Goal: Task Accomplishment & Management: Manage account settings

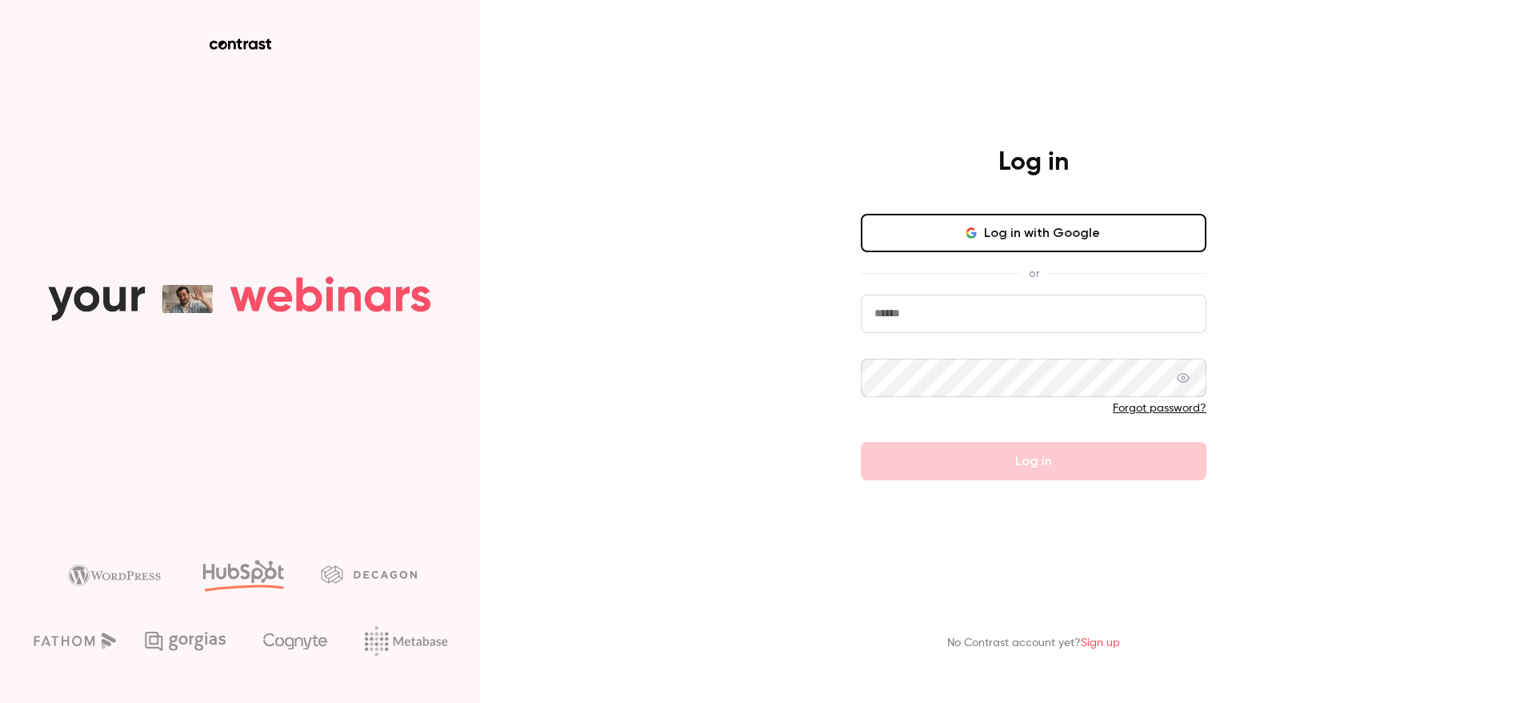
click at [934, 312] on input "email" at bounding box center [1034, 313] width 346 height 38
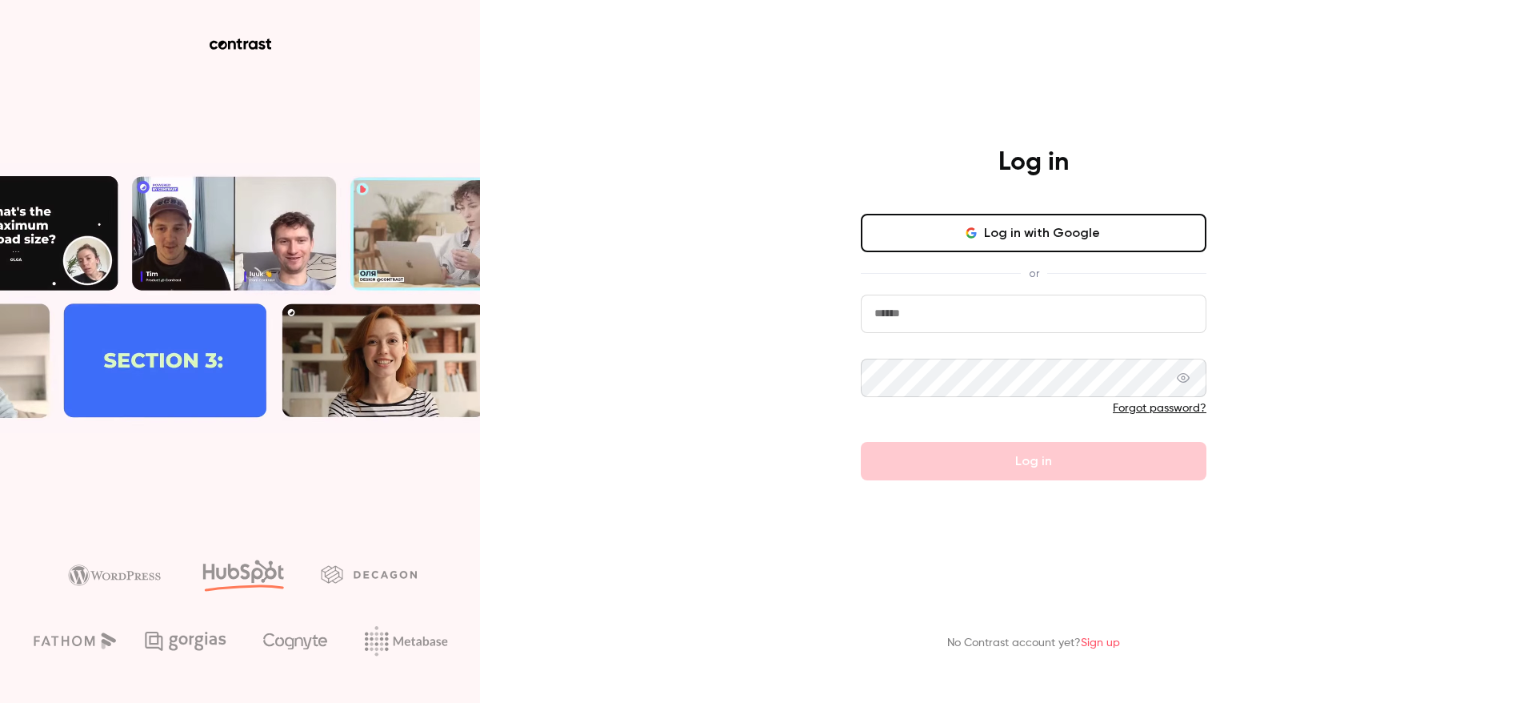
click at [0, 702] on com-1password-button at bounding box center [0, 703] width 0 height 0
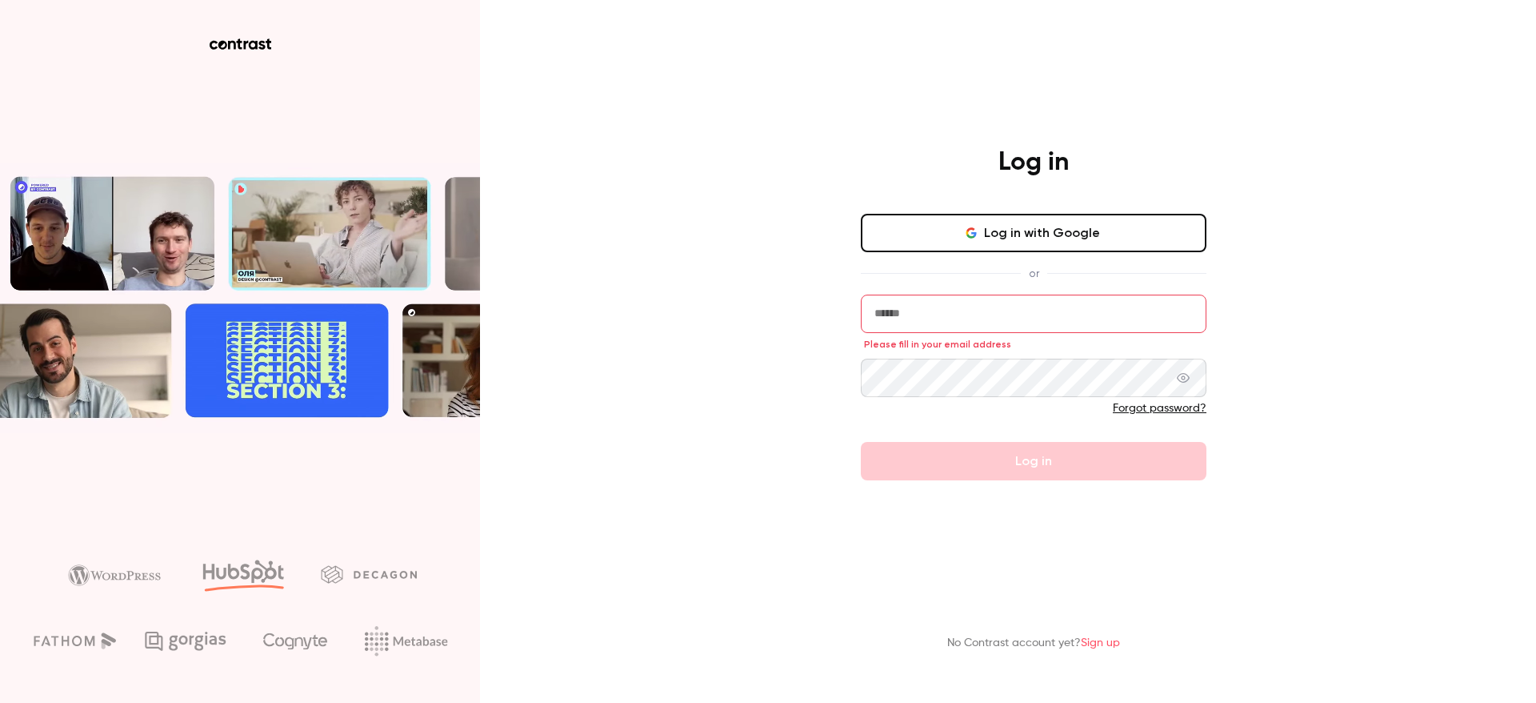
type input "**********"
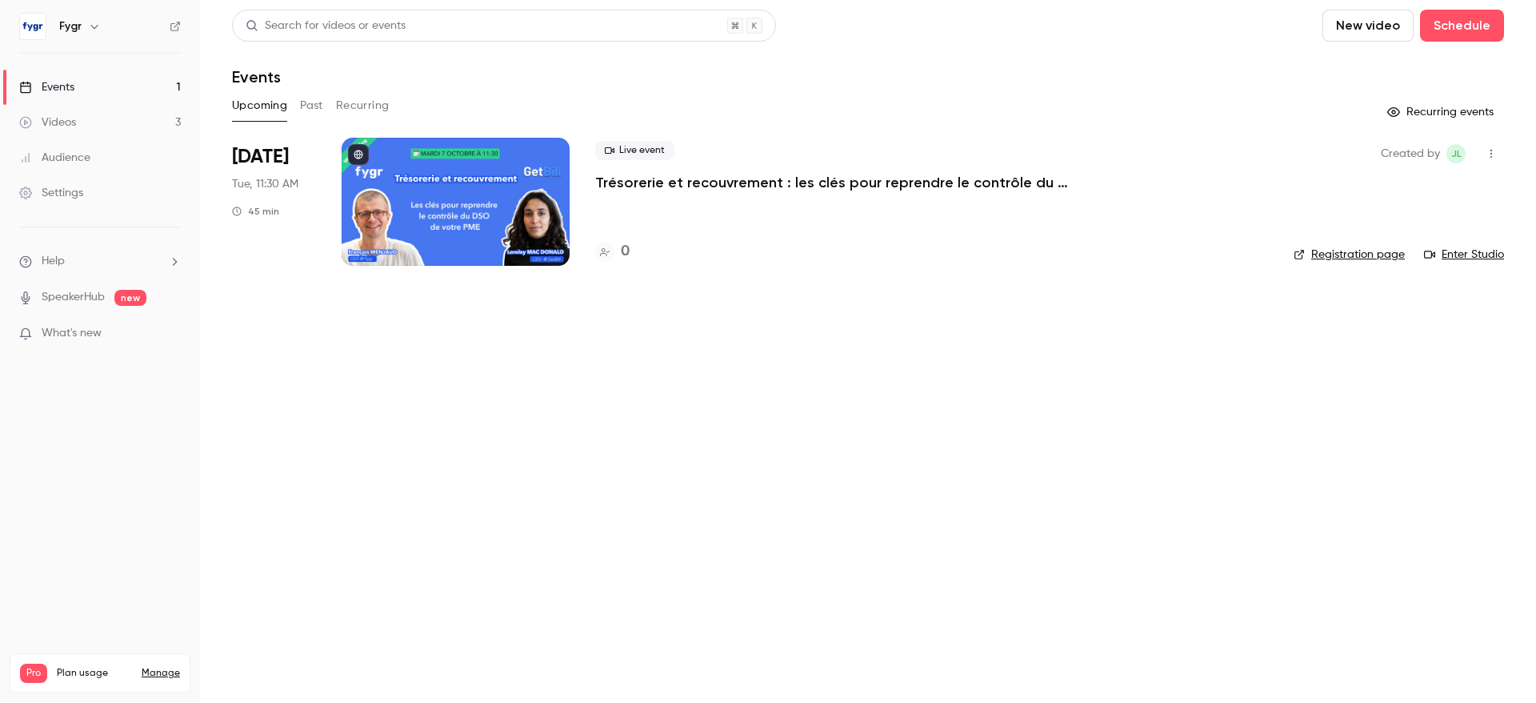
click at [368, 443] on main "Search for videos or events New video Schedule Events Upcoming Past Recurring R…" at bounding box center [868, 351] width 1336 height 703
click at [98, 118] on link "Videos 3" at bounding box center [100, 122] width 200 height 35
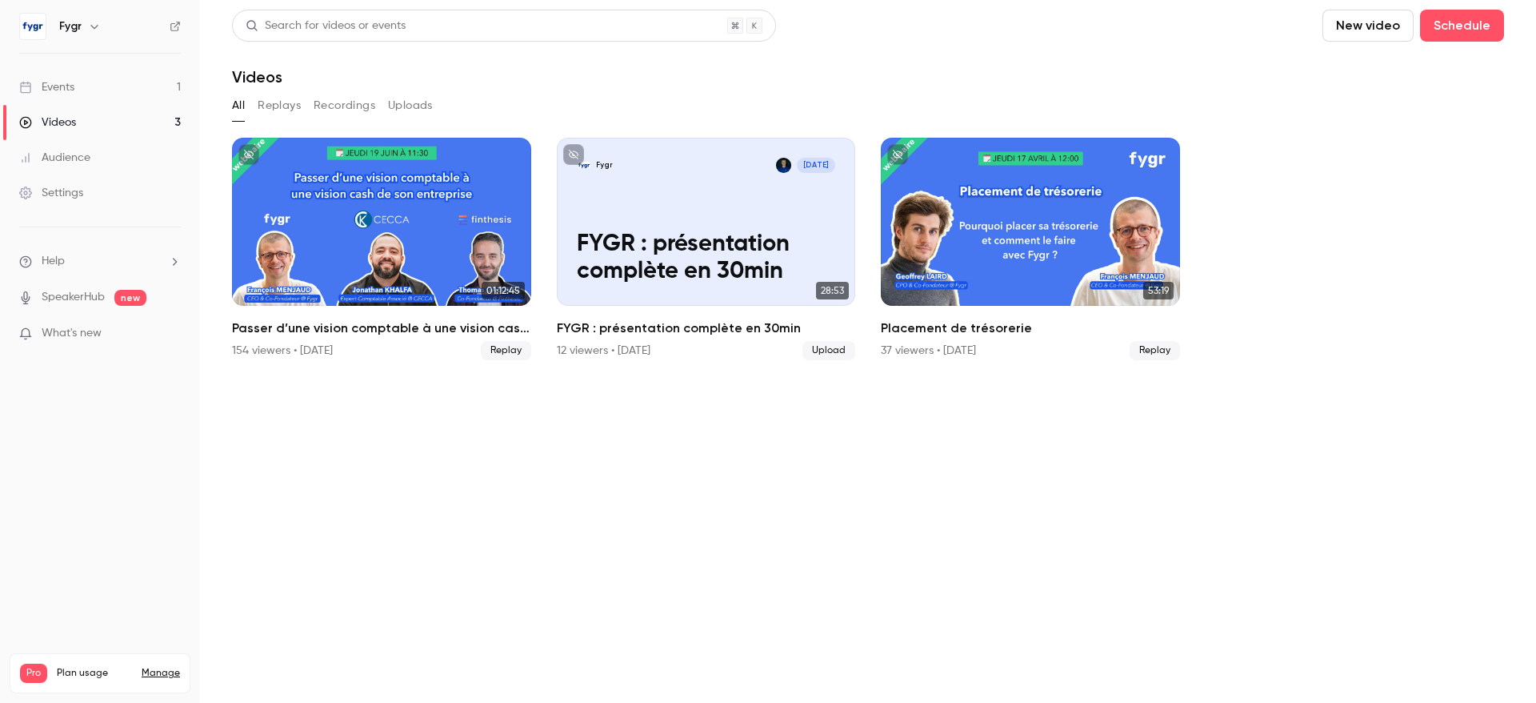
click at [113, 156] on link "Audience" at bounding box center [100, 157] width 200 height 35
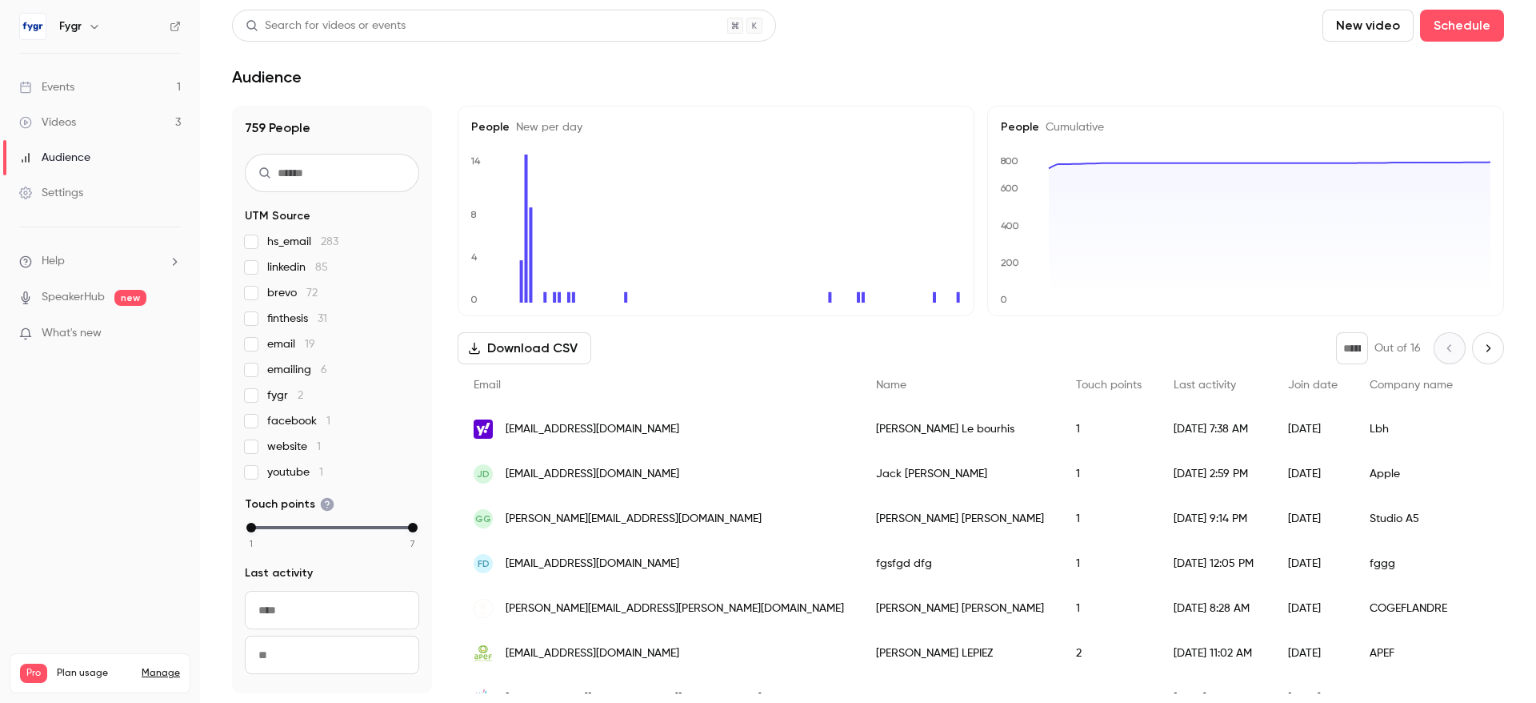
click at [110, 96] on link "Events 1" at bounding box center [100, 87] width 200 height 35
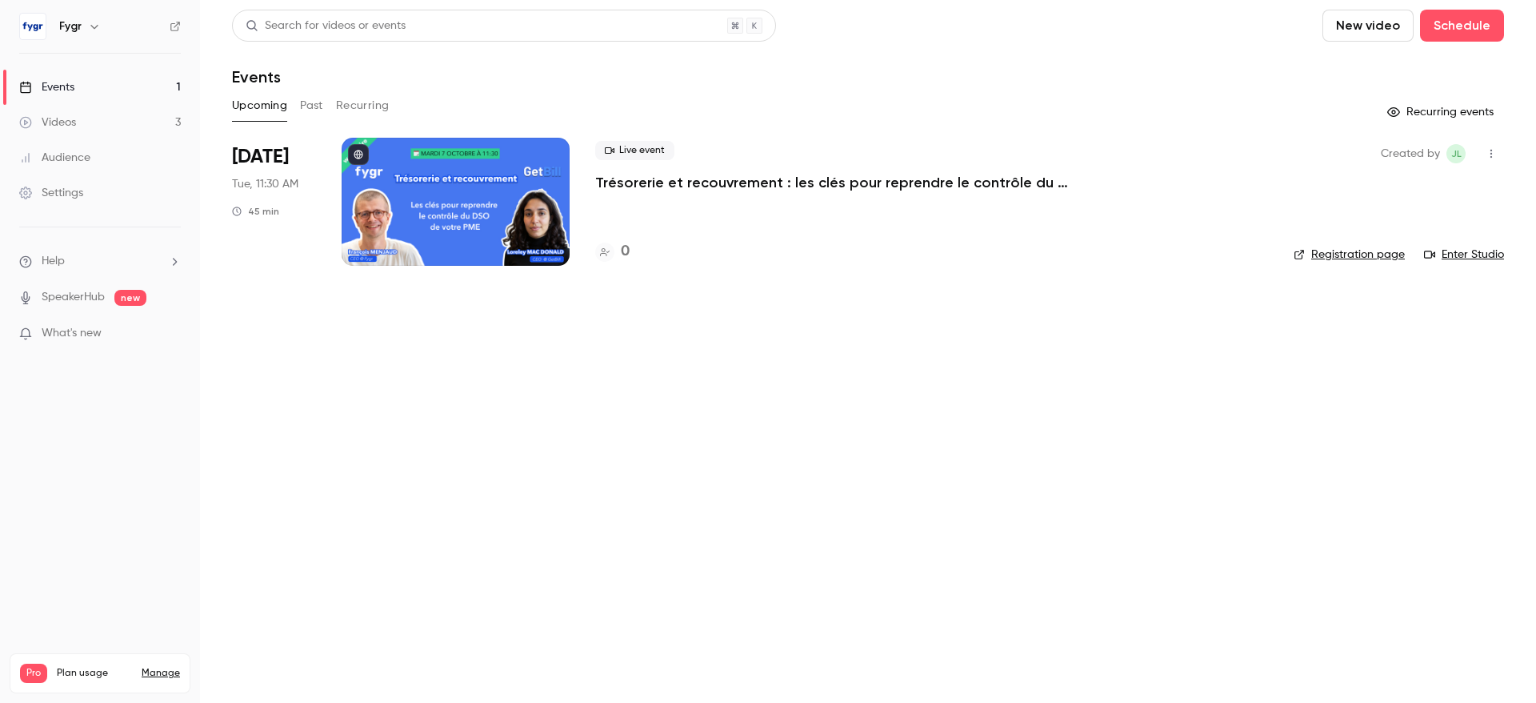
click at [394, 462] on main "Search for videos or events New video Schedule Events Upcoming Past Recurring R…" at bounding box center [868, 351] width 1336 height 703
click at [1454, 33] on button "Schedule" at bounding box center [1462, 26] width 84 height 32
click at [1155, 61] on div at bounding box center [768, 351] width 1536 height 703
click at [82, 23] on div "Fygr" at bounding box center [108, 26] width 98 height 19
click at [93, 119] on link "Videos 3" at bounding box center [100, 122] width 200 height 35
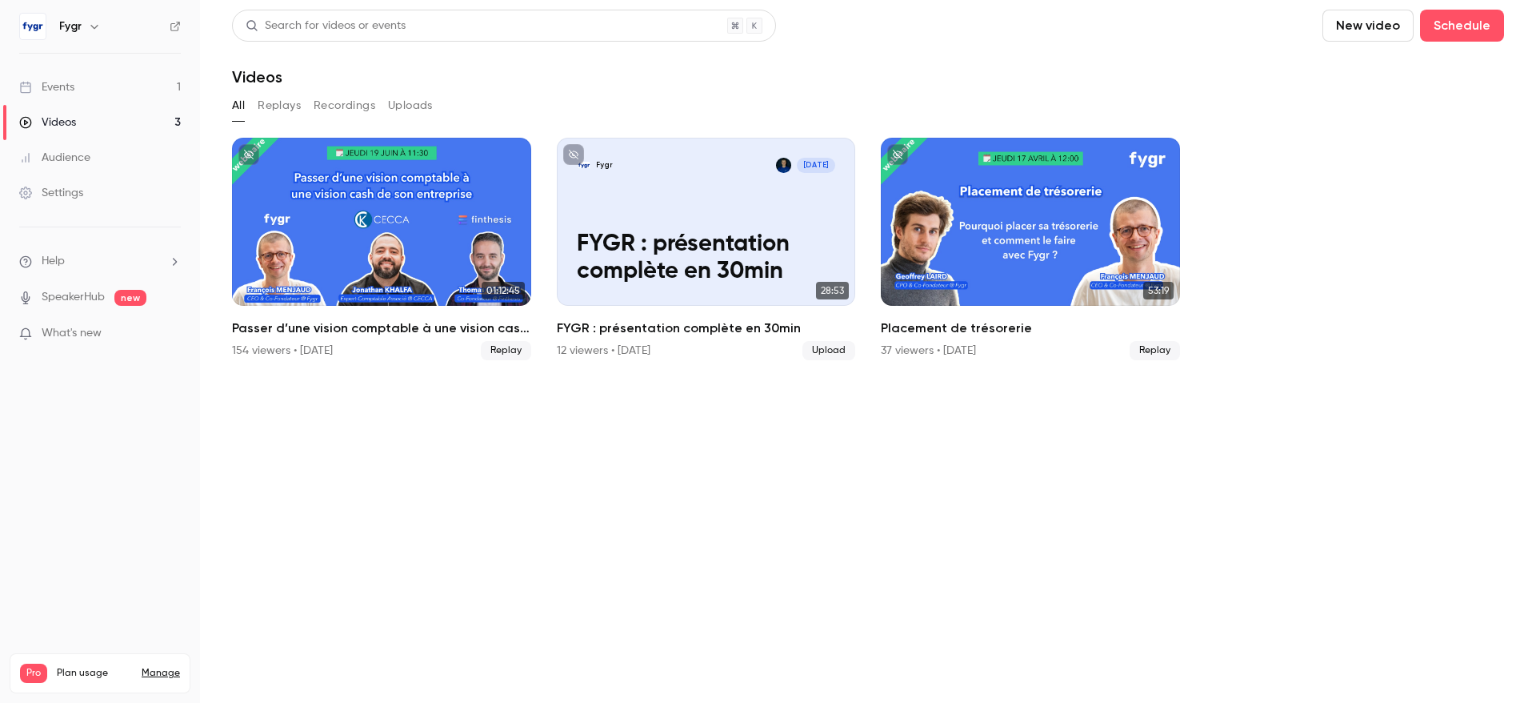
click at [96, 156] on link "Audience" at bounding box center [100, 157] width 200 height 35
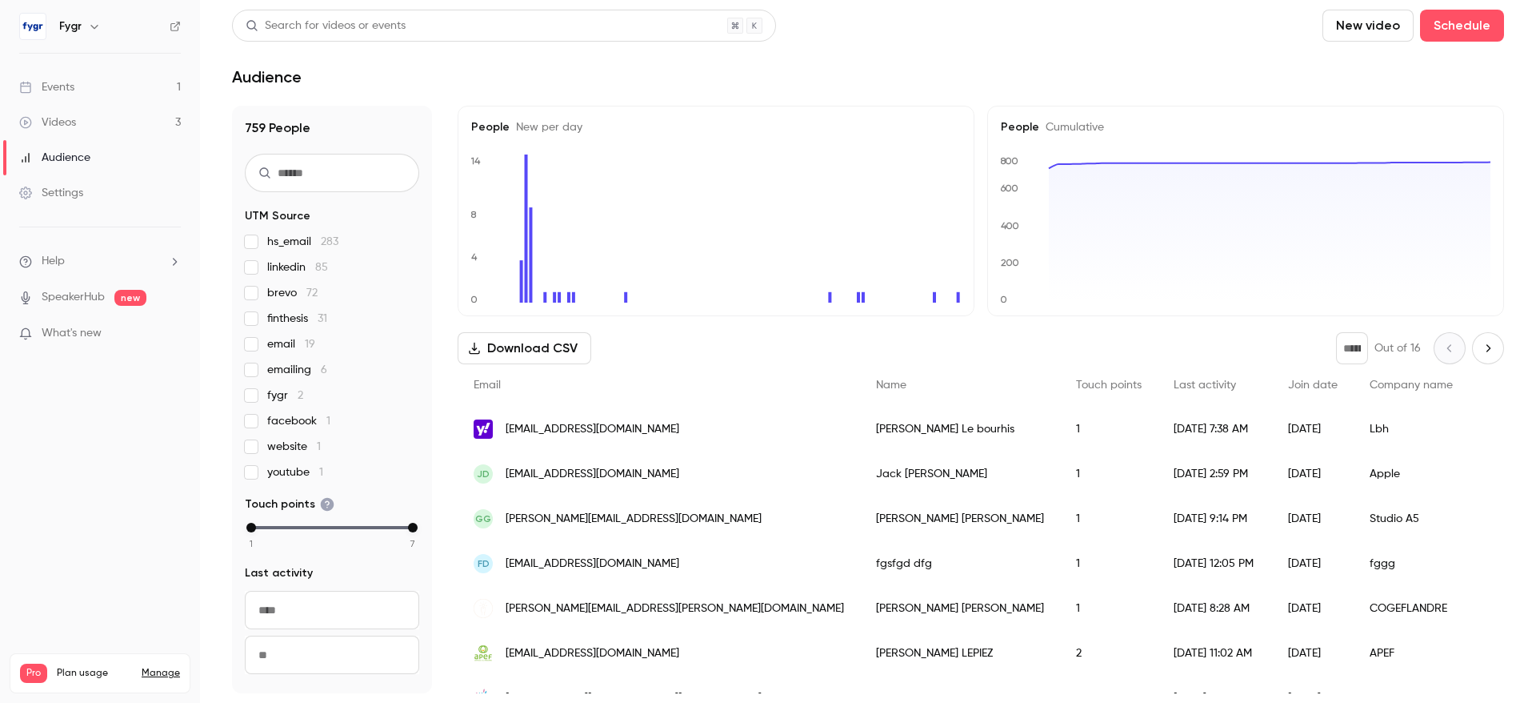
click at [95, 66] on ul "Events 1 Videos 3 Audience Settings" at bounding box center [100, 140] width 200 height 173
click at [119, 94] on link "Events 1" at bounding box center [100, 87] width 200 height 35
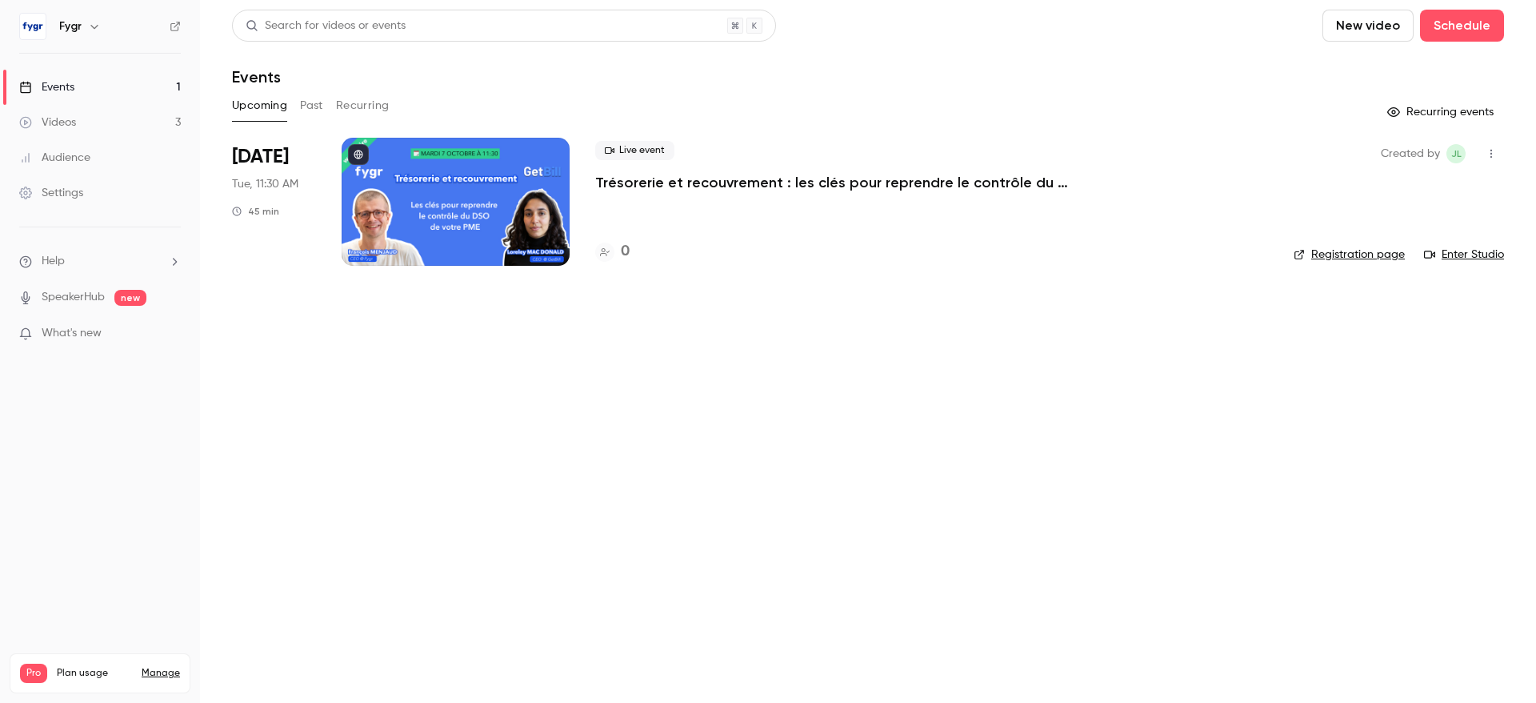
click at [310, 106] on button "Past" at bounding box center [311, 106] width 23 height 26
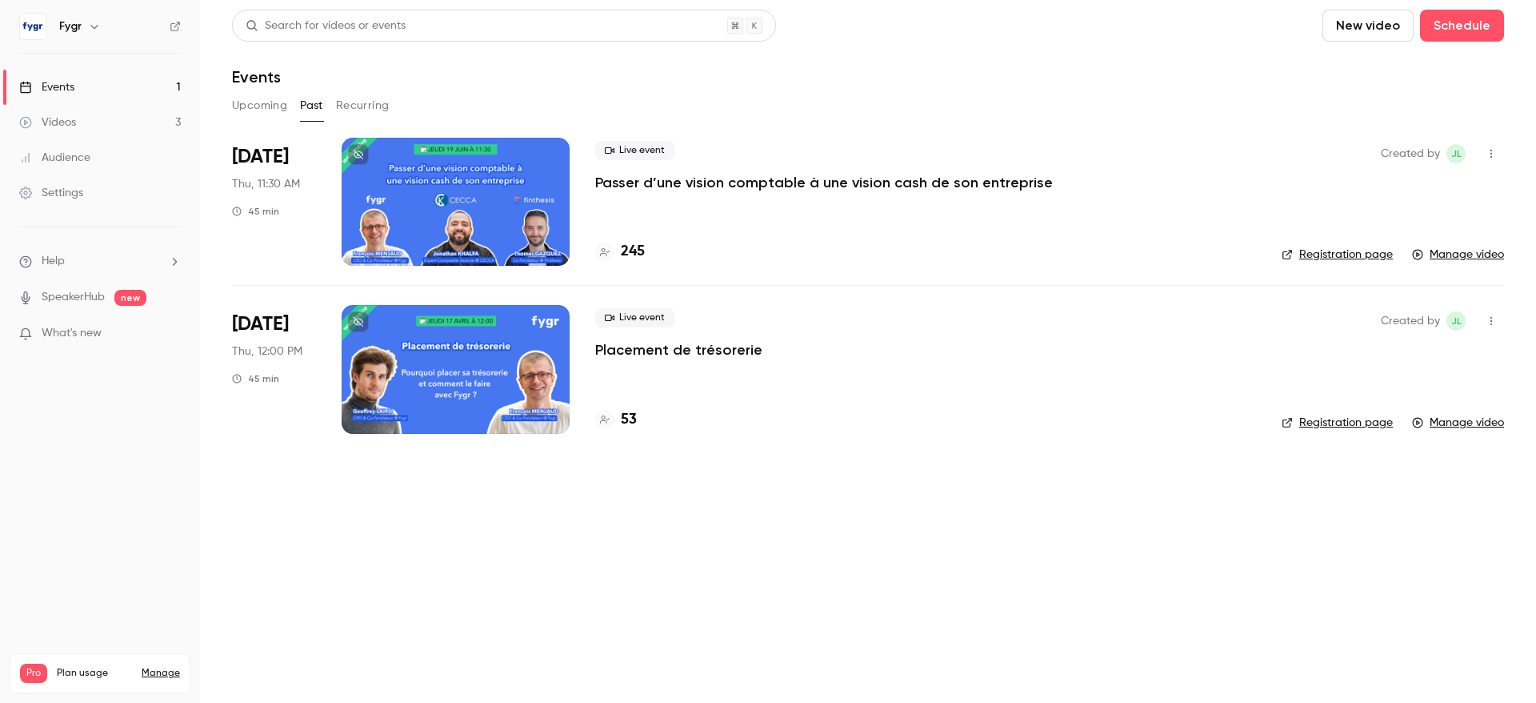
click at [346, 109] on button "Recurring" at bounding box center [363, 106] width 54 height 26
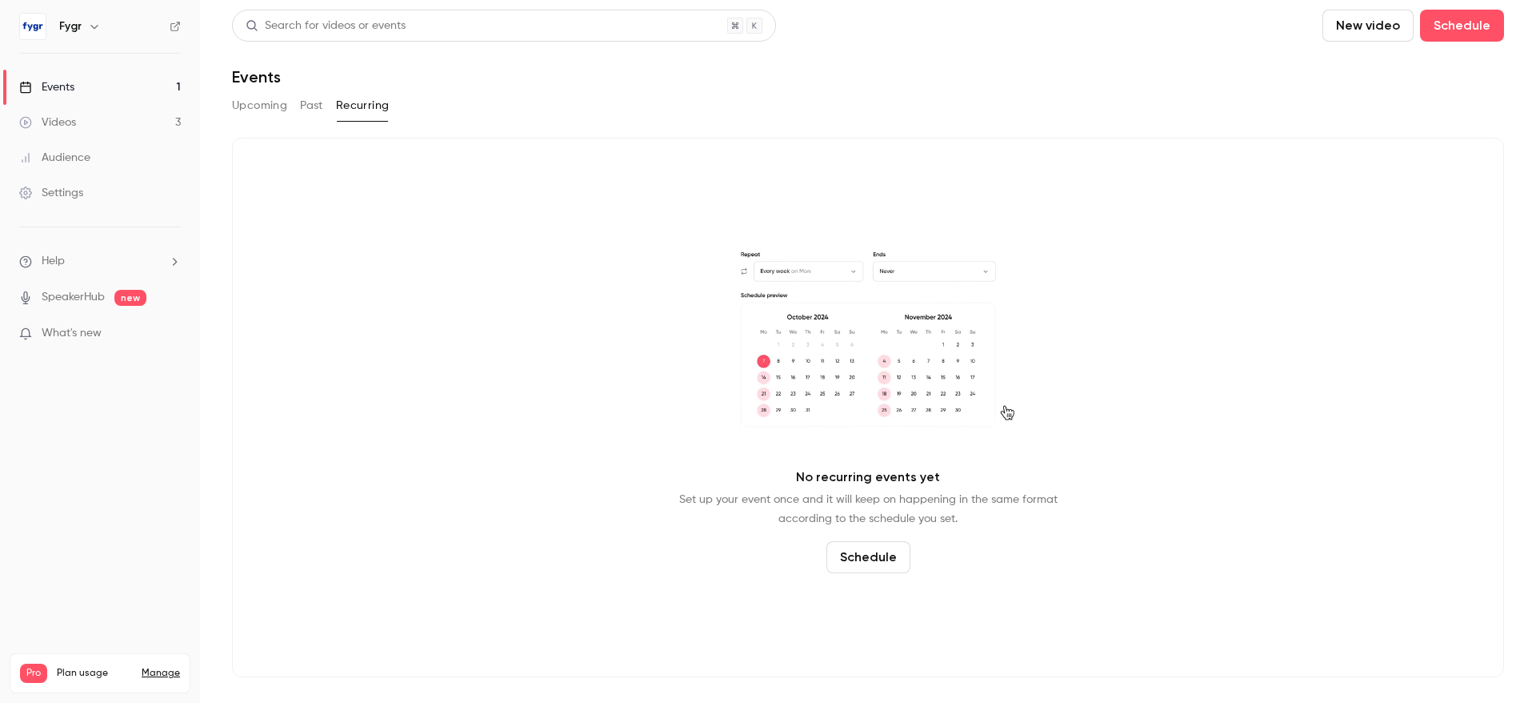
click at [238, 102] on button "Upcoming" at bounding box center [259, 106] width 55 height 26
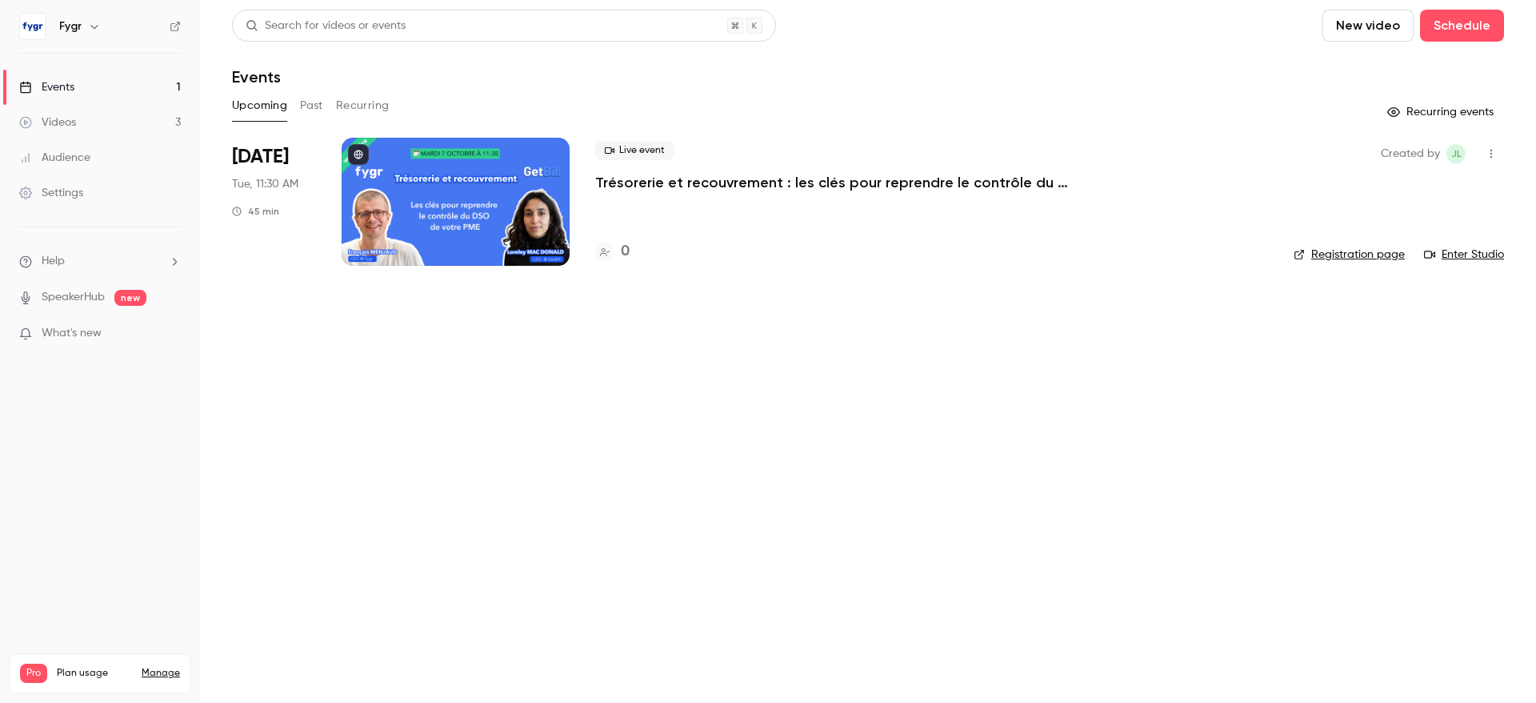
click at [302, 437] on main "Search for videos or events New video Schedule Events Upcoming Past Recurring R…" at bounding box center [868, 351] width 1336 height 703
click at [1448, 39] on button "Schedule" at bounding box center [1462, 26] width 84 height 32
click at [1426, 59] on li "One time event" at bounding box center [1417, 70] width 173 height 42
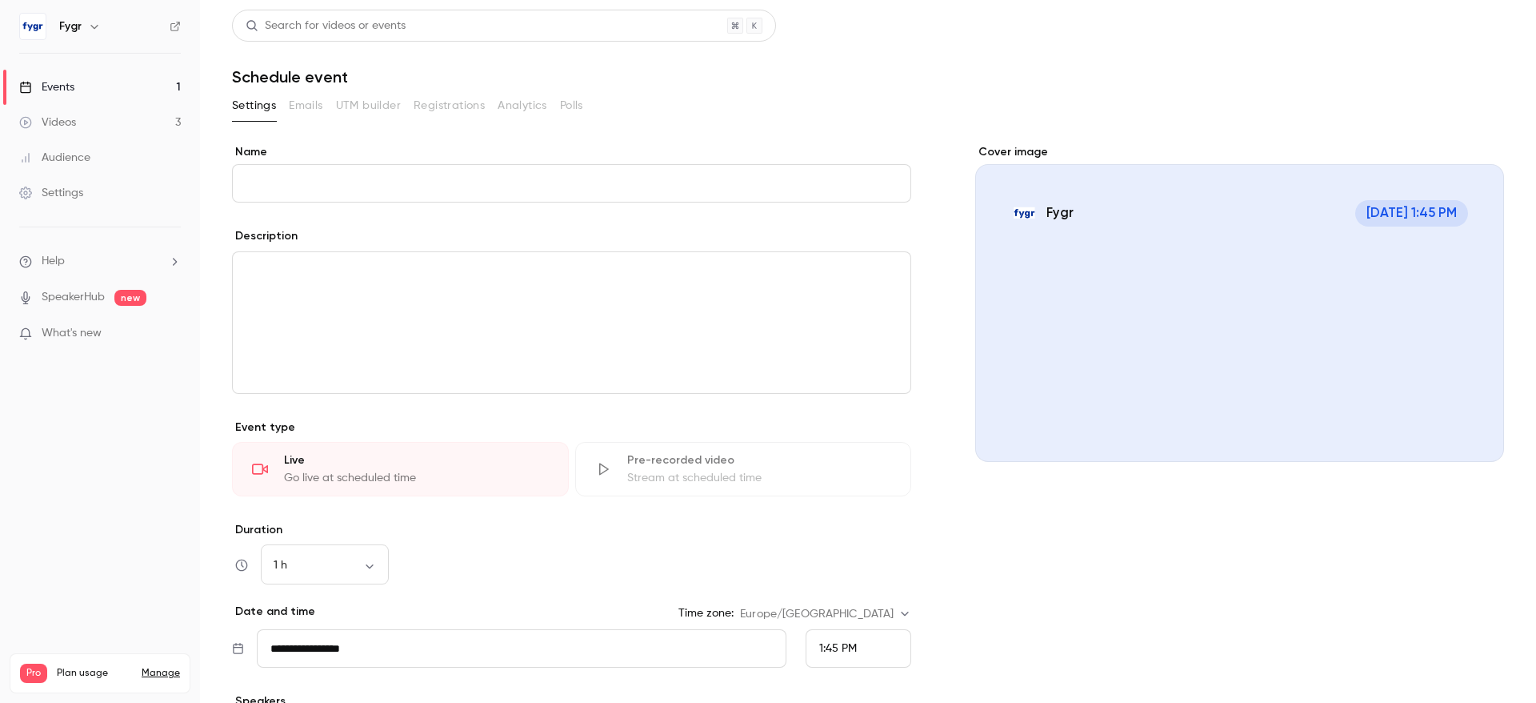
click at [475, 190] on input "Name" at bounding box center [571, 183] width 679 height 38
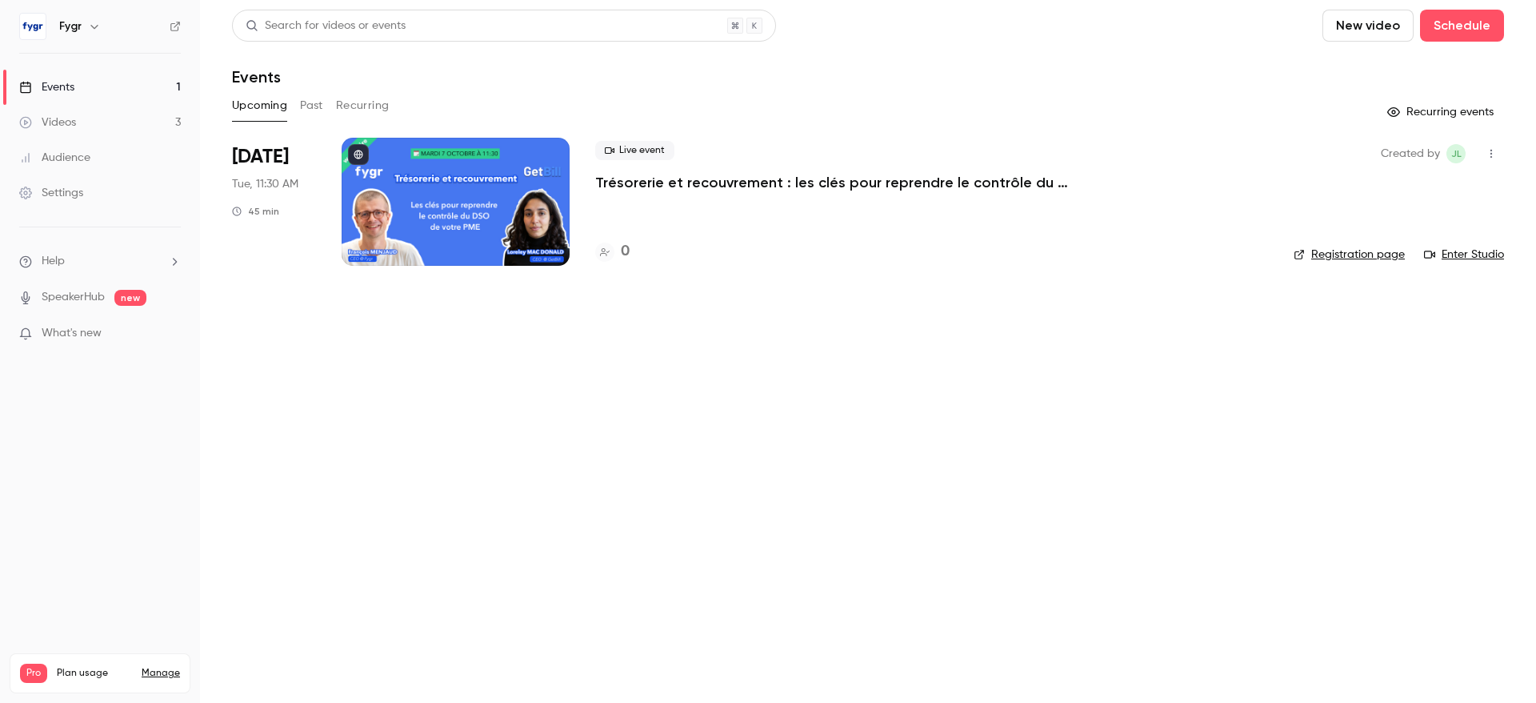
click at [585, 305] on main "Search for videos or events New video Schedule Events Upcoming Past Recurring R…" at bounding box center [868, 351] width 1336 height 703
click at [470, 198] on div at bounding box center [456, 202] width 228 height 128
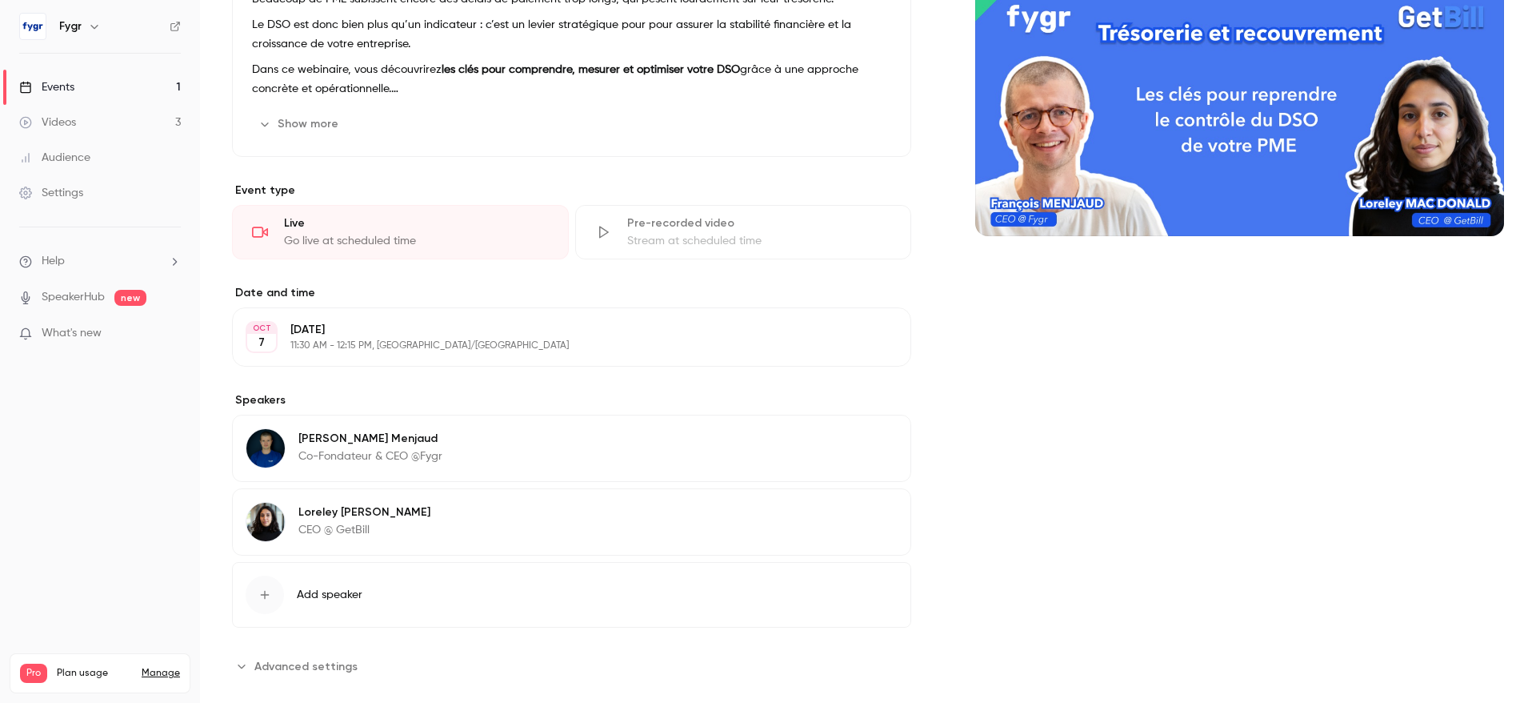
scroll to position [250, 0]
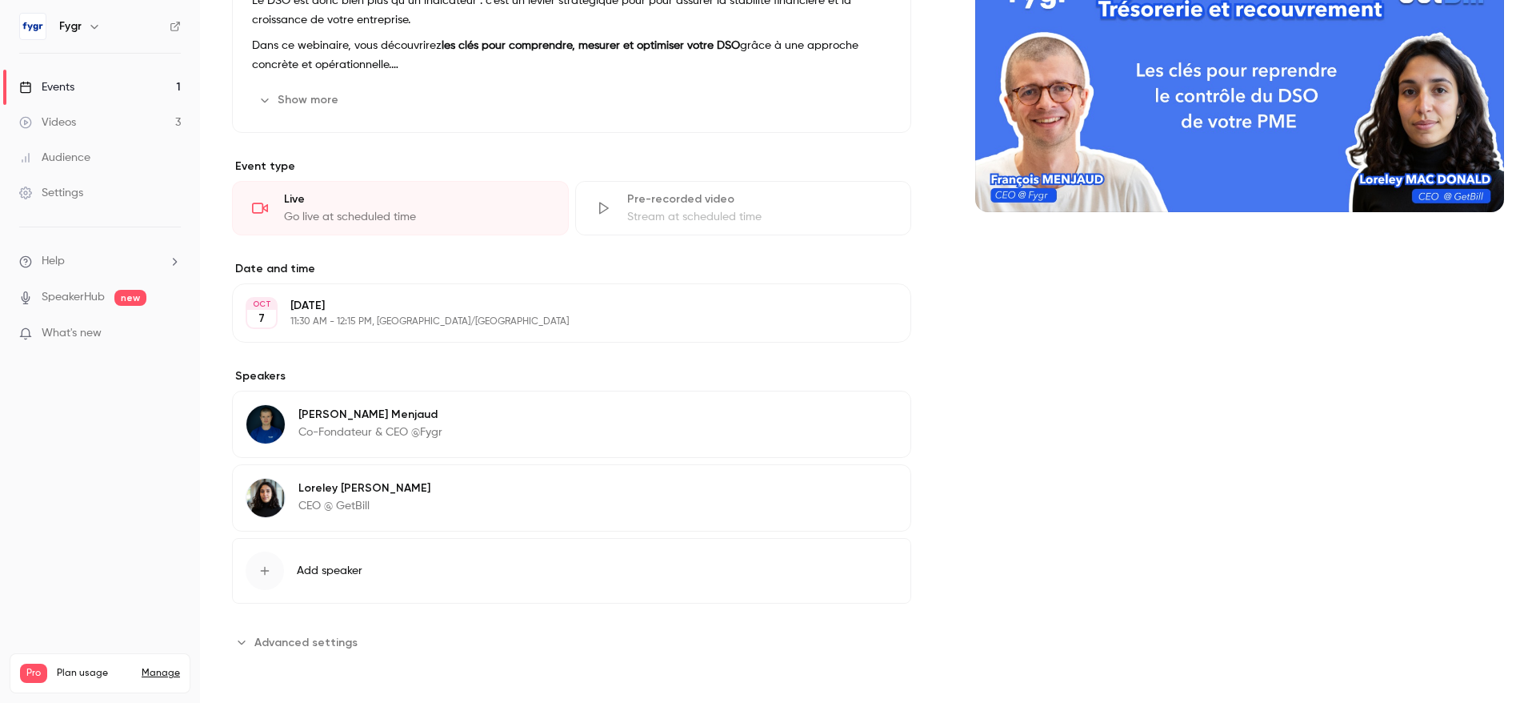
click at [282, 641] on span "Advanced settings" at bounding box center [305, 642] width 103 height 17
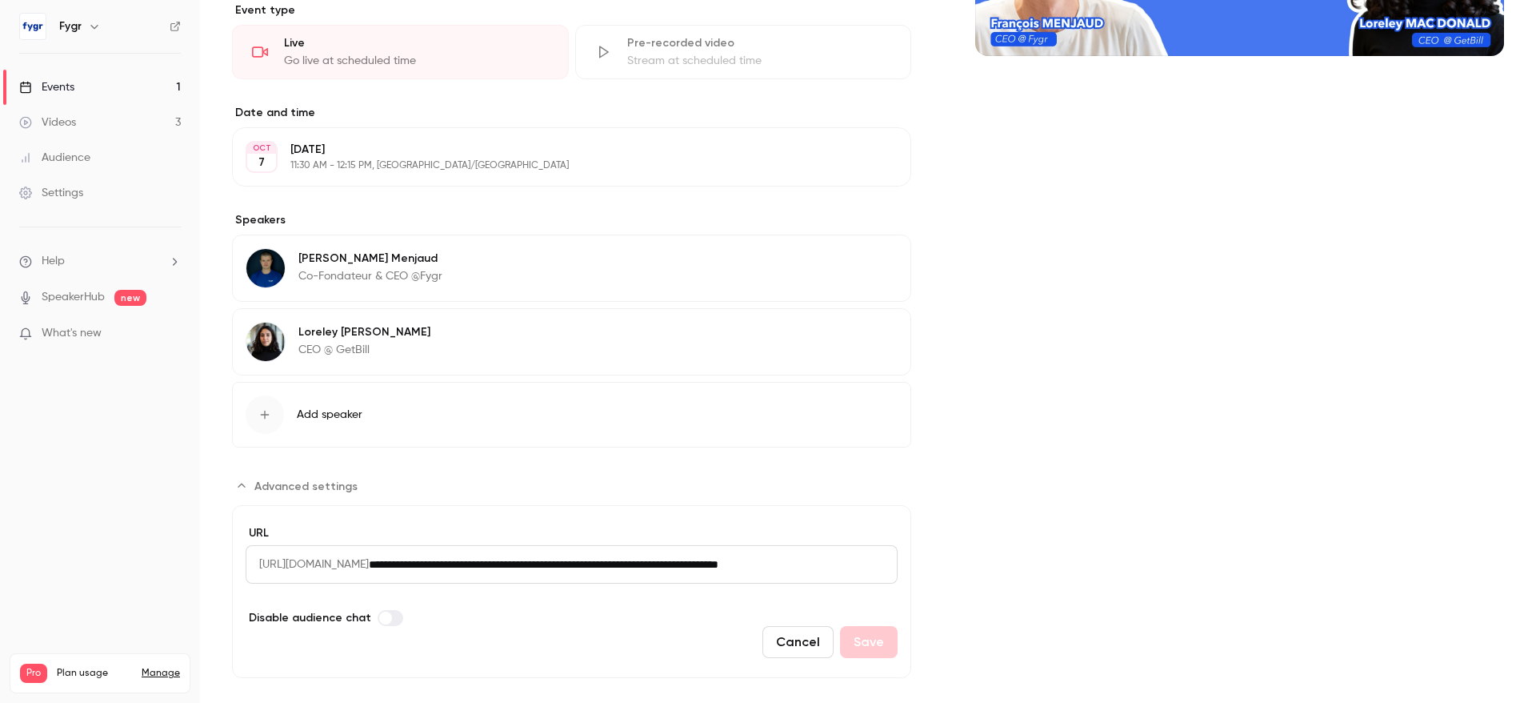
scroll to position [429, 0]
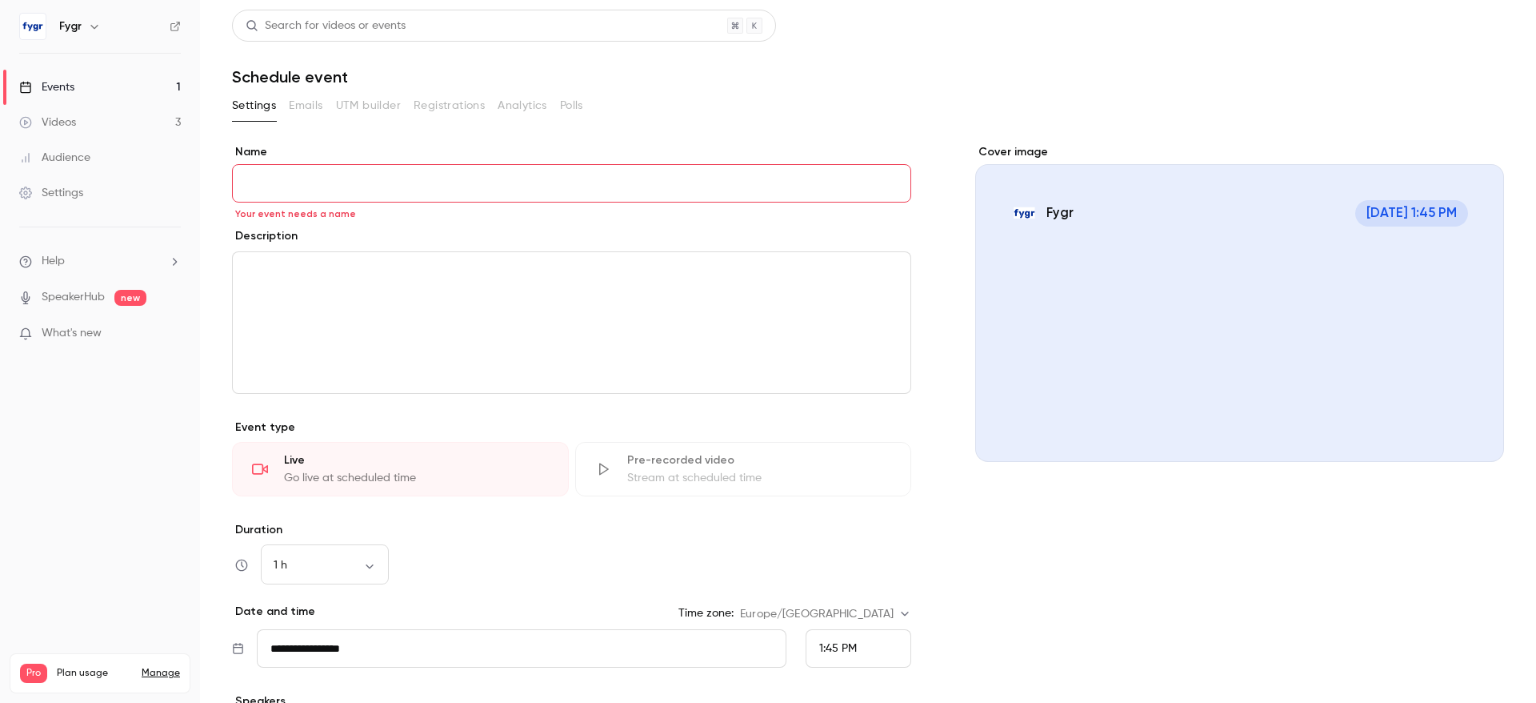
click at [635, 129] on section "**********" at bounding box center [868, 494] width 1272 height 803
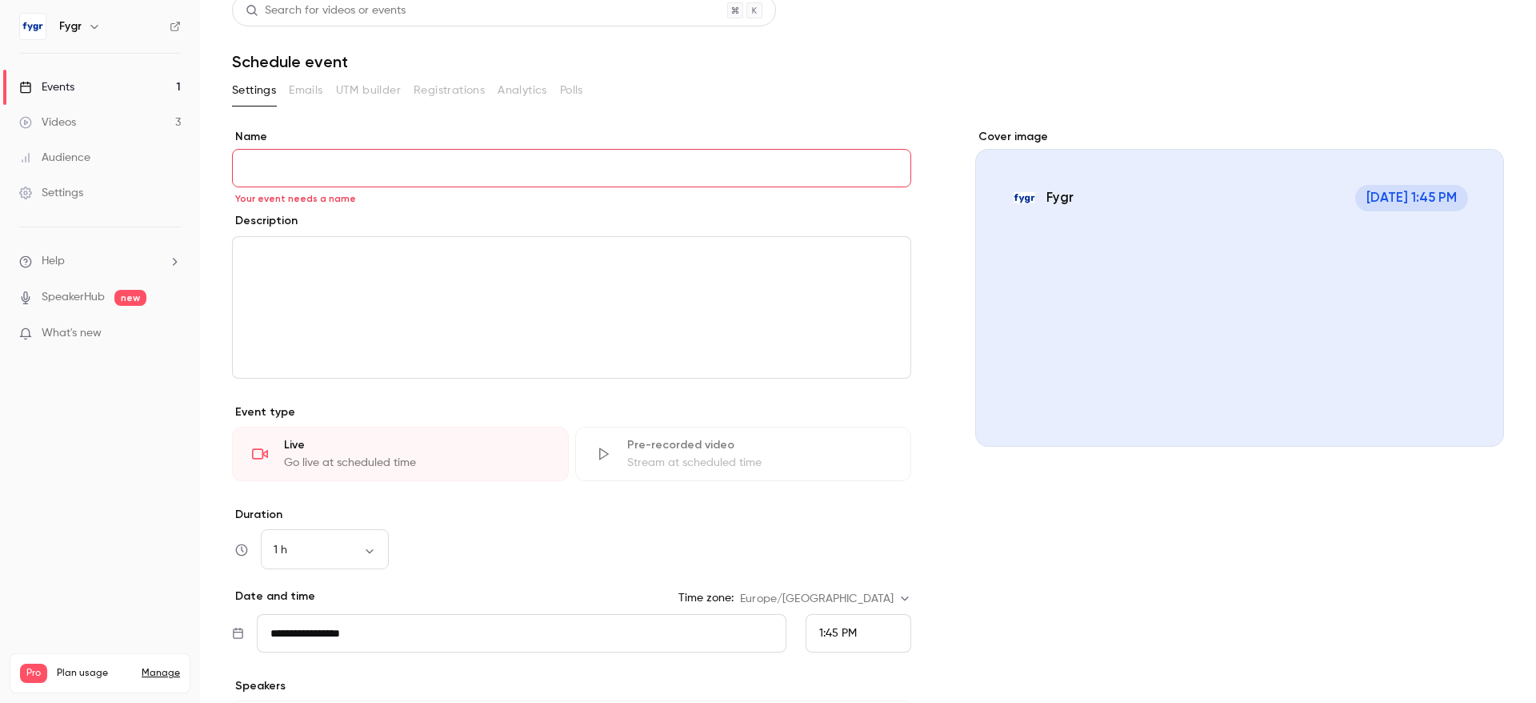
click at [324, 174] on input "Name" at bounding box center [571, 168] width 679 height 38
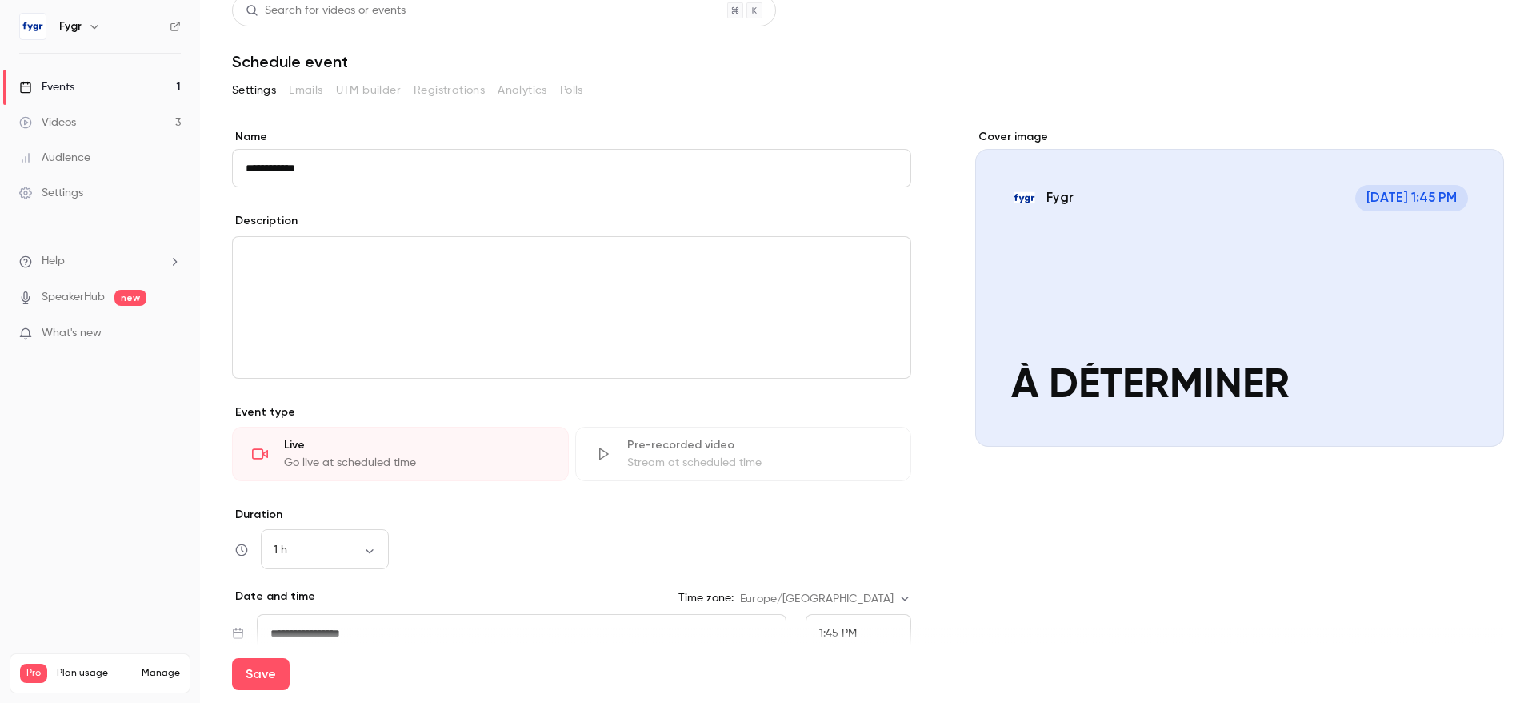
type input "**********"
click at [300, 265] on p "editor" at bounding box center [572, 255] width 652 height 19
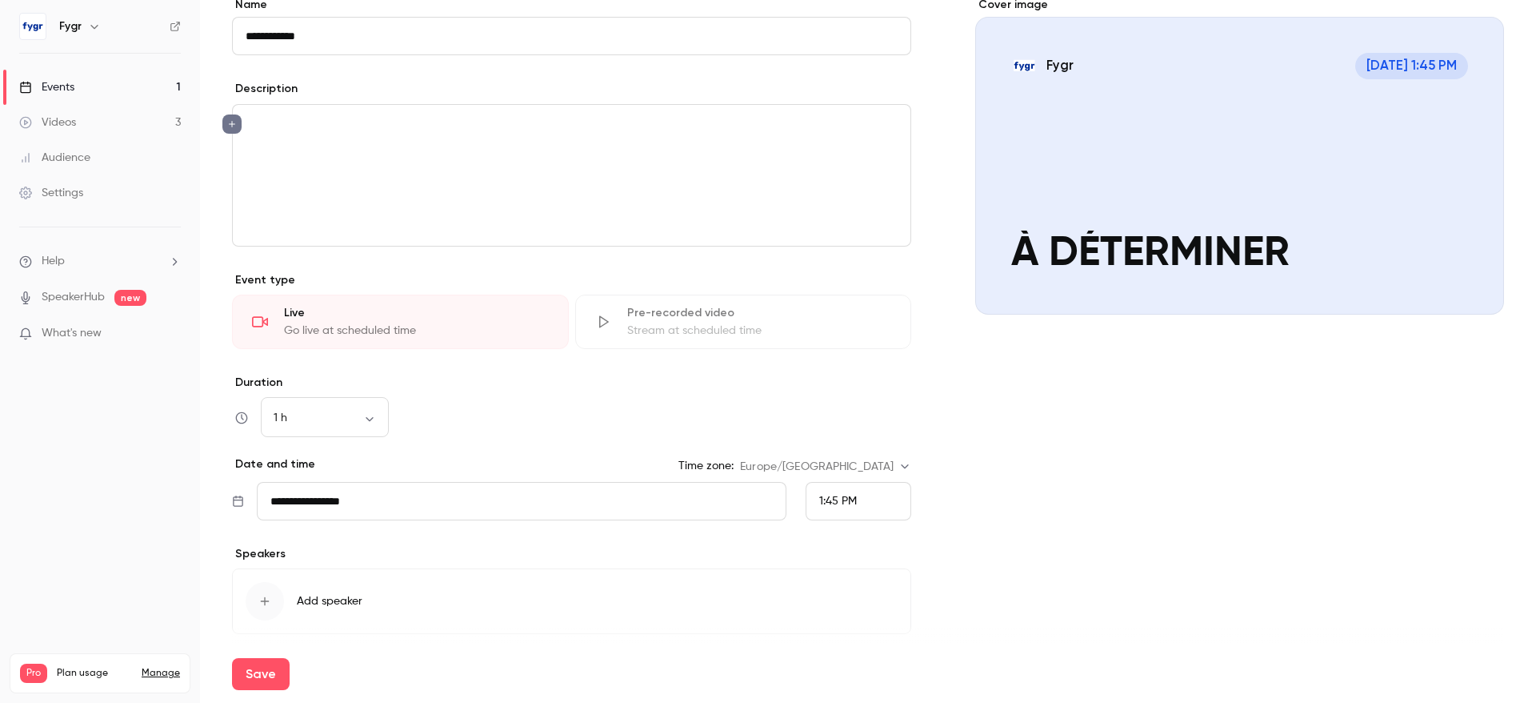
scroll to position [172, 0]
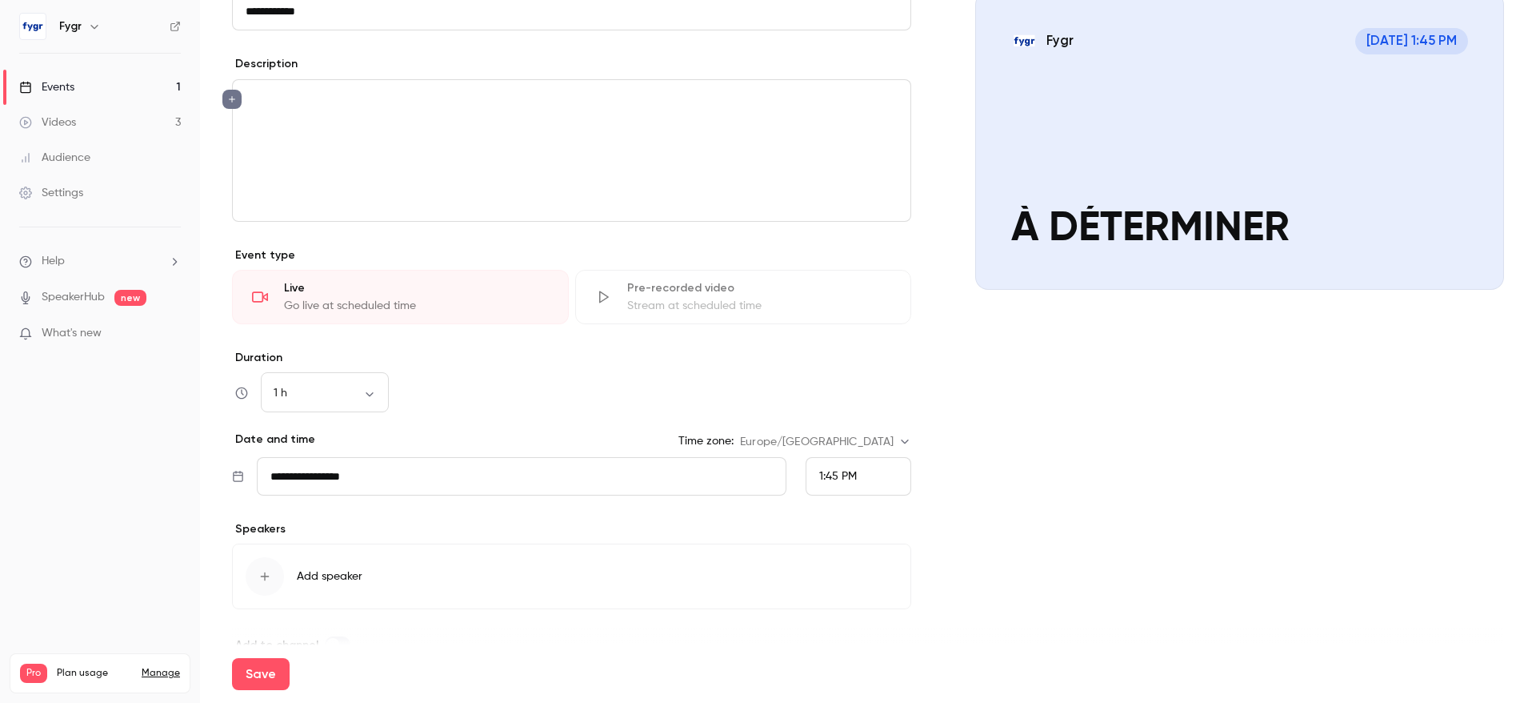
click at [516, 278] on div "Live Go live at scheduled time" at bounding box center [400, 297] width 337 height 54
click at [501, 377] on div "1 h ** ​" at bounding box center [571, 393] width 679 height 38
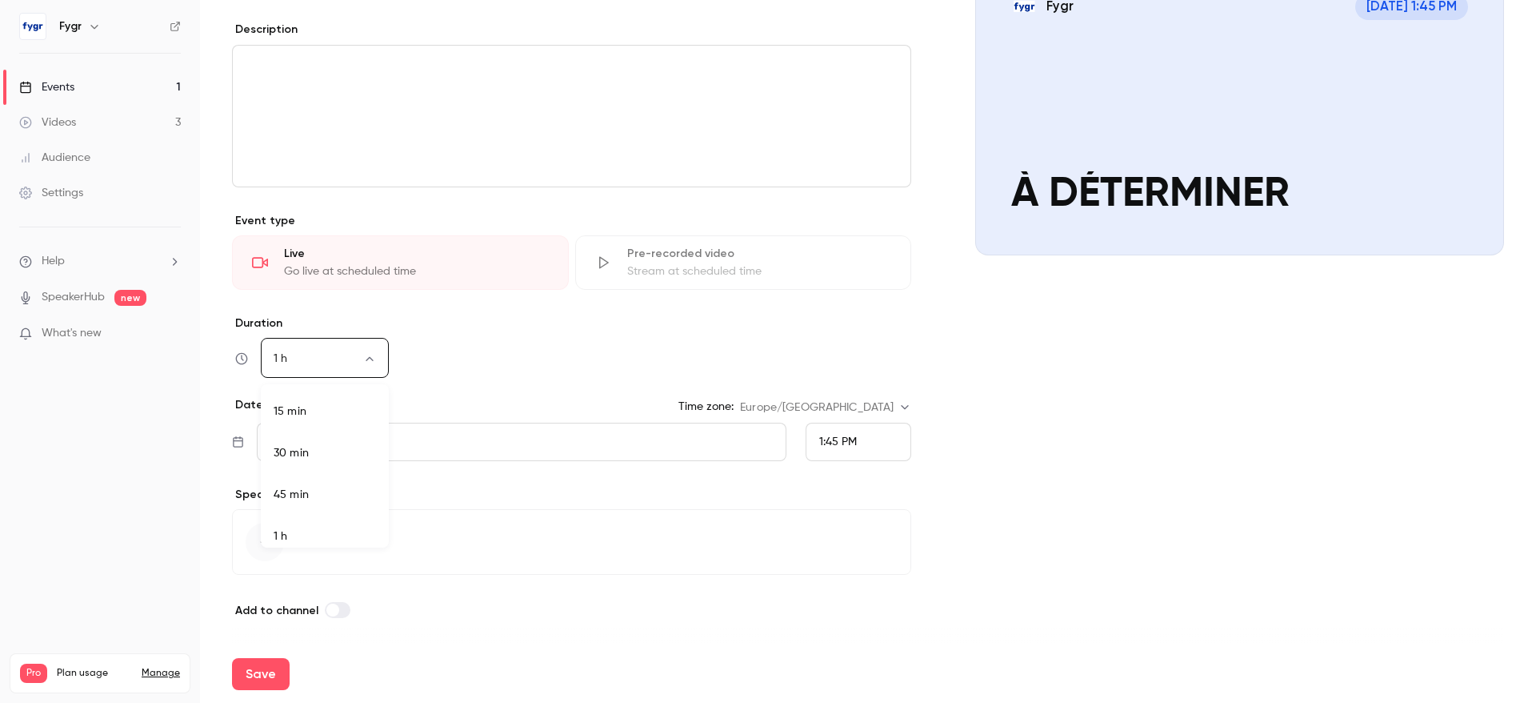
click at [344, 351] on body "**********" at bounding box center [768, 351] width 1536 height 703
click at [328, 474] on li "45 min" at bounding box center [325, 485] width 128 height 42
type input "**"
click at [498, 394] on div "**********" at bounding box center [571, 388] width 679 height 146
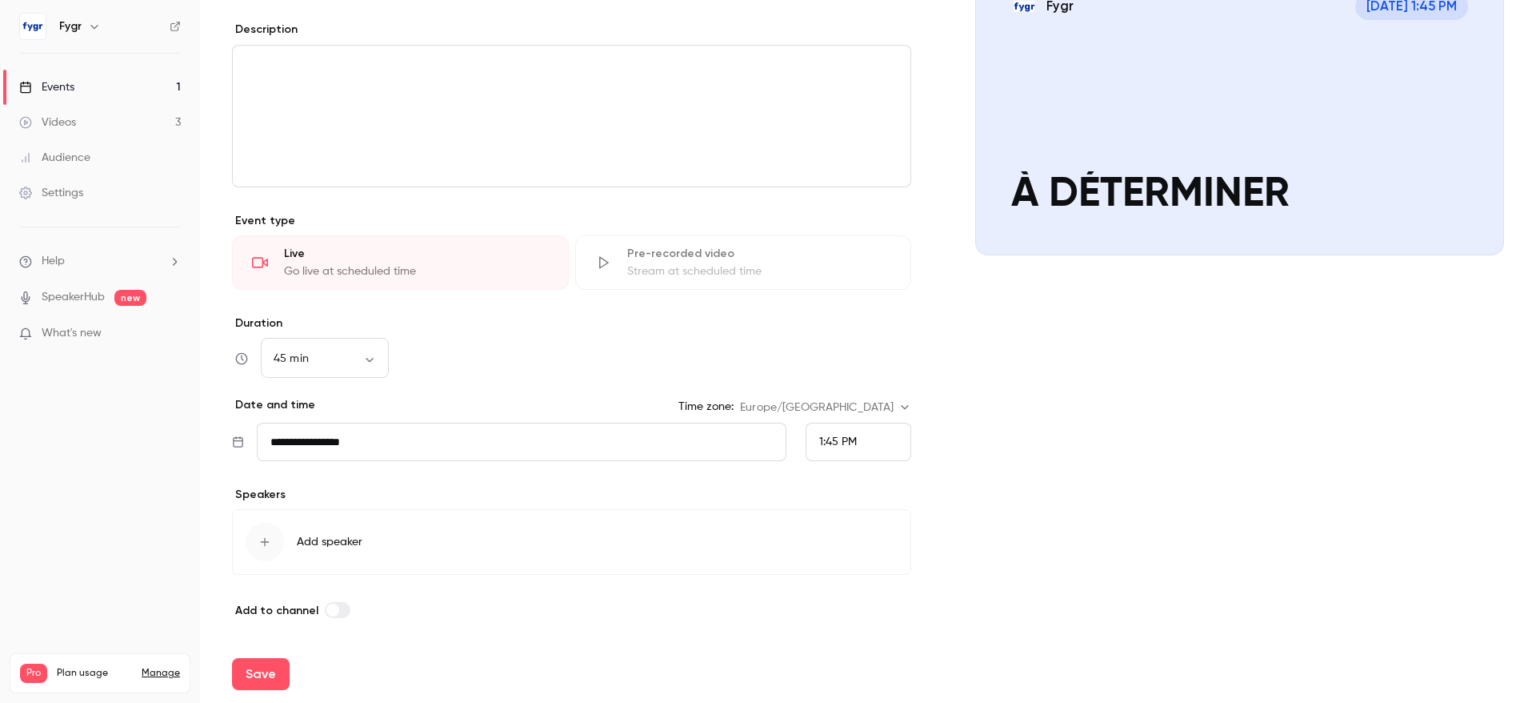
click at [326, 433] on input "**********" at bounding box center [522, 441] width 530 height 38
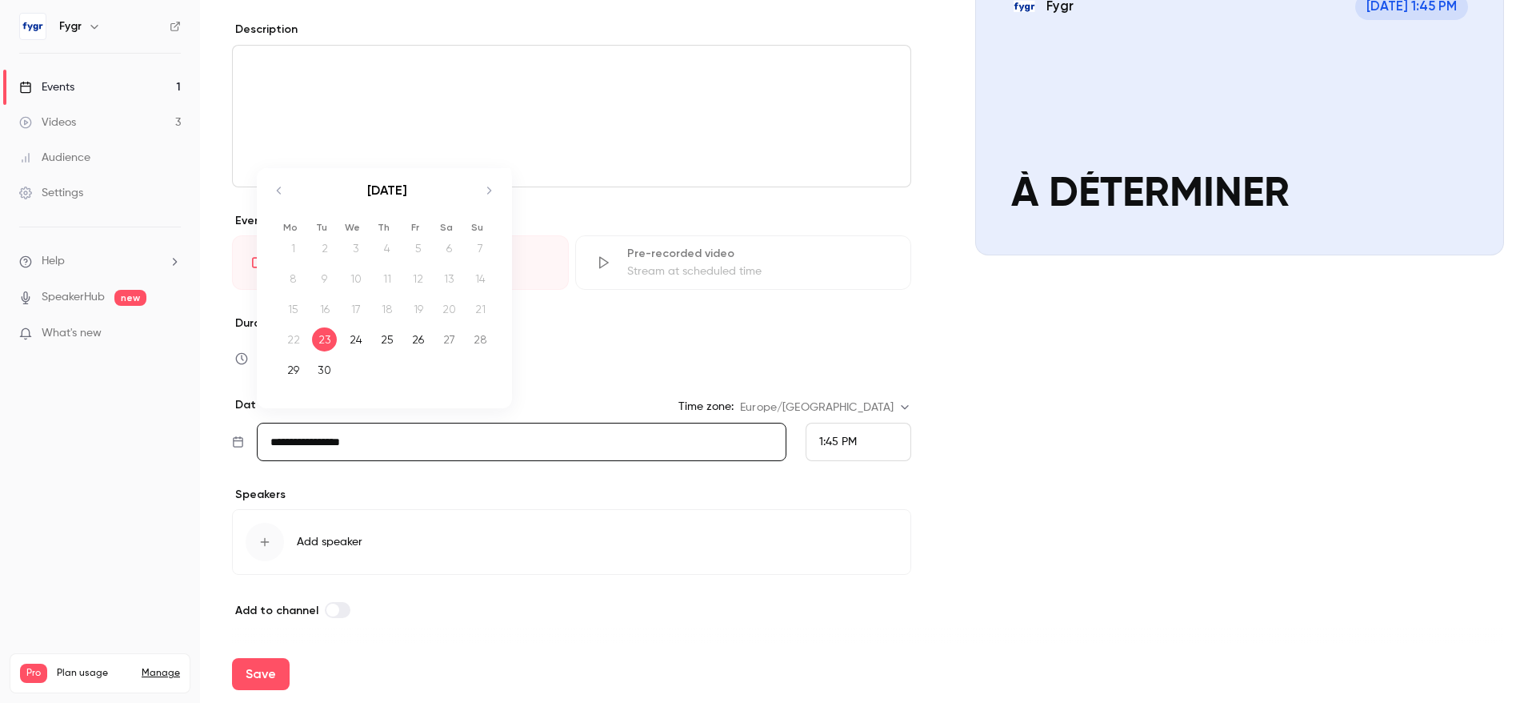
click at [494, 185] on icon "Move forward to switch to the next month." at bounding box center [488, 190] width 19 height 19
click at [386, 342] on div "23" at bounding box center [386, 339] width 25 height 24
type input "**********"
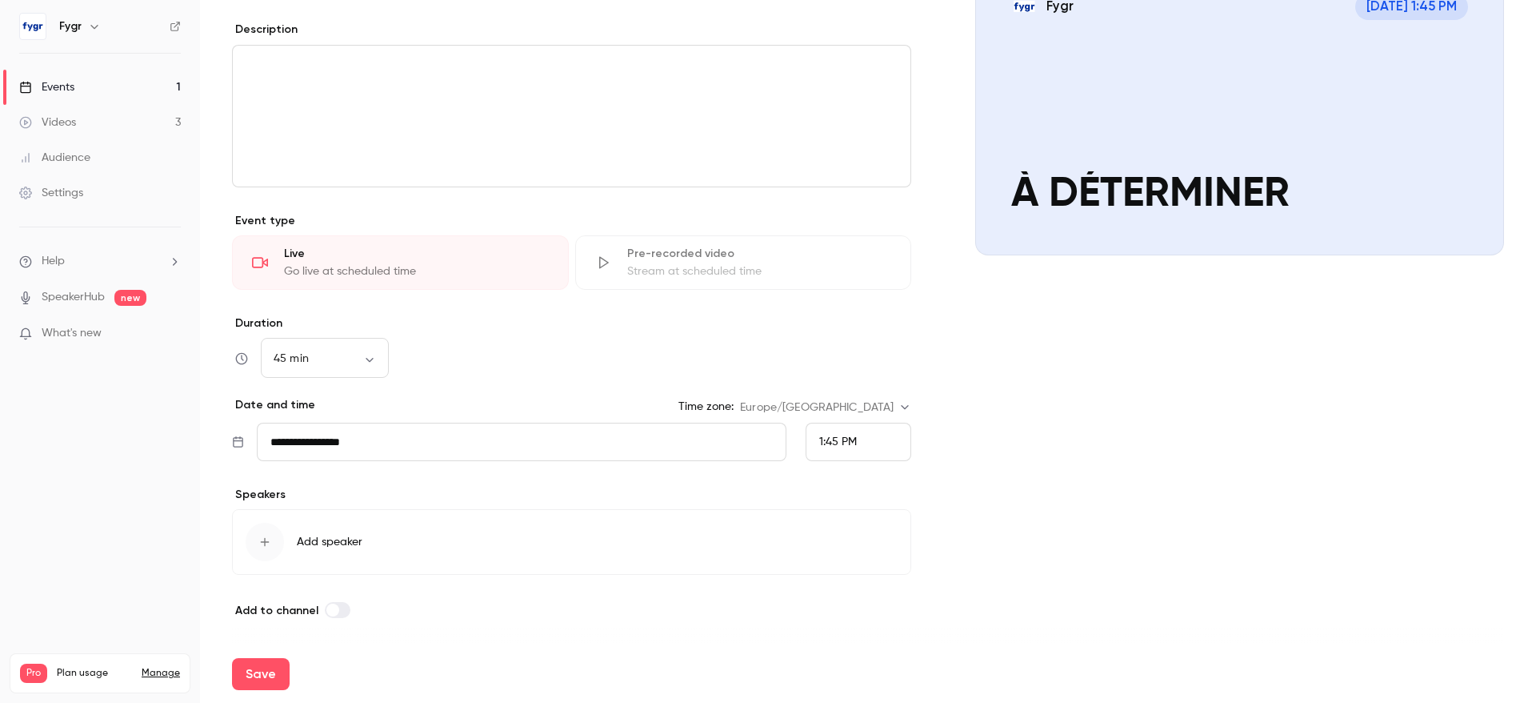
click at [844, 436] on span "1:45 PM" at bounding box center [838, 441] width 38 height 11
click at [1021, 362] on div at bounding box center [768, 351] width 1536 height 703
click at [868, 442] on div "1:45 PM" at bounding box center [859, 441] width 106 height 38
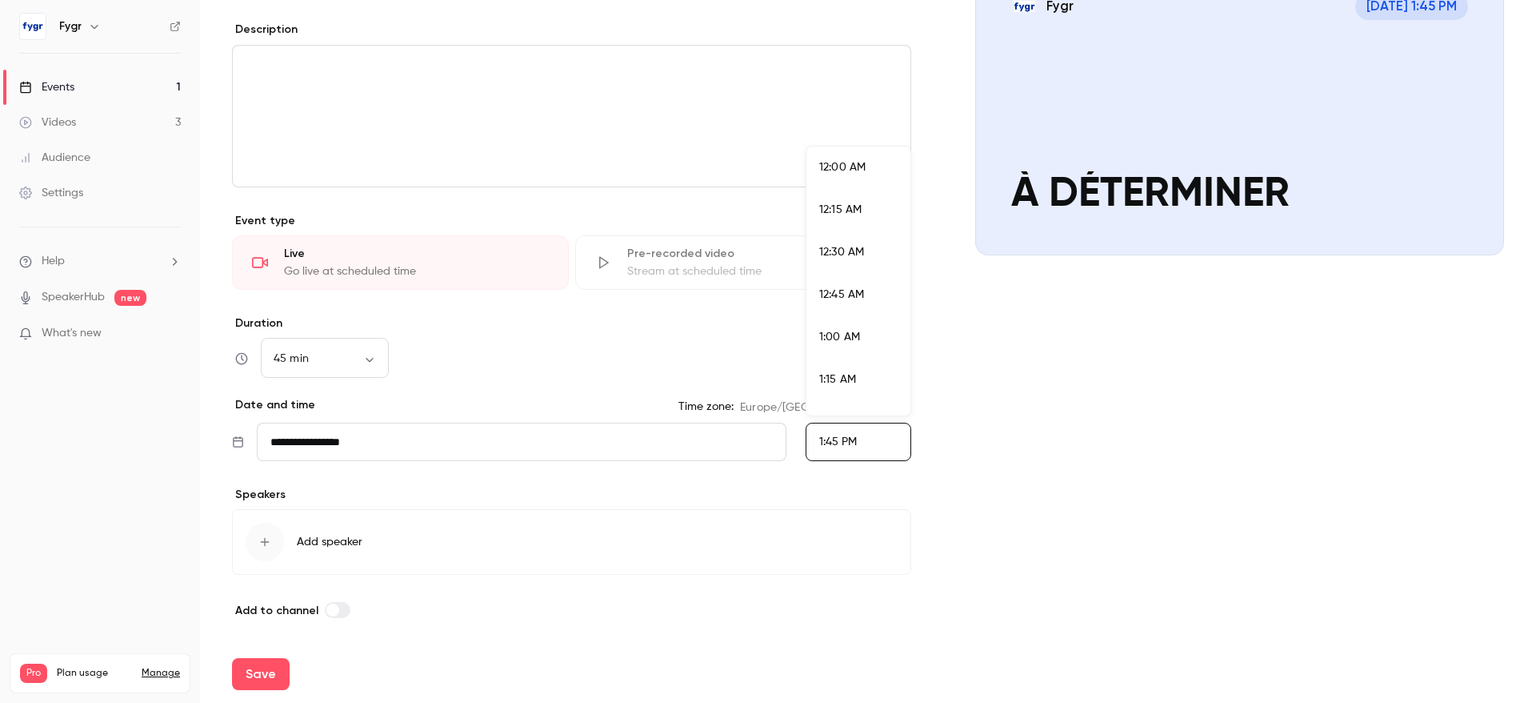
click at [999, 363] on div at bounding box center [768, 351] width 1536 height 703
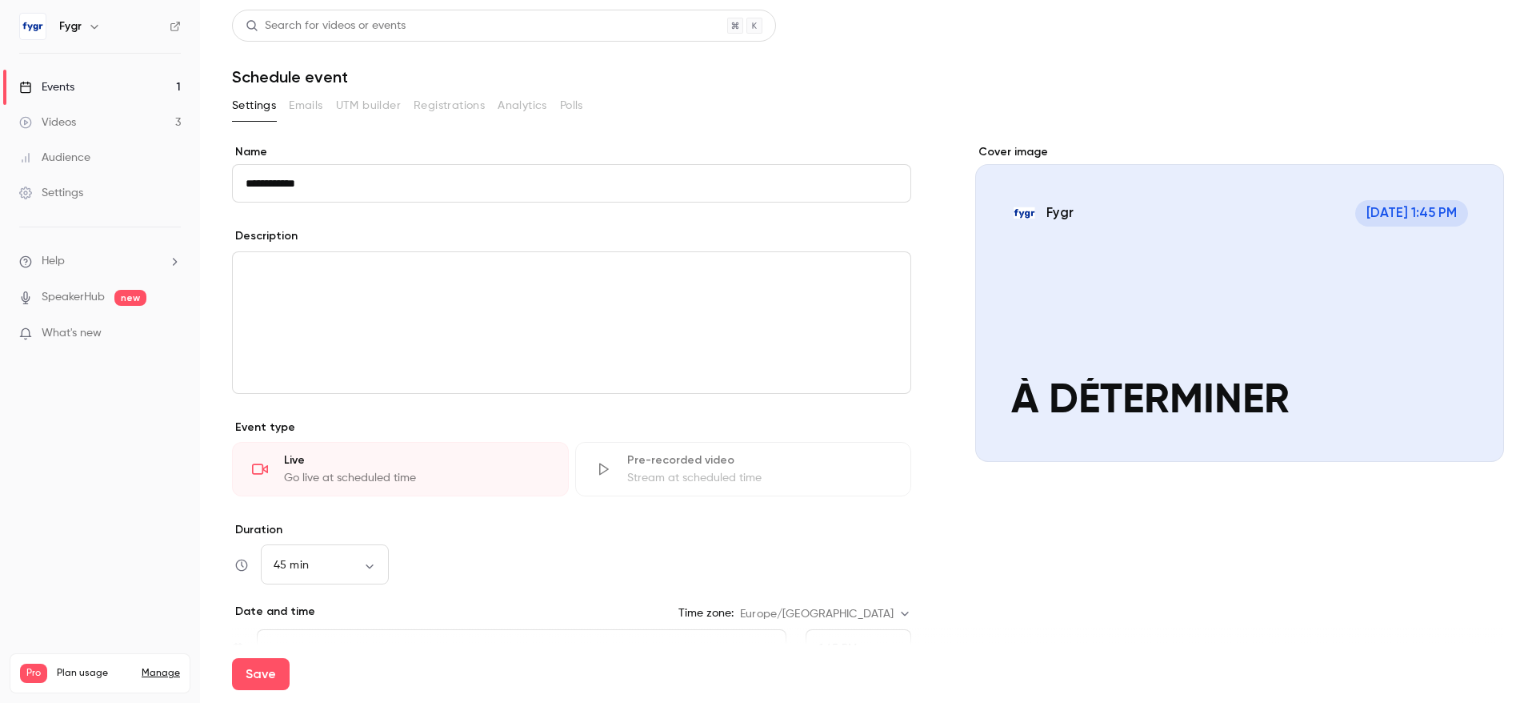
click at [352, 171] on input "**********" at bounding box center [571, 183] width 679 height 38
paste input "**********"
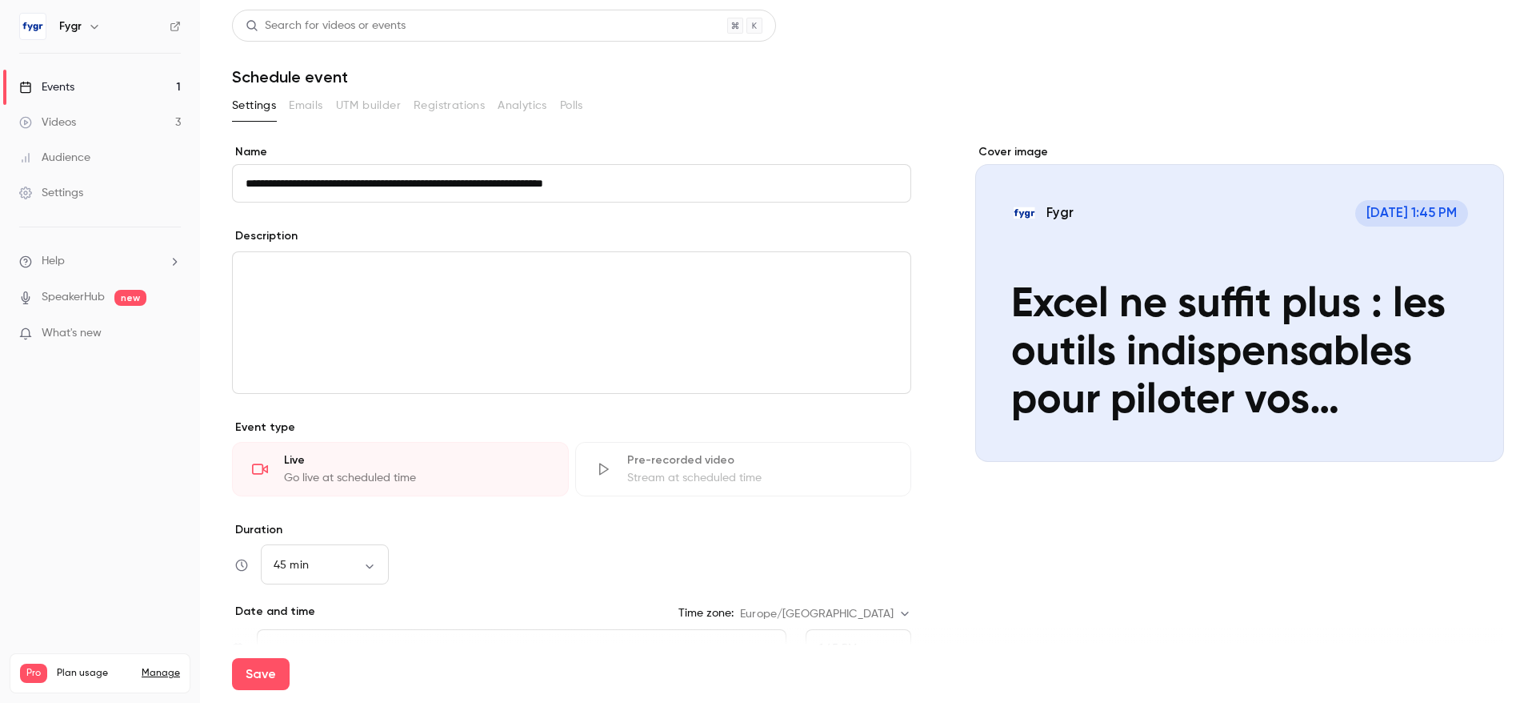
paste input "*******"
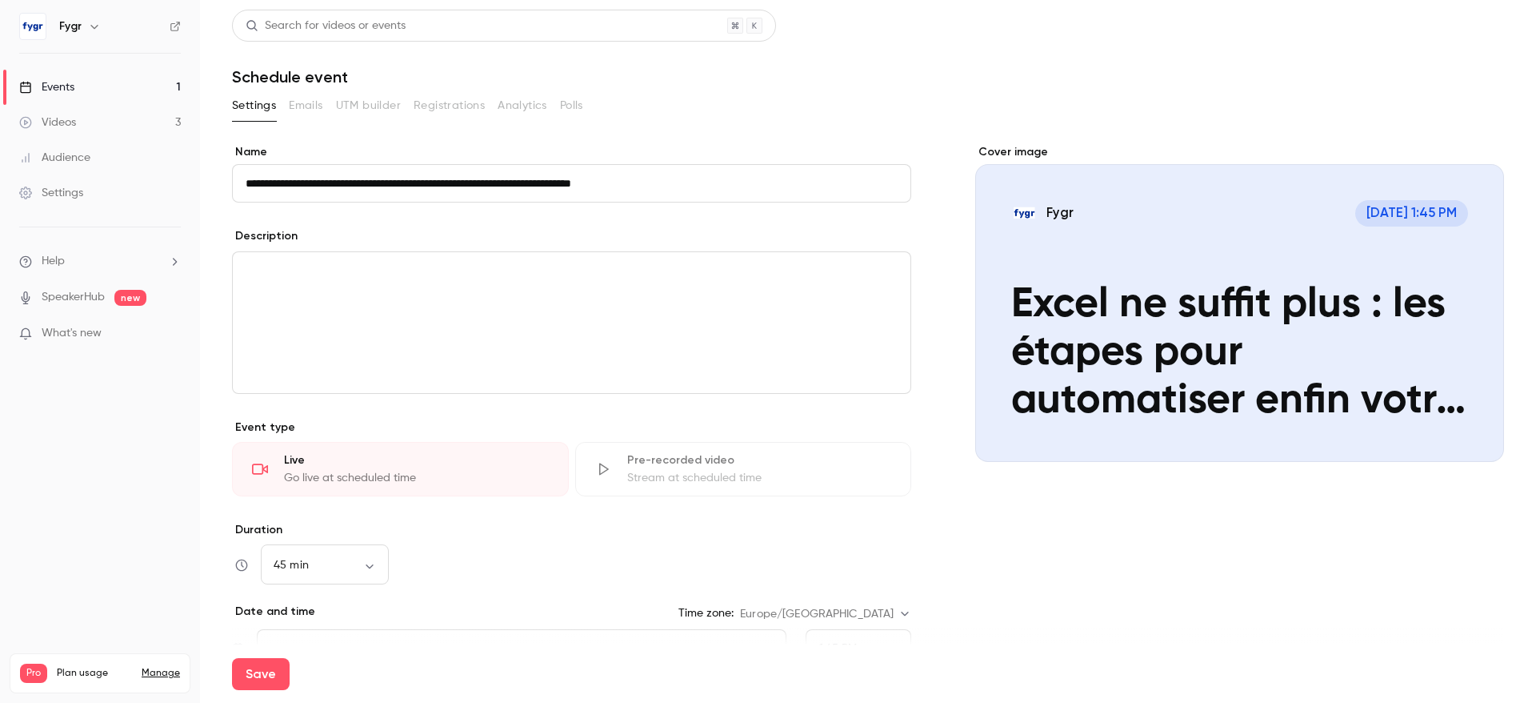
click at [678, 221] on div "**********" at bounding box center [571, 485] width 679 height 682
click at [468, 170] on input "**********" at bounding box center [571, 183] width 679 height 38
paste input
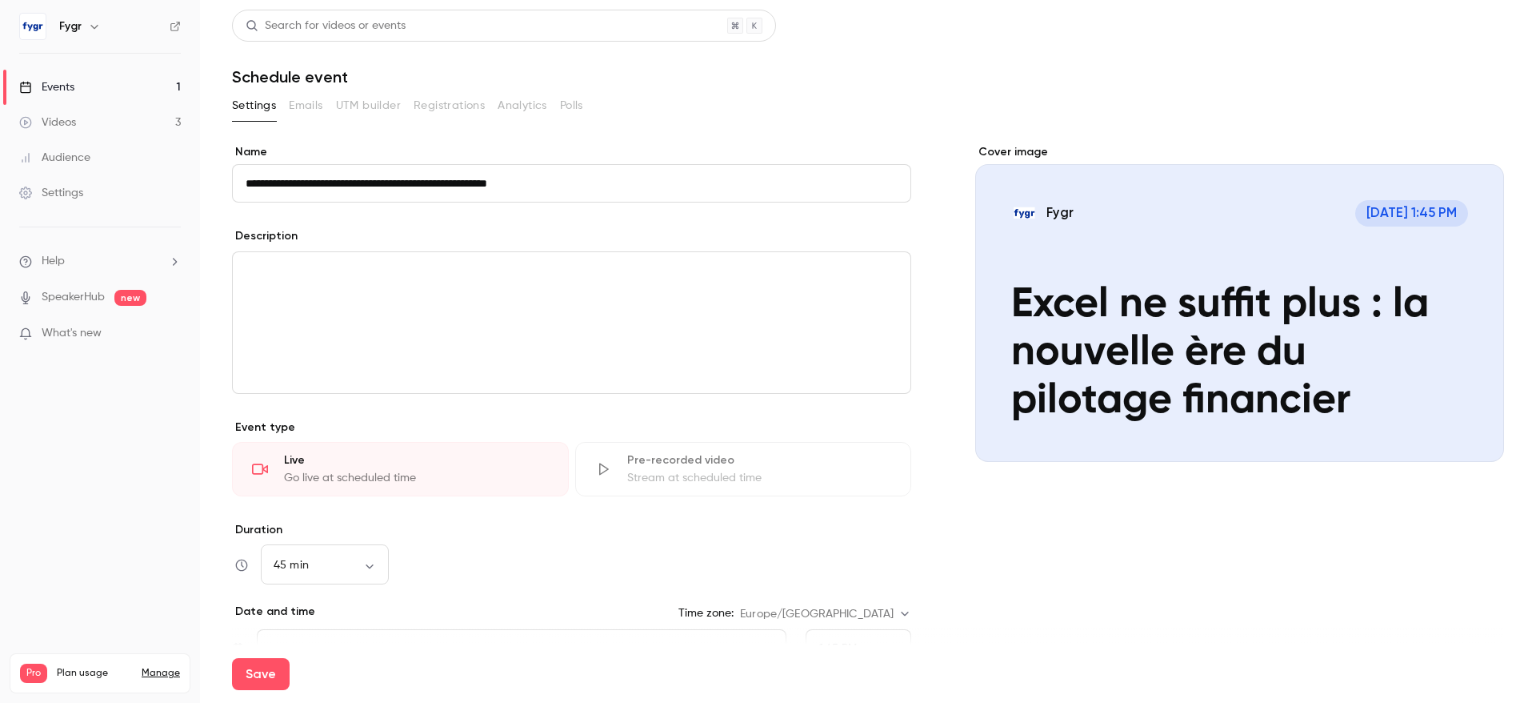
type input "**********"
click at [627, 237] on div "Description" at bounding box center [571, 238] width 679 height 20
click at [436, 277] on p "editor" at bounding box center [572, 271] width 652 height 19
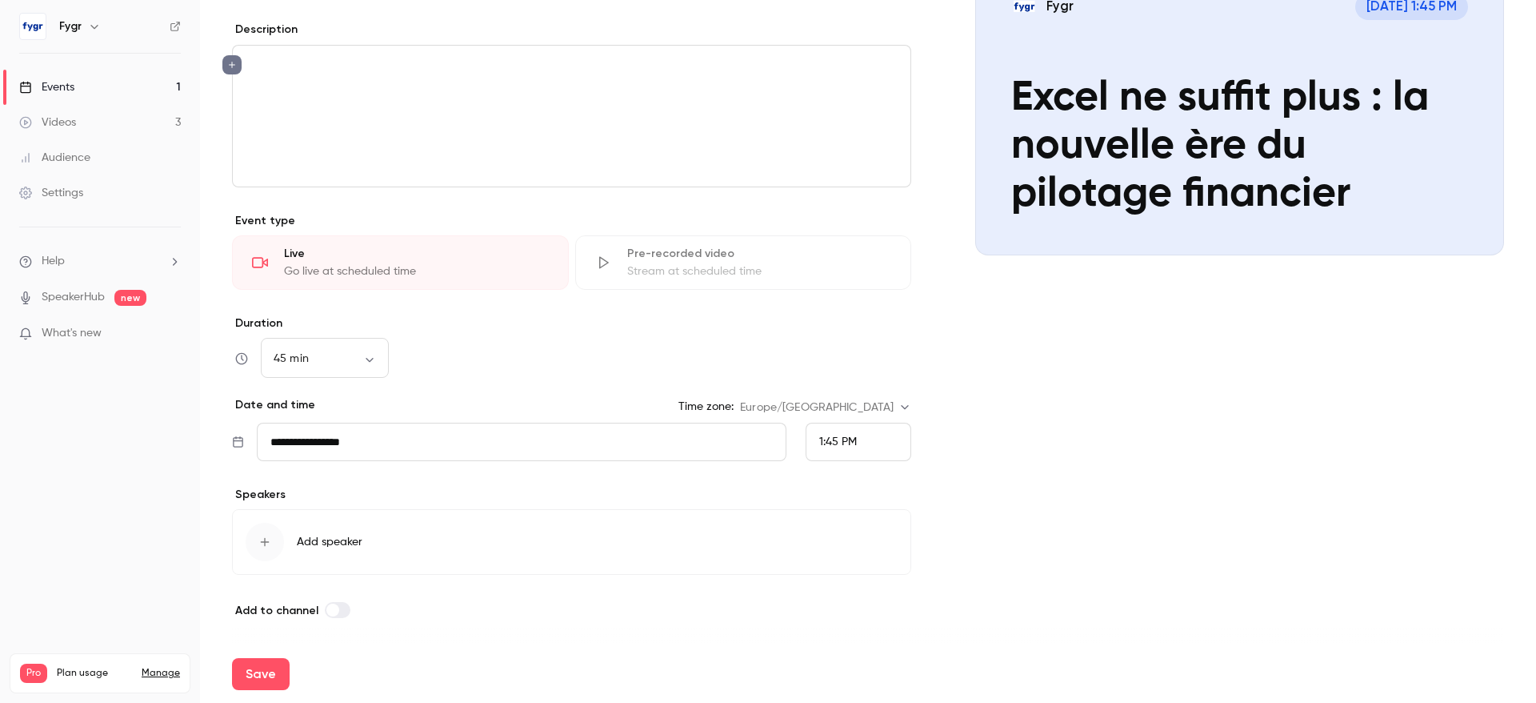
scroll to position [194, 0]
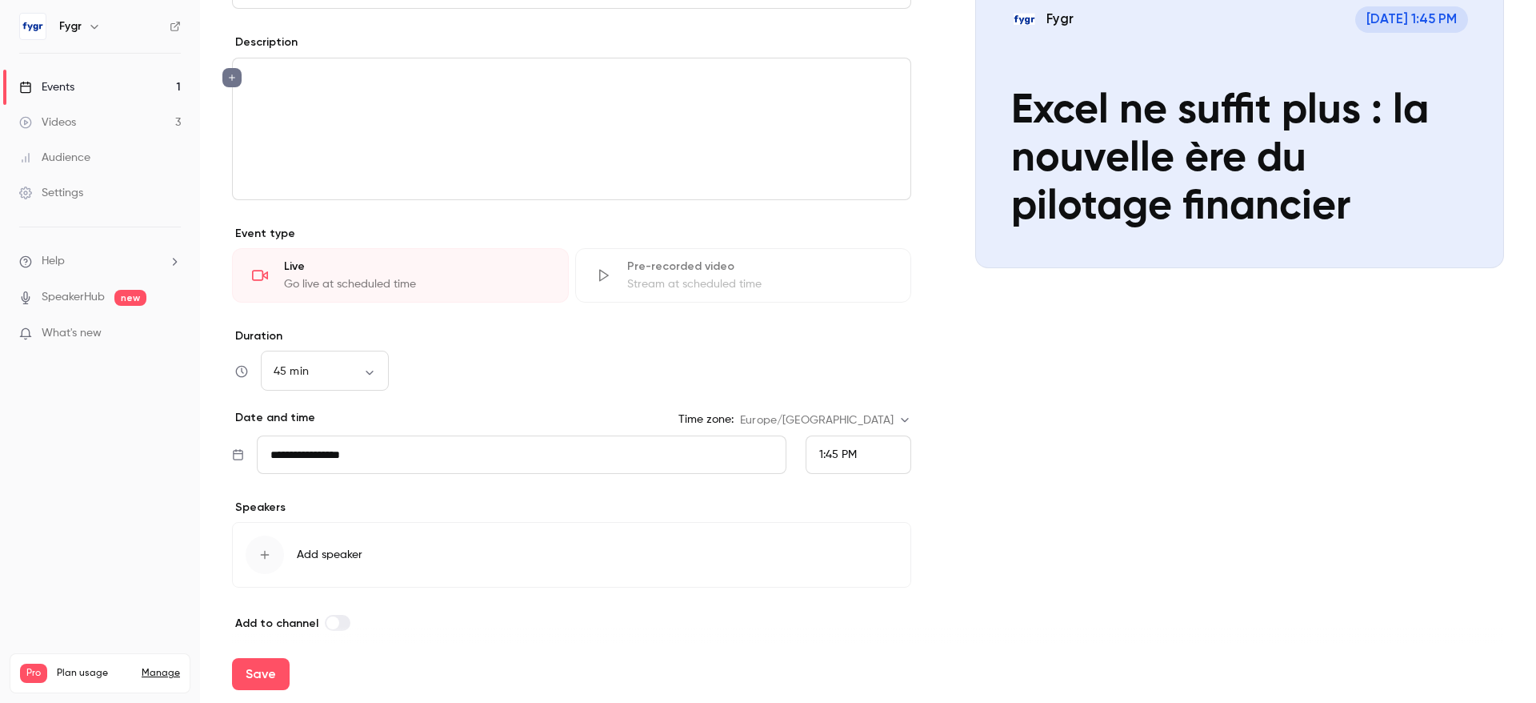
click at [339, 546] on span "Add speaker" at bounding box center [330, 554] width 66 height 16
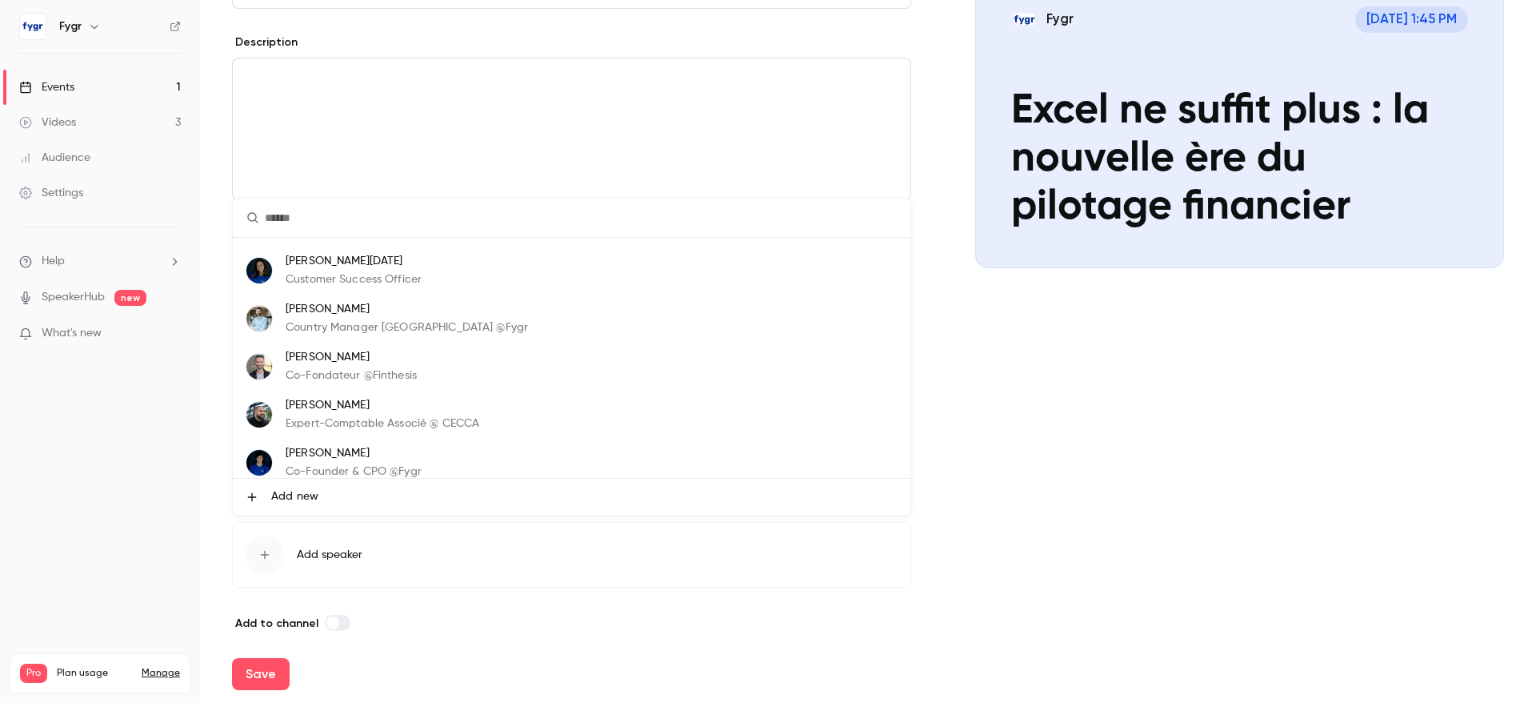
scroll to position [96, 0]
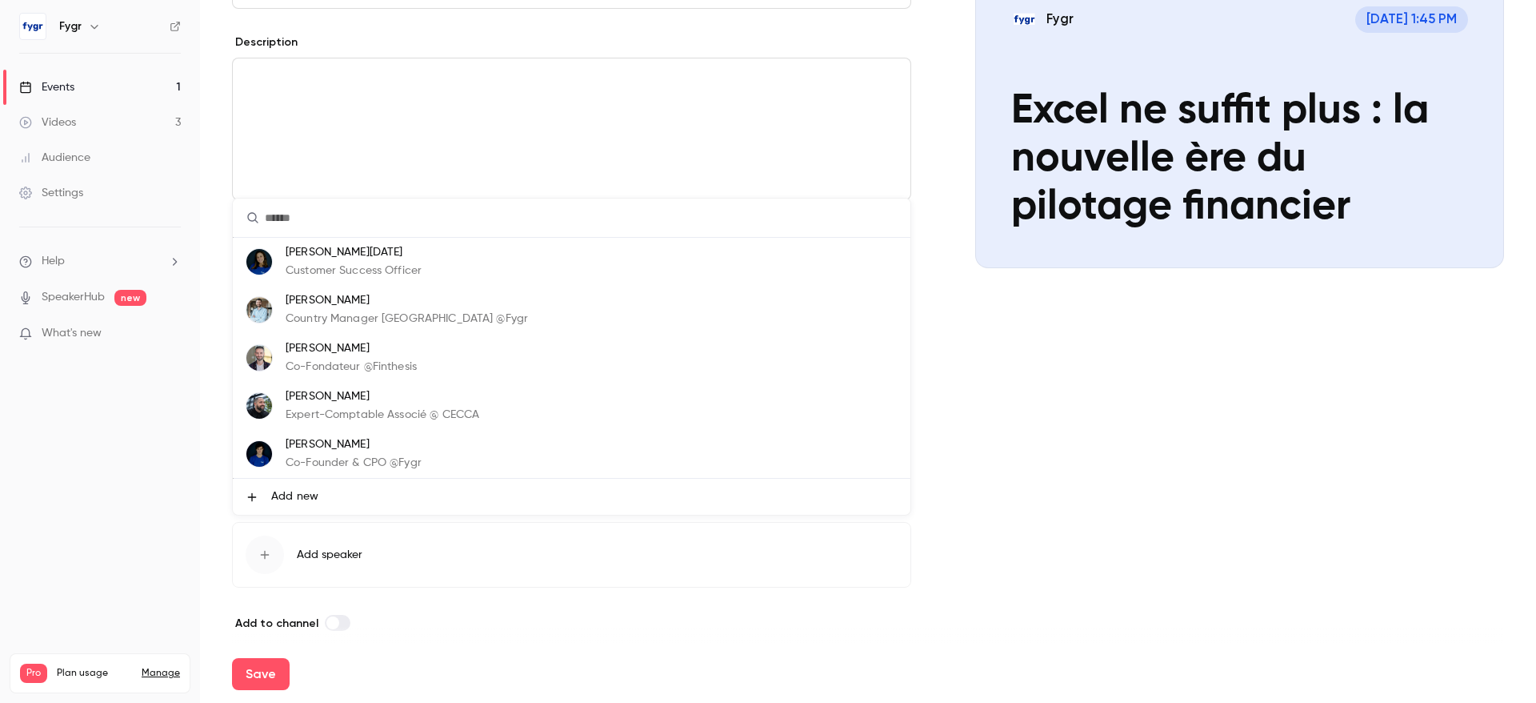
click at [386, 350] on p "Thomas Gazquez" at bounding box center [351, 348] width 131 height 17
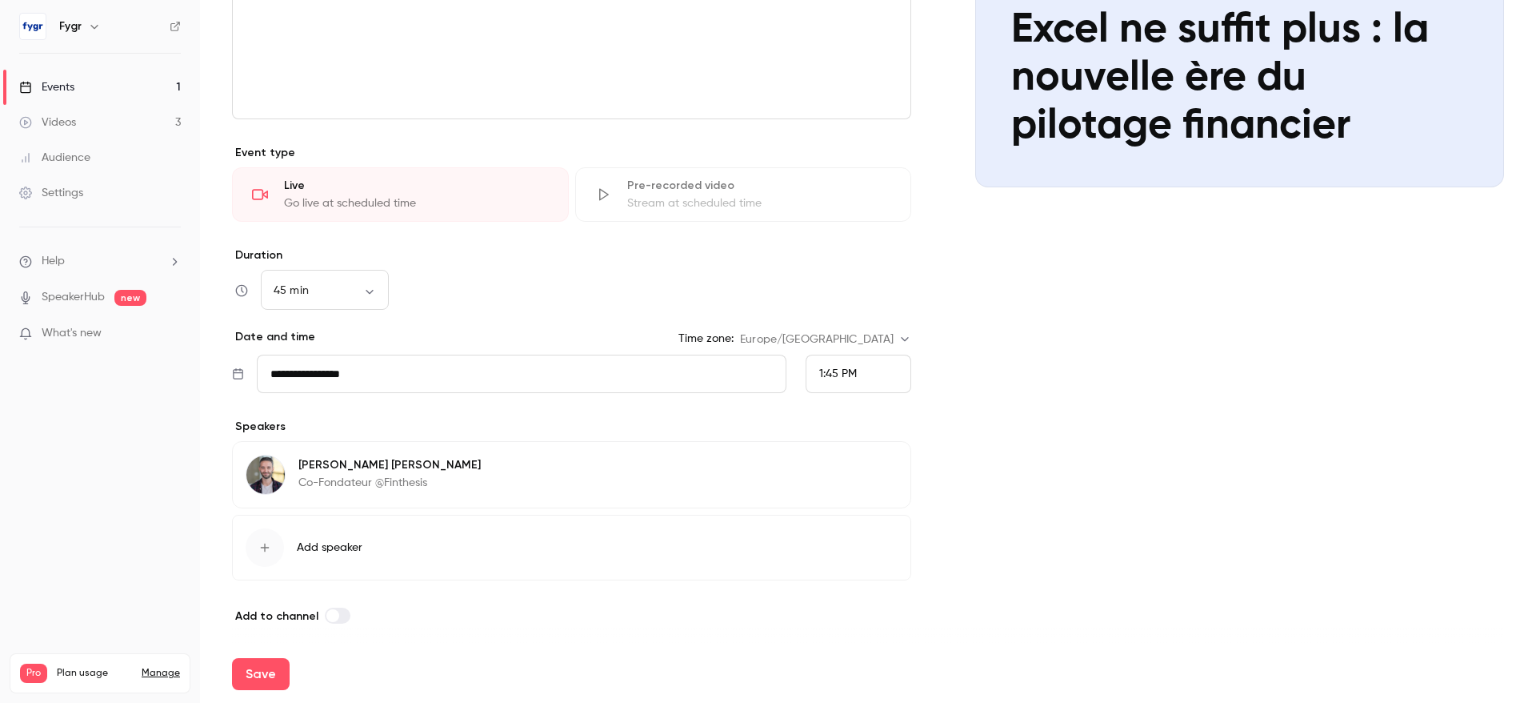
scroll to position [276, 0]
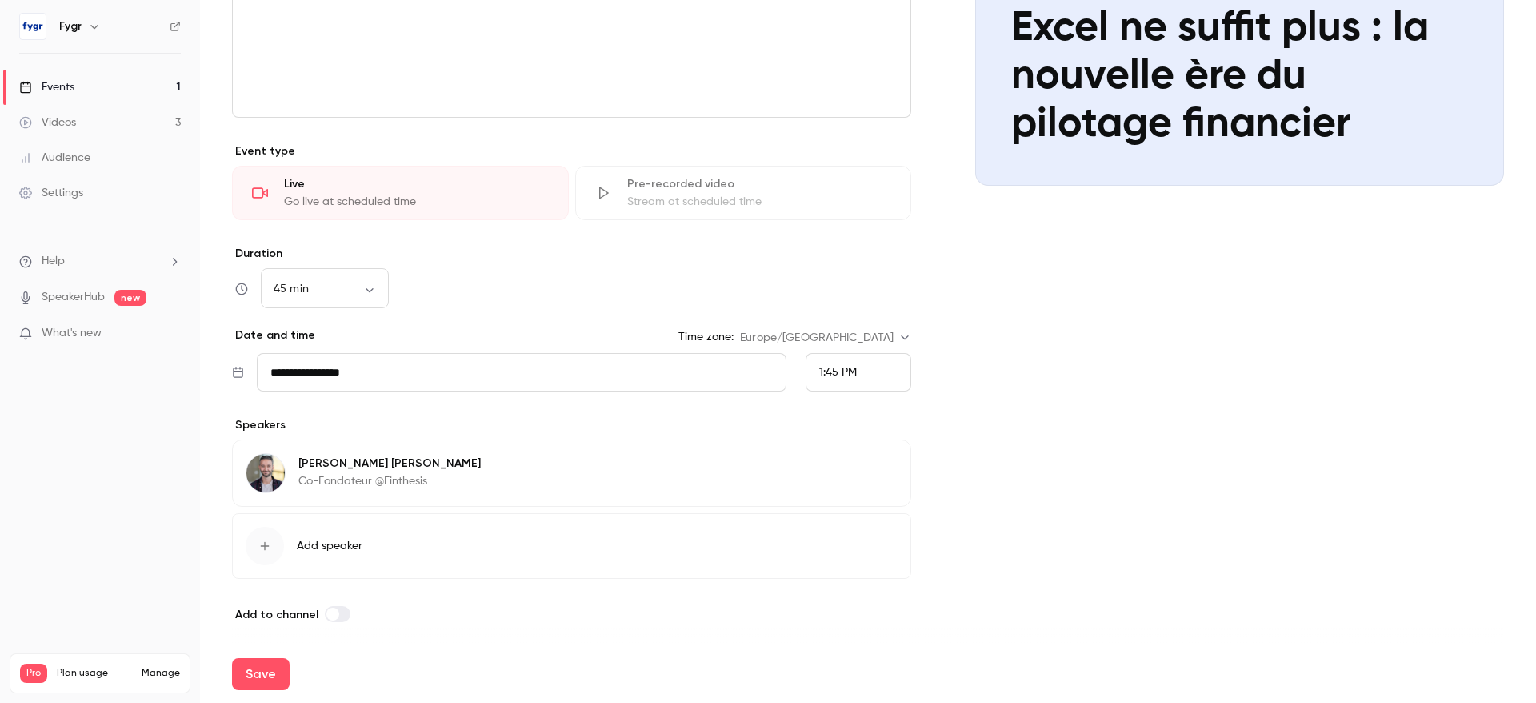
click at [322, 533] on button "Add speaker" at bounding box center [571, 546] width 679 height 66
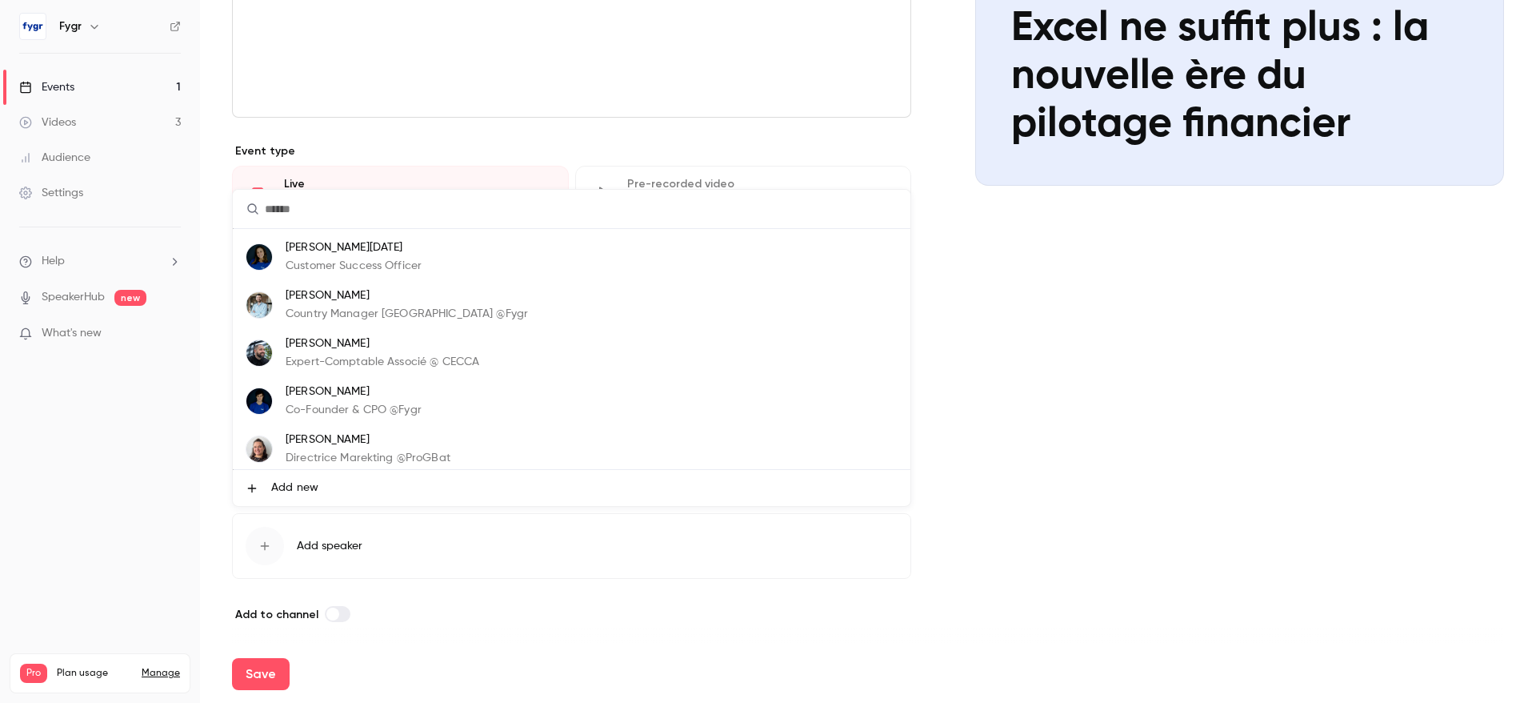
scroll to position [96, 0]
click at [438, 347] on p "Jonathan Khalfa" at bounding box center [383, 339] width 194 height 17
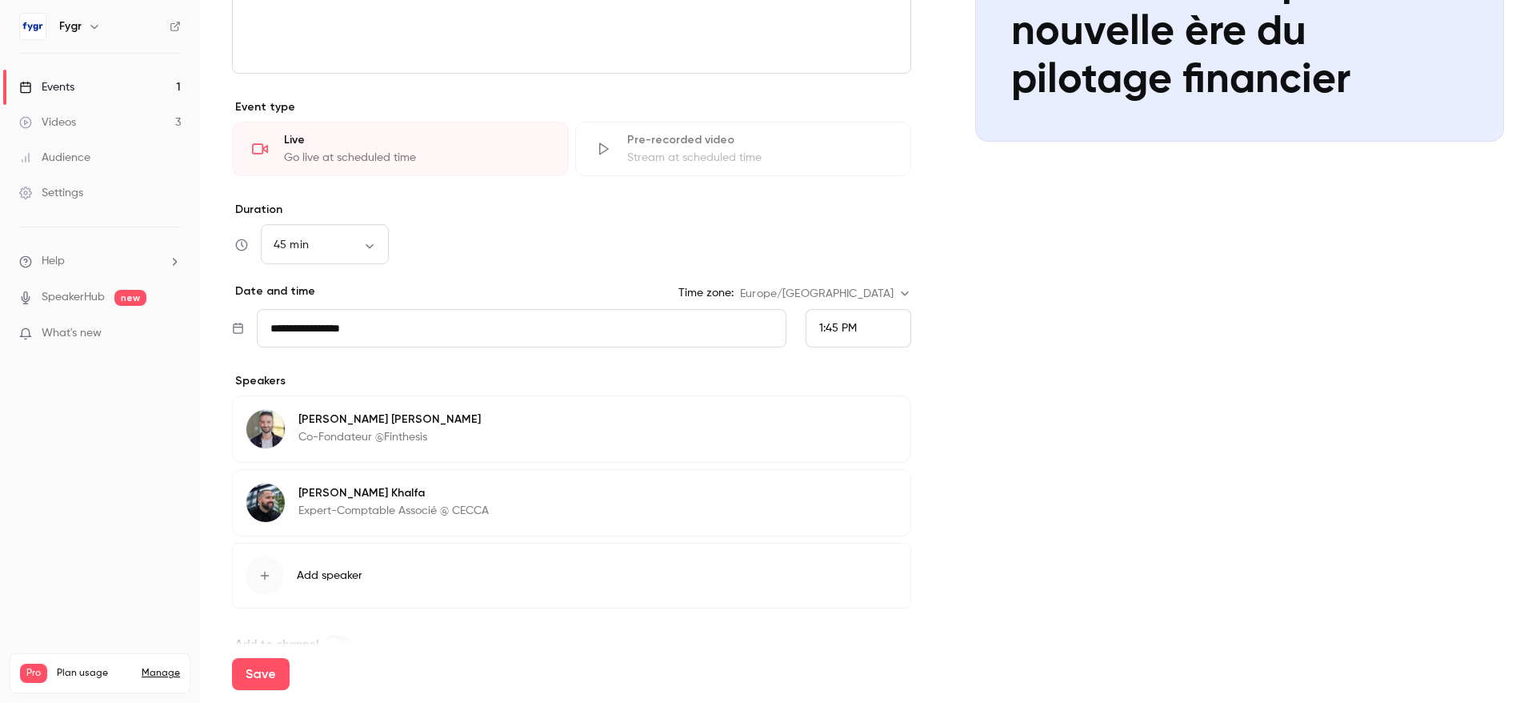
scroll to position [354, 0]
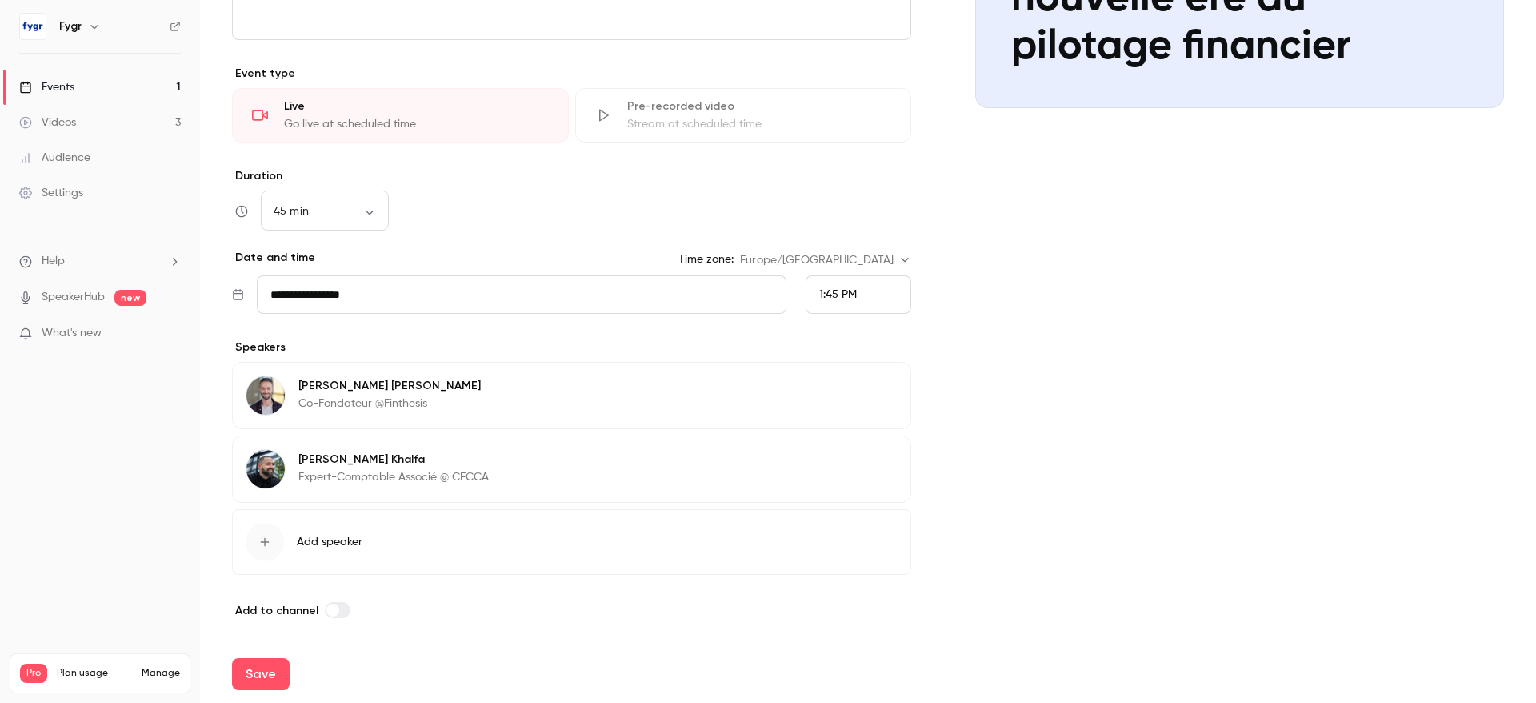
click at [267, 550] on div "button" at bounding box center [265, 541] width 38 height 38
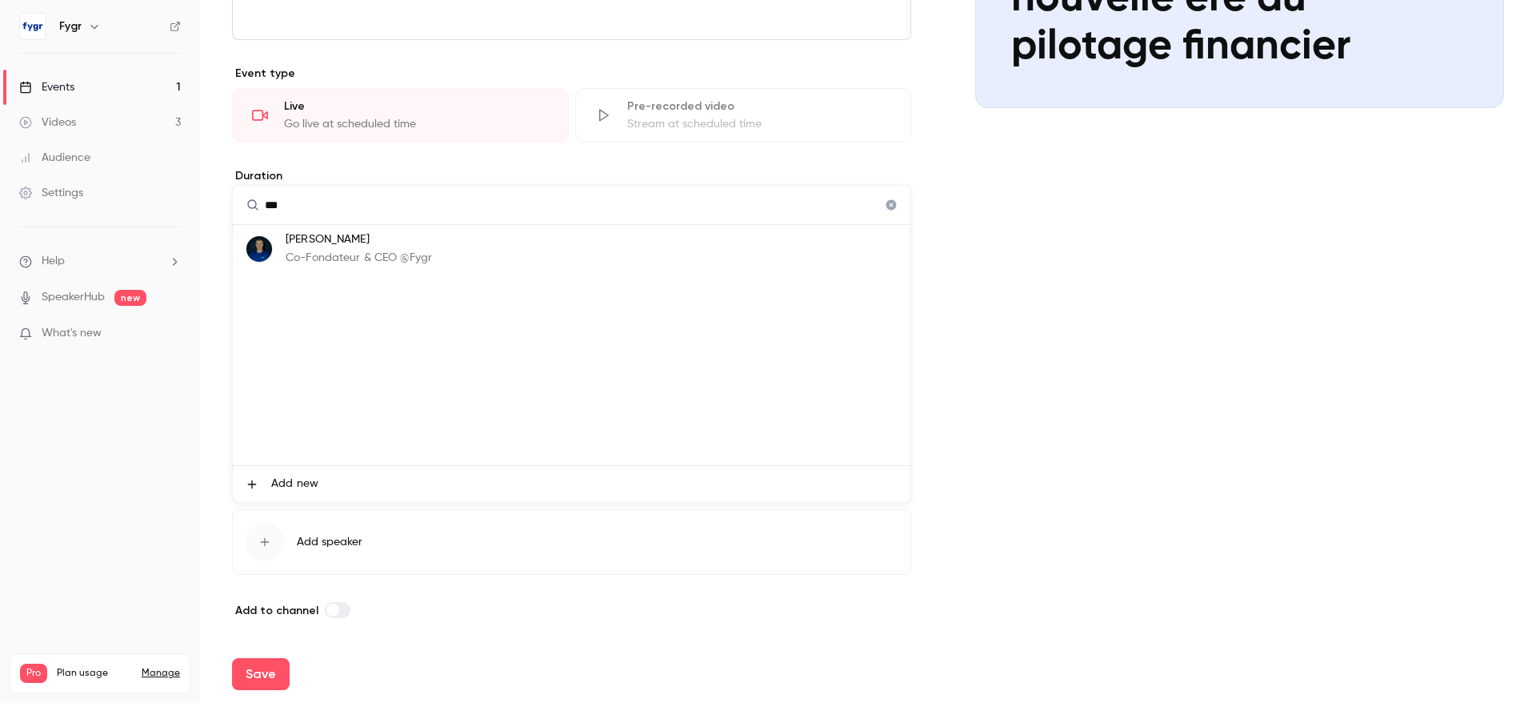
type input "***"
click at [367, 253] on p "Co-Fondateur & CEO @Fygr" at bounding box center [359, 258] width 146 height 17
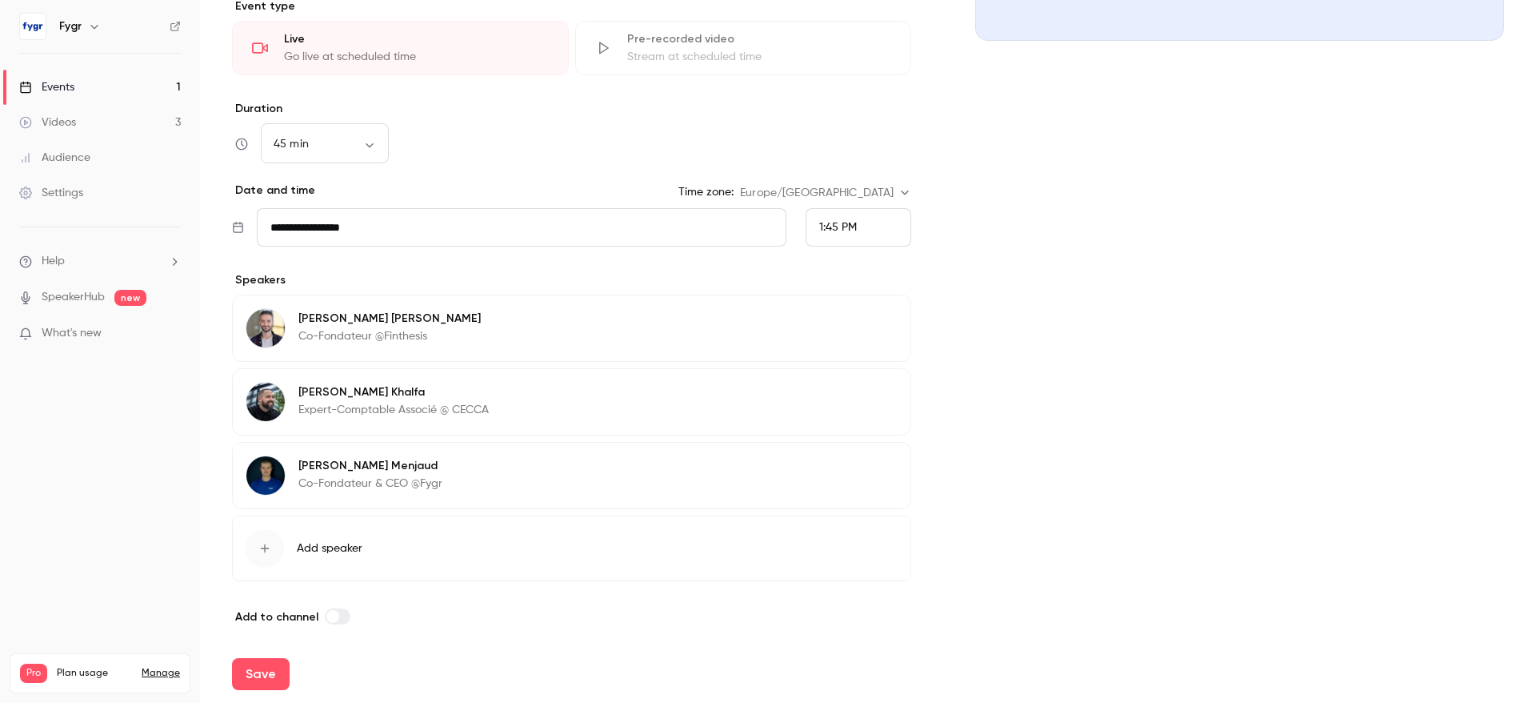
scroll to position [427, 0]
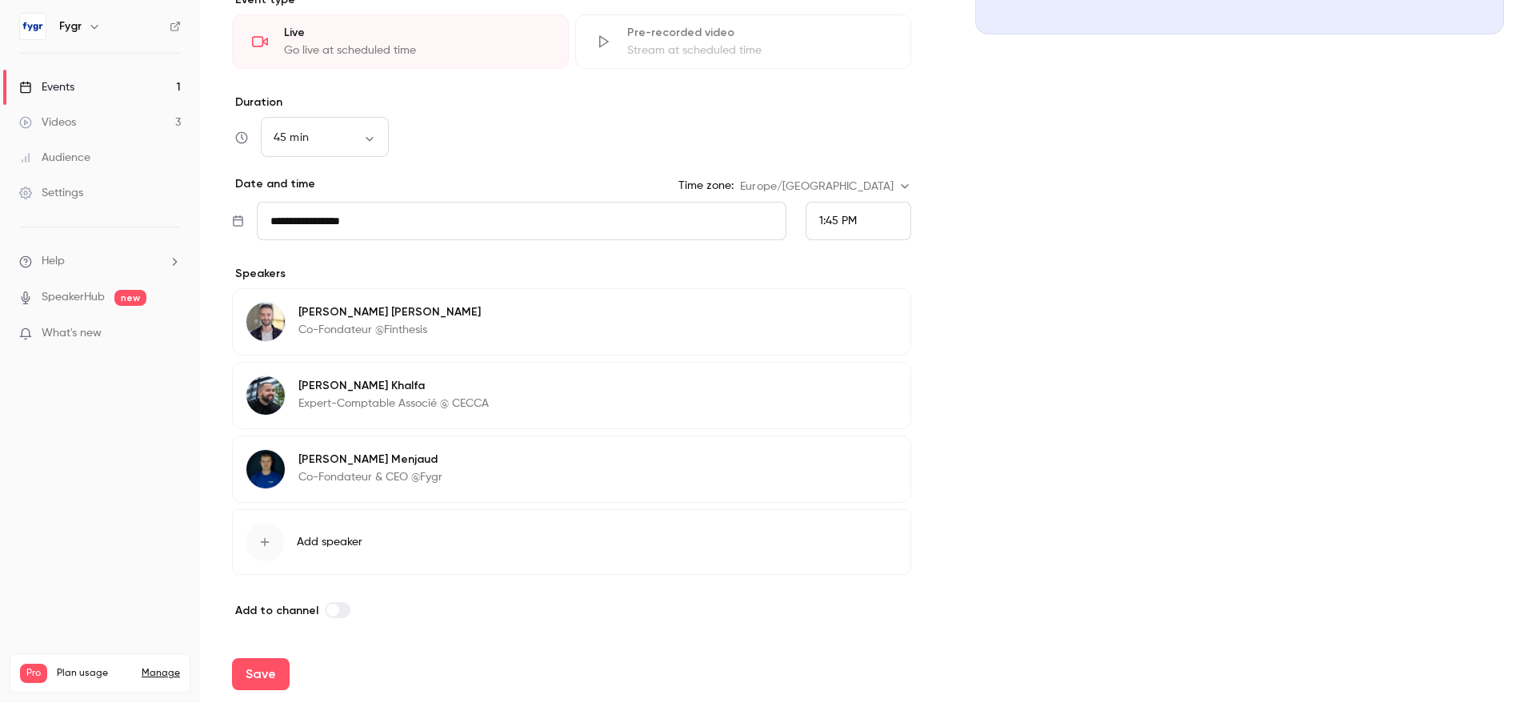
click at [307, 546] on span "Add speaker" at bounding box center [330, 542] width 66 height 16
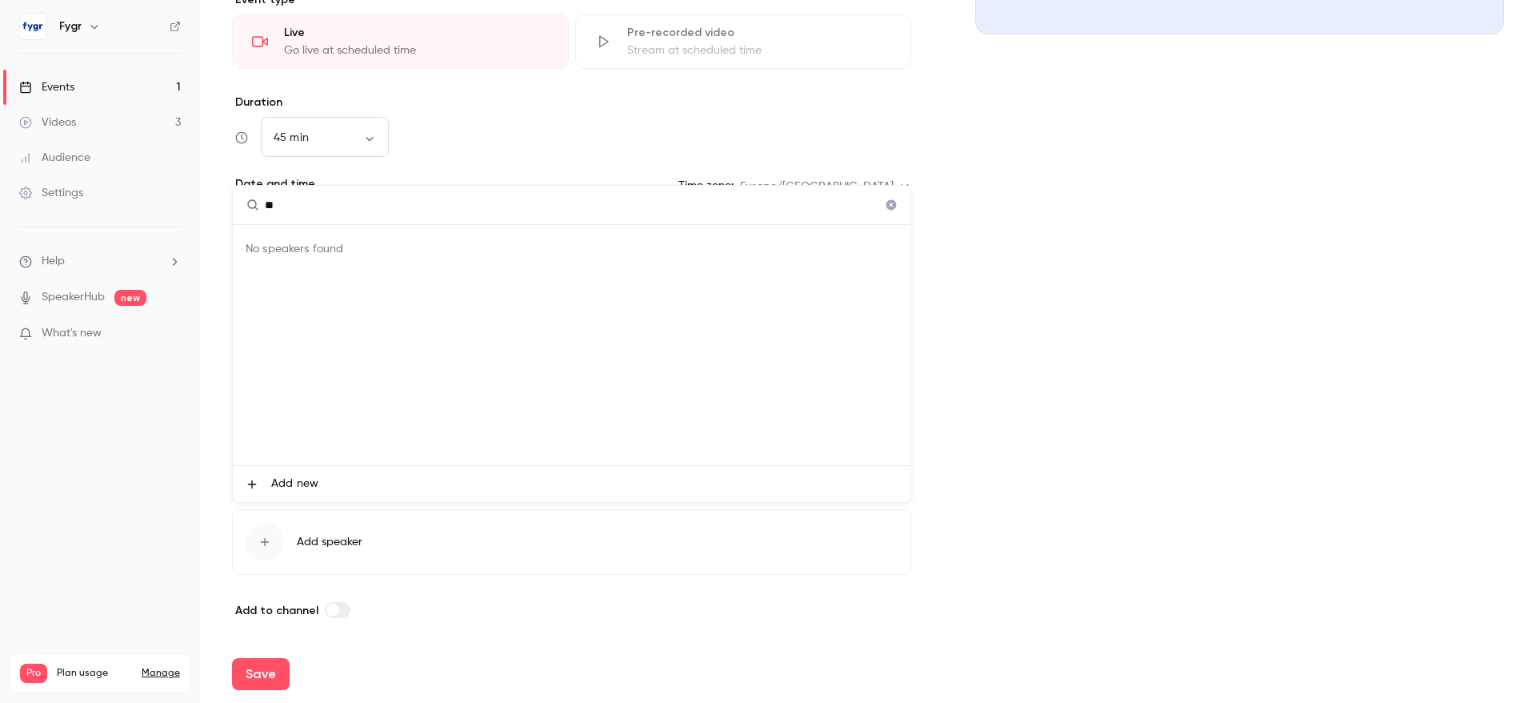
type input "*"
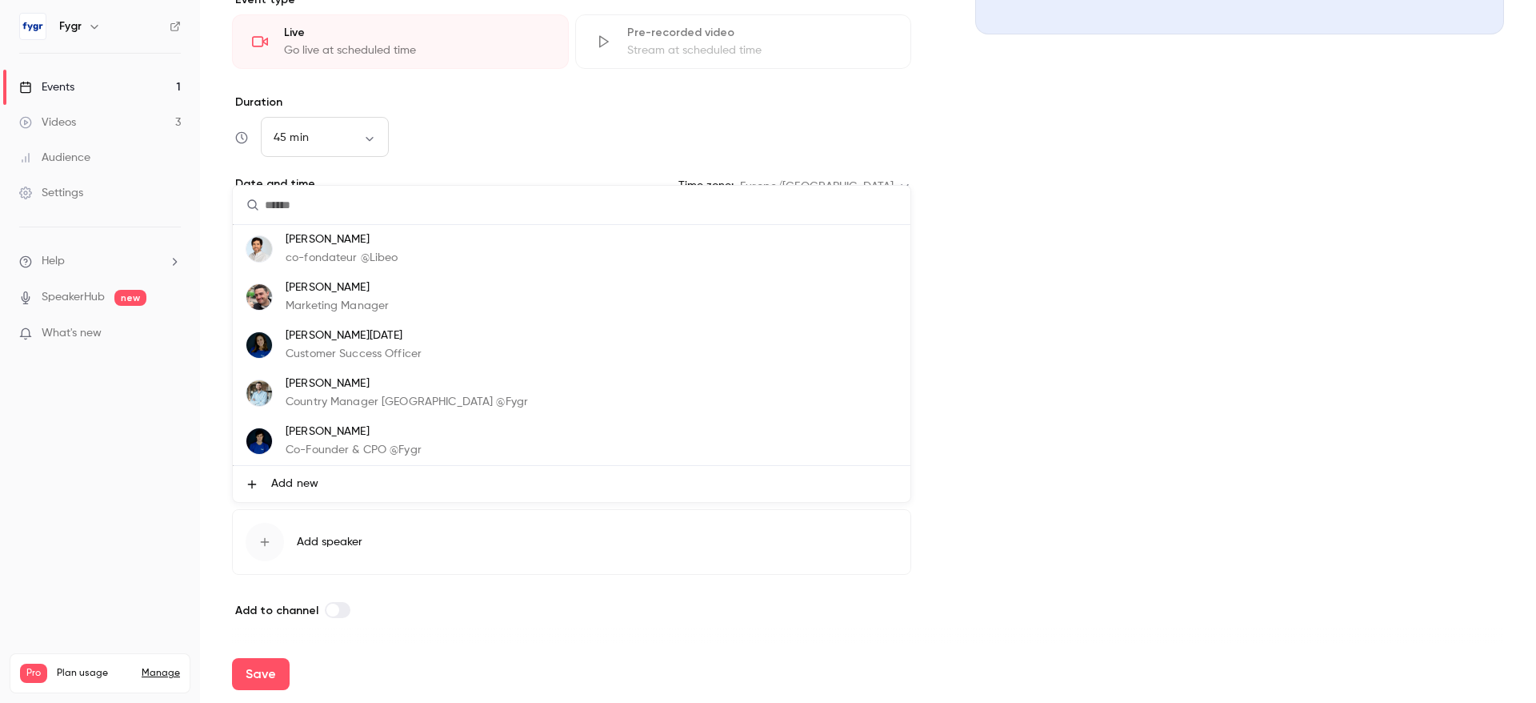
click at [1163, 537] on div at bounding box center [768, 351] width 1536 height 703
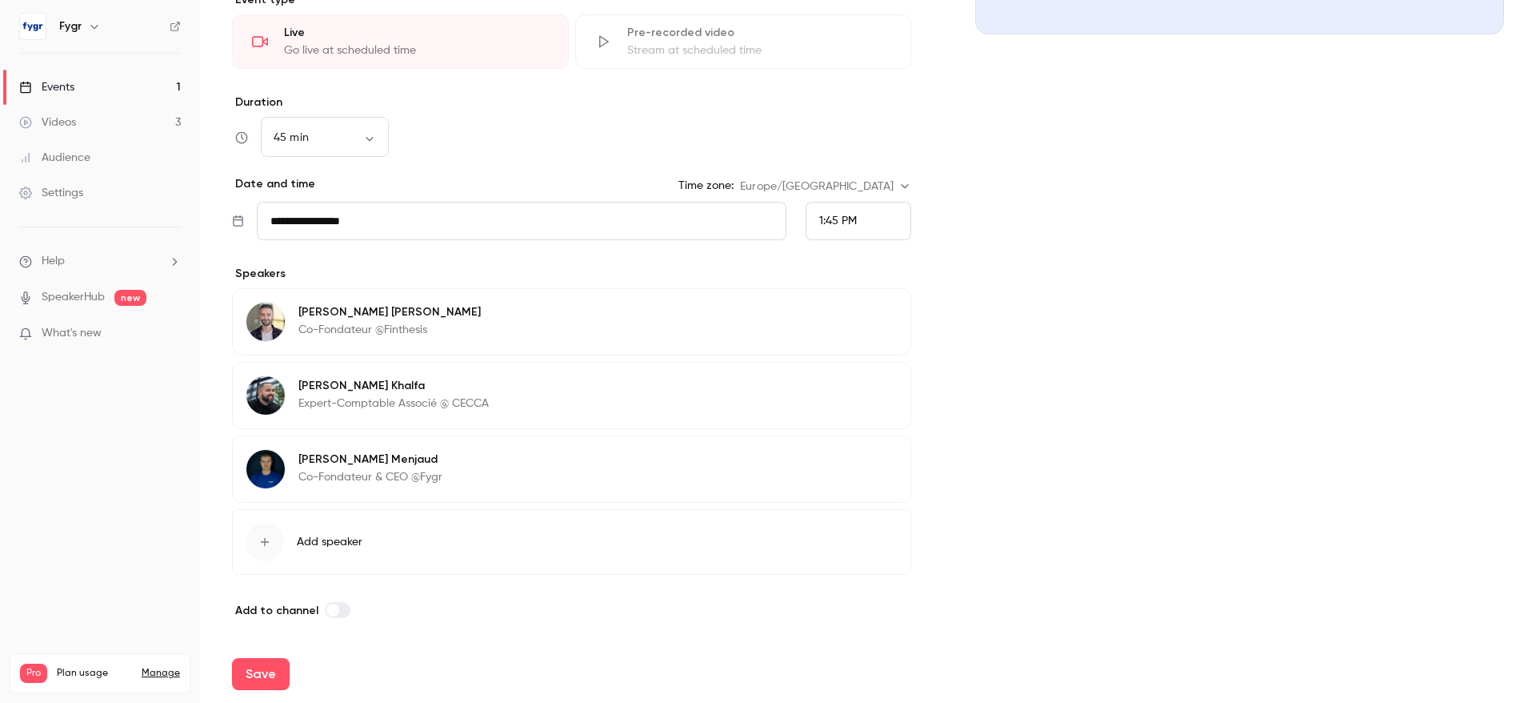
click at [337, 608] on label at bounding box center [338, 610] width 26 height 16
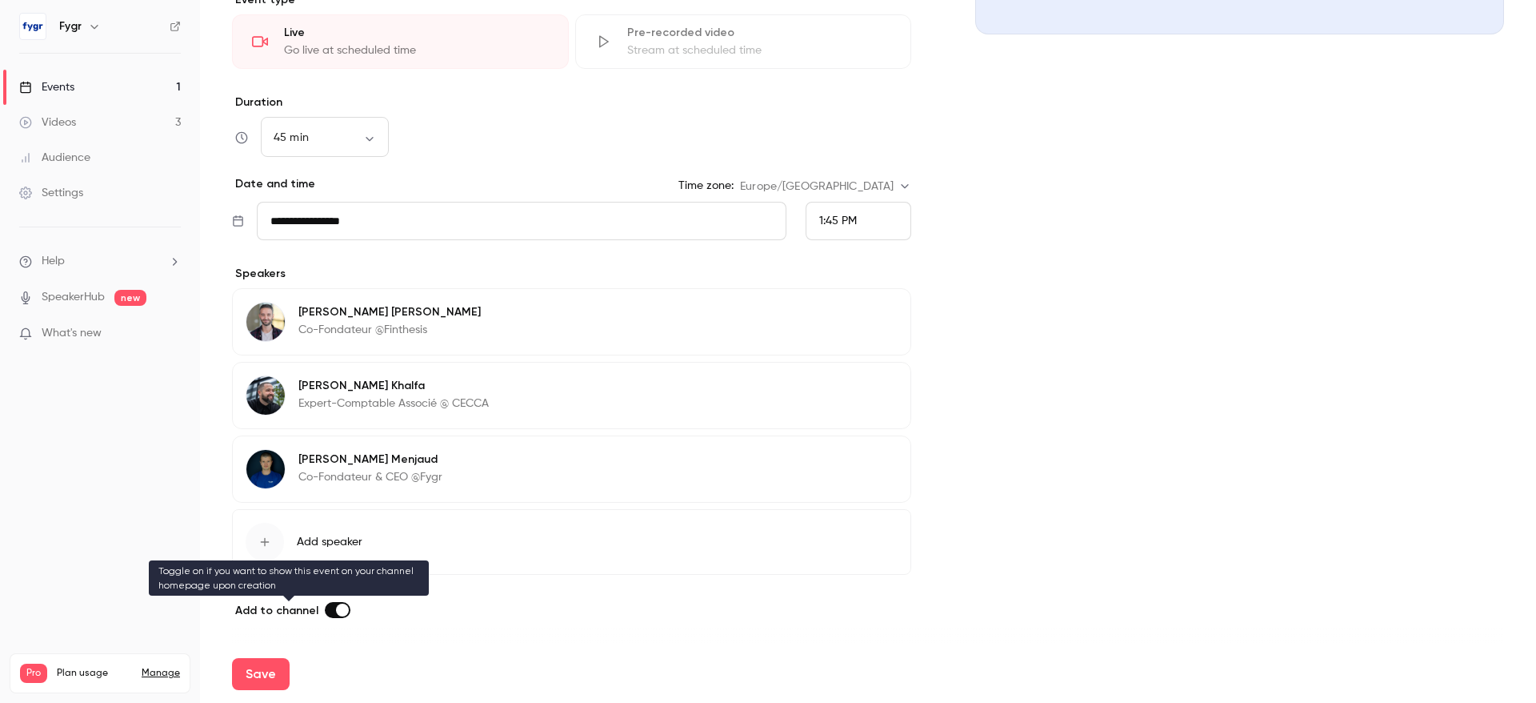
click at [330, 611] on label at bounding box center [338, 610] width 26 height 16
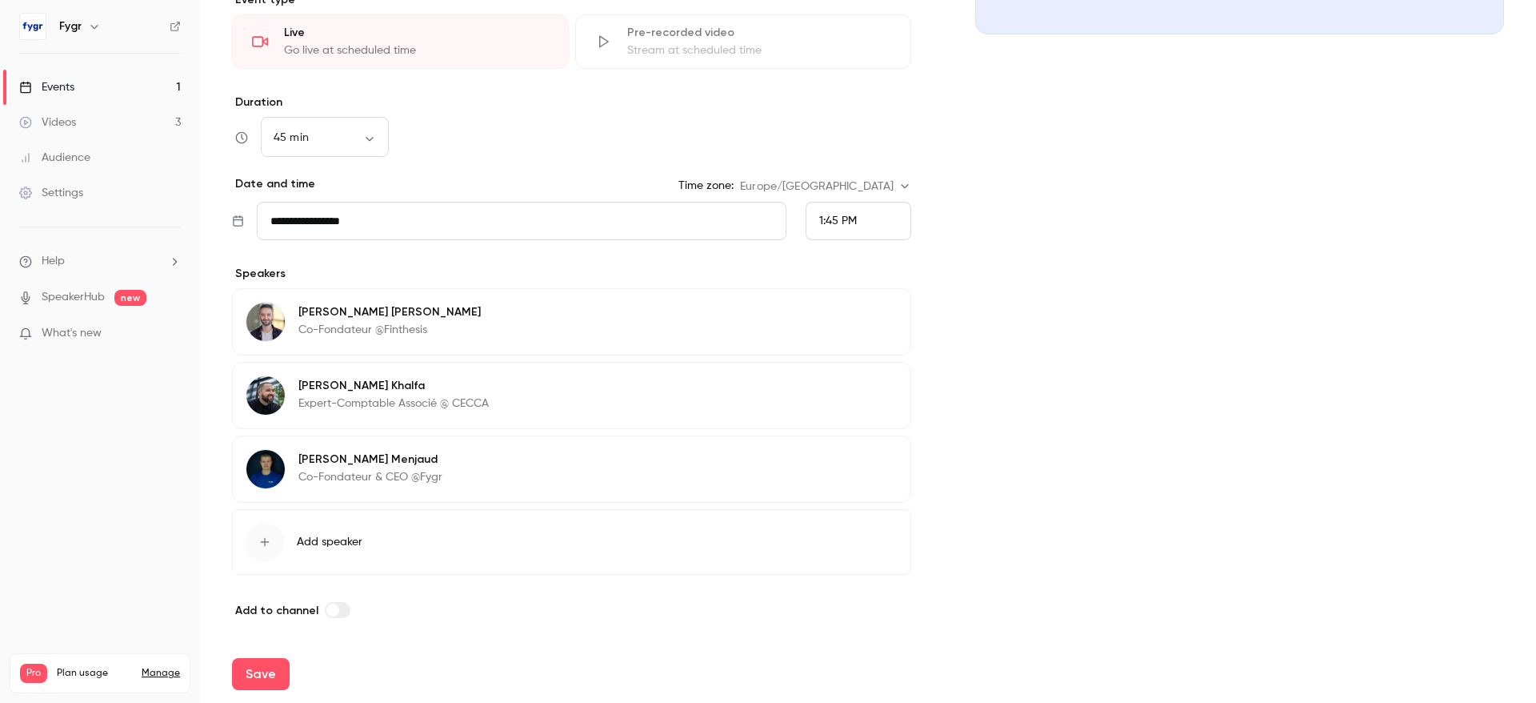
click at [330, 610] on span at bounding box center [332, 609] width 13 height 13
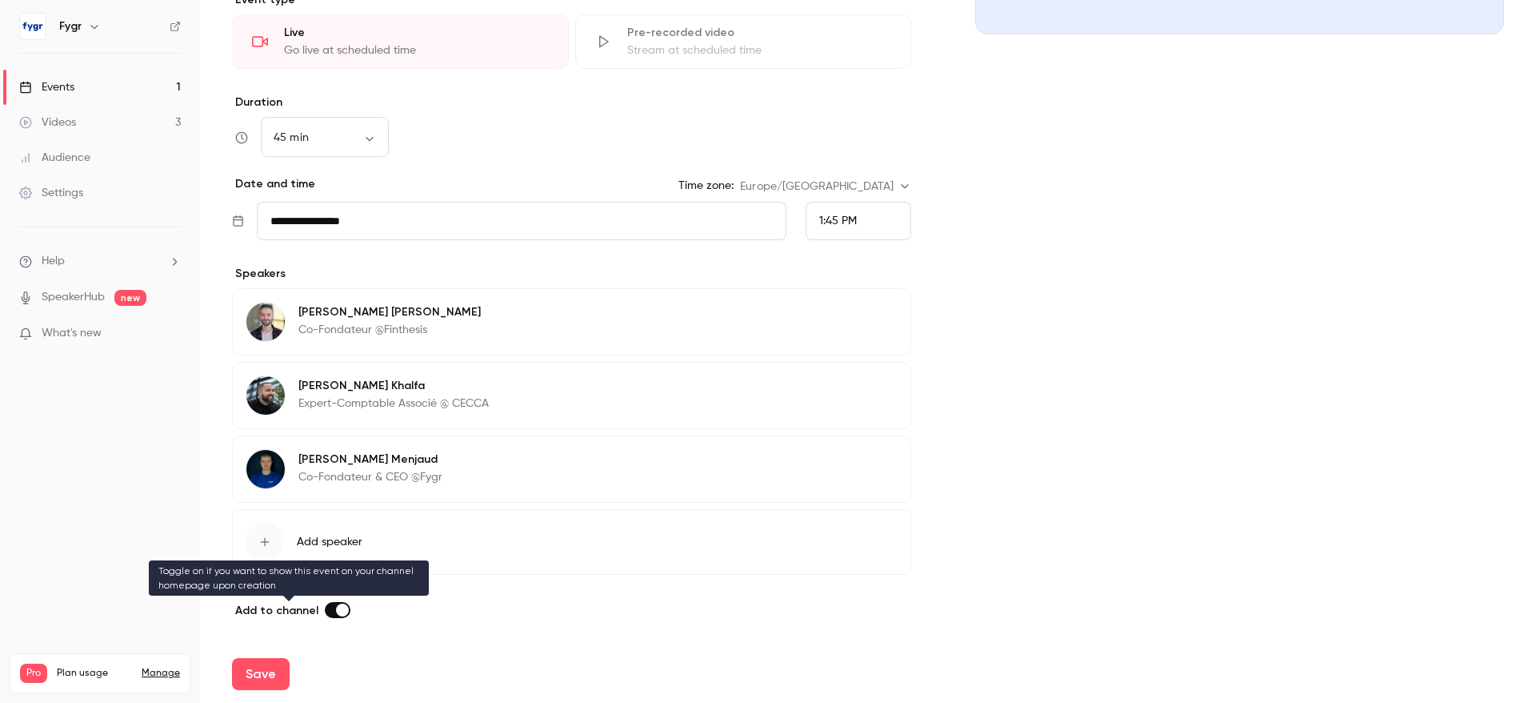
click at [329, 614] on label at bounding box center [338, 610] width 26 height 16
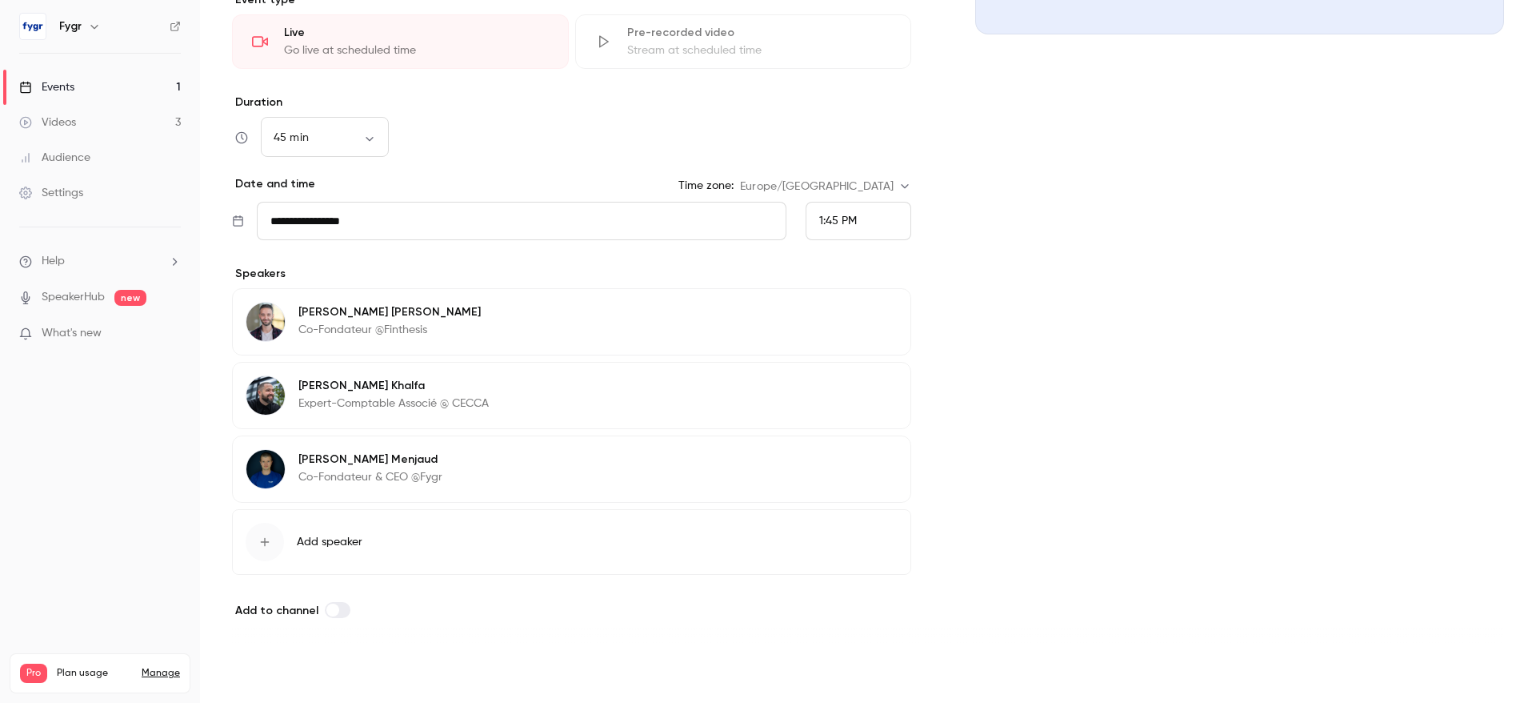
click at [264, 670] on button "Save" at bounding box center [261, 674] width 58 height 32
type input "**"
type input "**********"
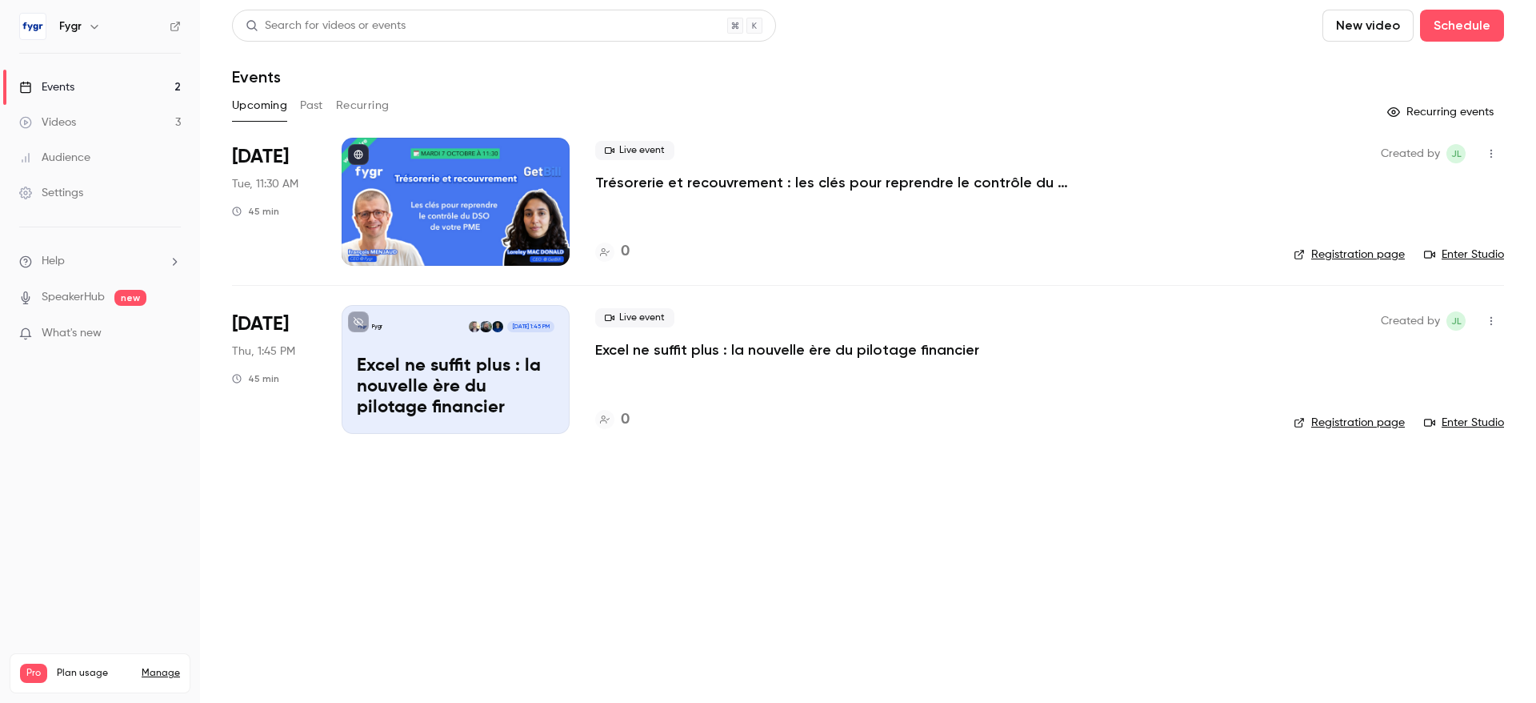
click at [479, 543] on main "Search for videos or events New video Schedule Events Upcoming Past Recurring R…" at bounding box center [868, 351] width 1336 height 703
click at [763, 181] on p "Trésorerie et recouvrement : les clés pour reprendre le contrôle du DSO de votr…" at bounding box center [835, 182] width 480 height 19
click at [709, 345] on p "Excel ne suffit plus : la nouvelle ère du pilotage financier" at bounding box center [787, 349] width 384 height 19
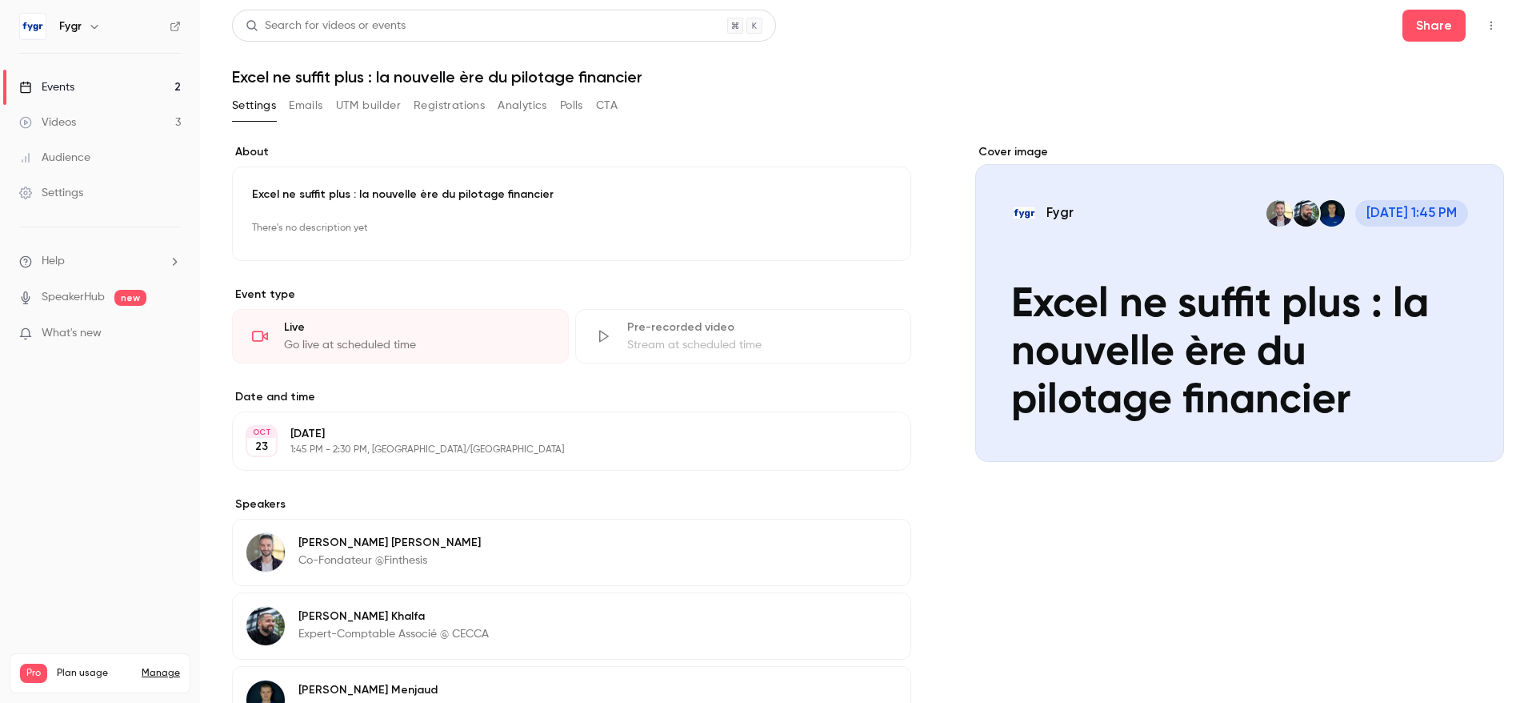
click at [303, 106] on button "Emails" at bounding box center [306, 106] width 34 height 26
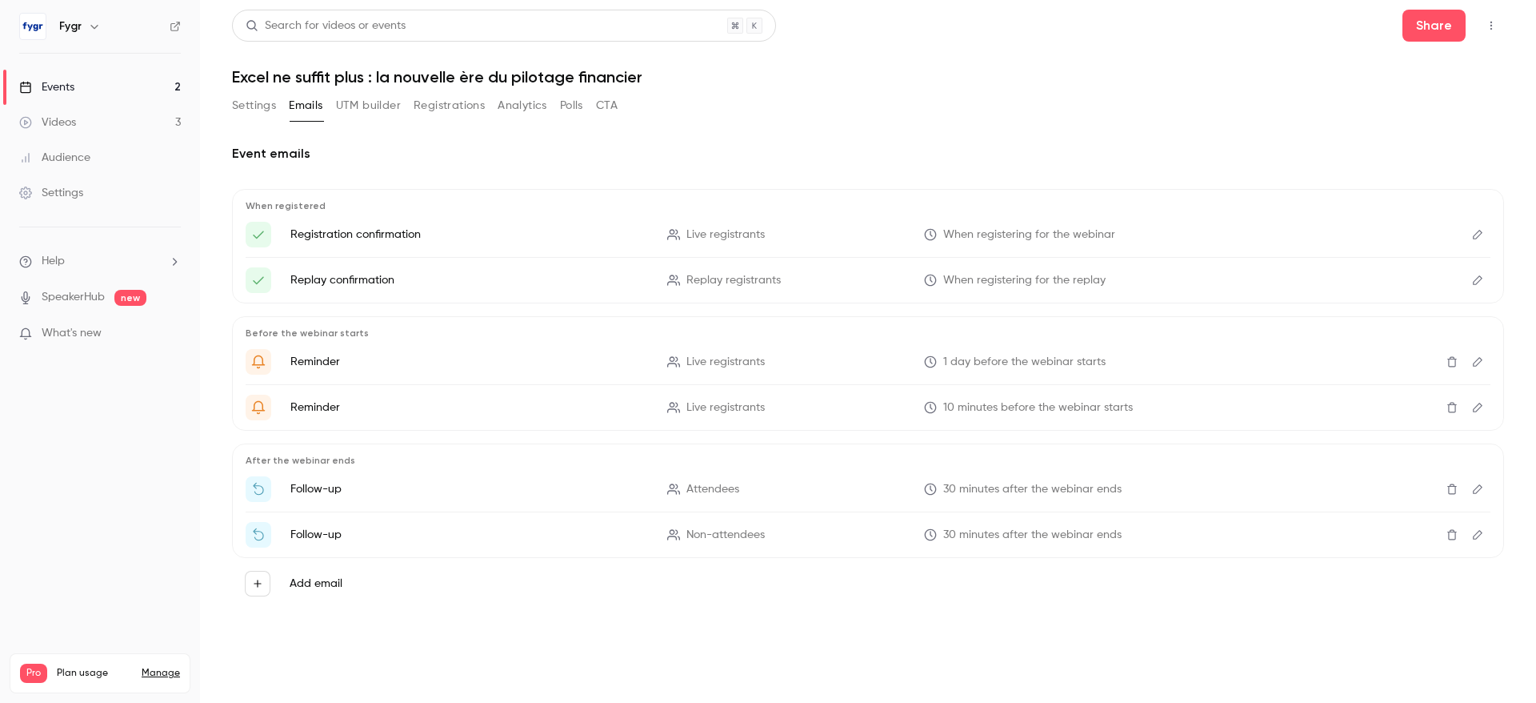
click at [382, 103] on button "UTM builder" at bounding box center [368, 106] width 65 height 26
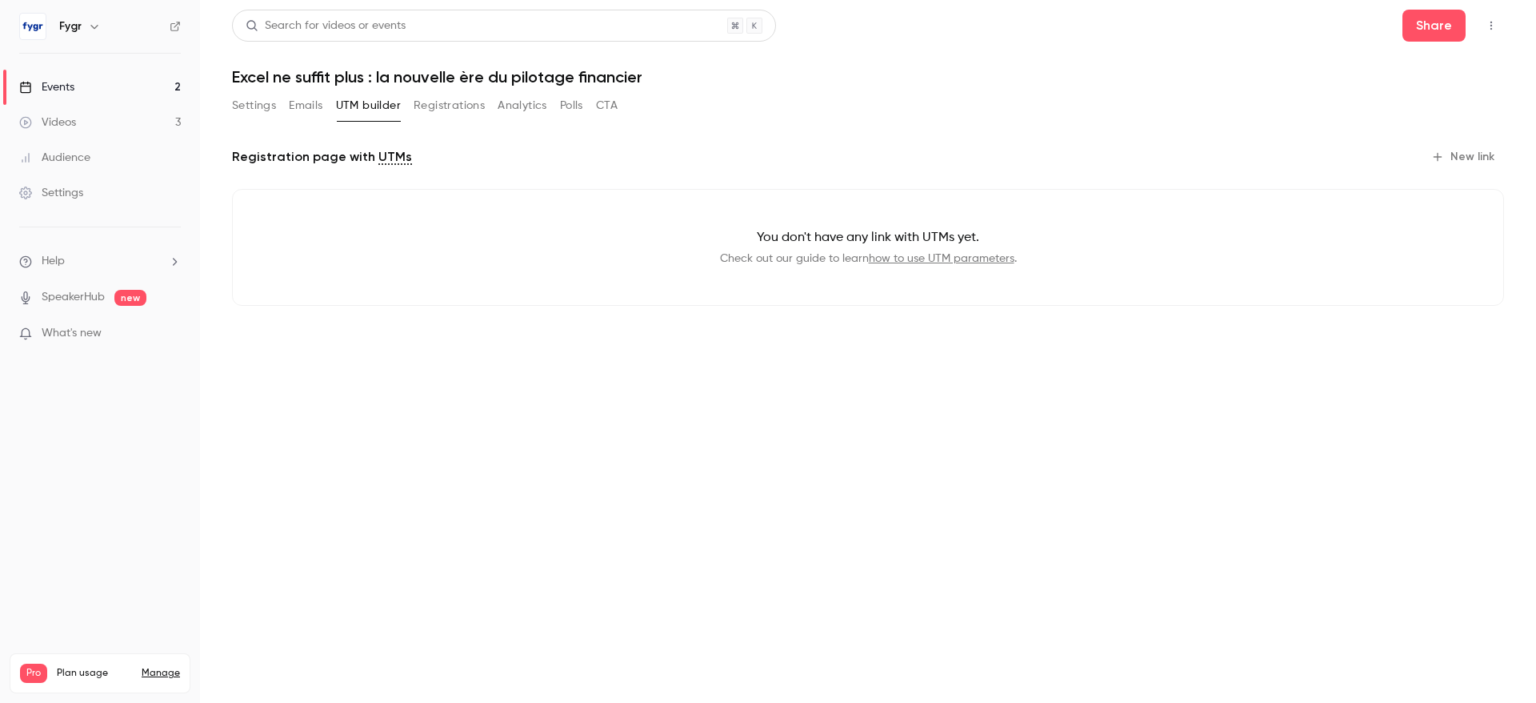
click at [454, 98] on button "Registrations" at bounding box center [449, 106] width 71 height 26
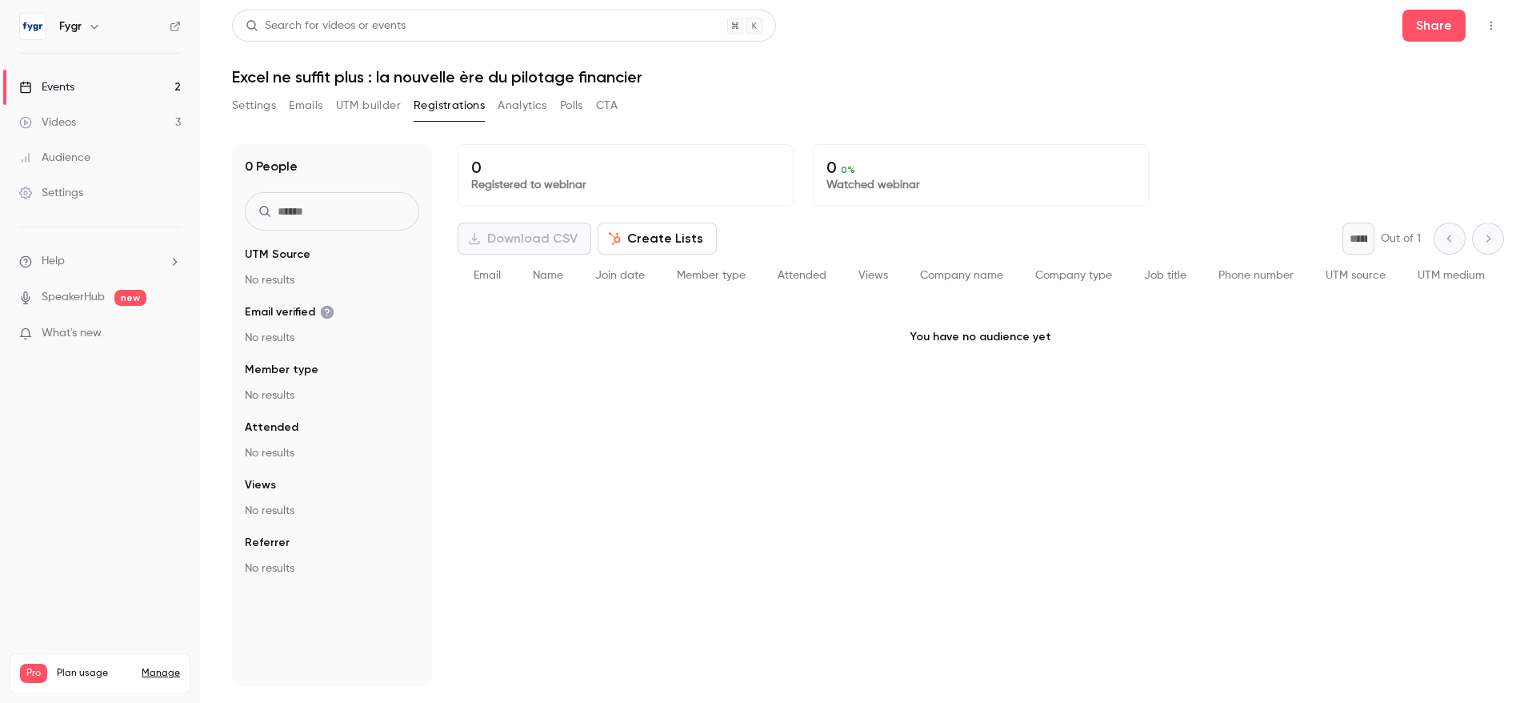
click at [498, 98] on button "Analytics" at bounding box center [523, 106] width 50 height 26
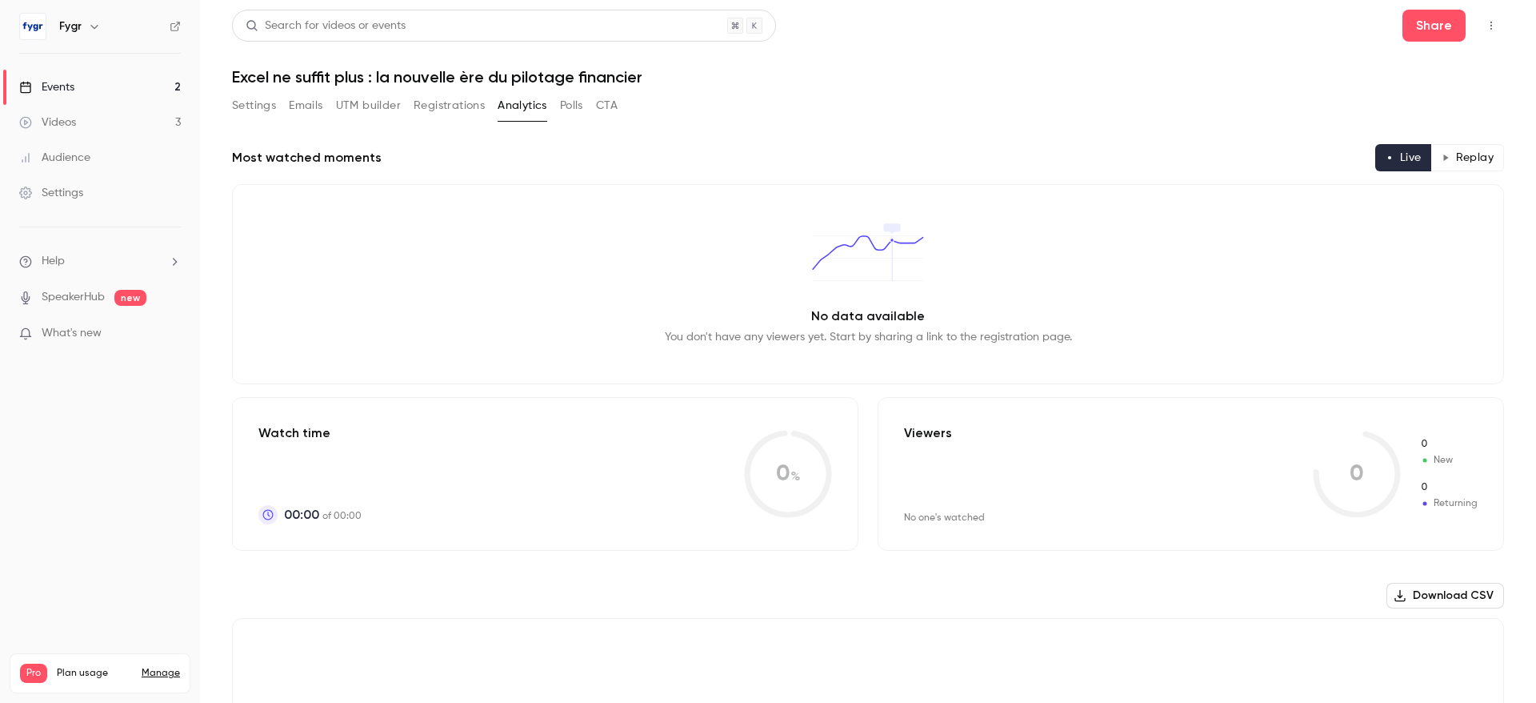
click at [568, 107] on button "Polls" at bounding box center [571, 106] width 23 height 26
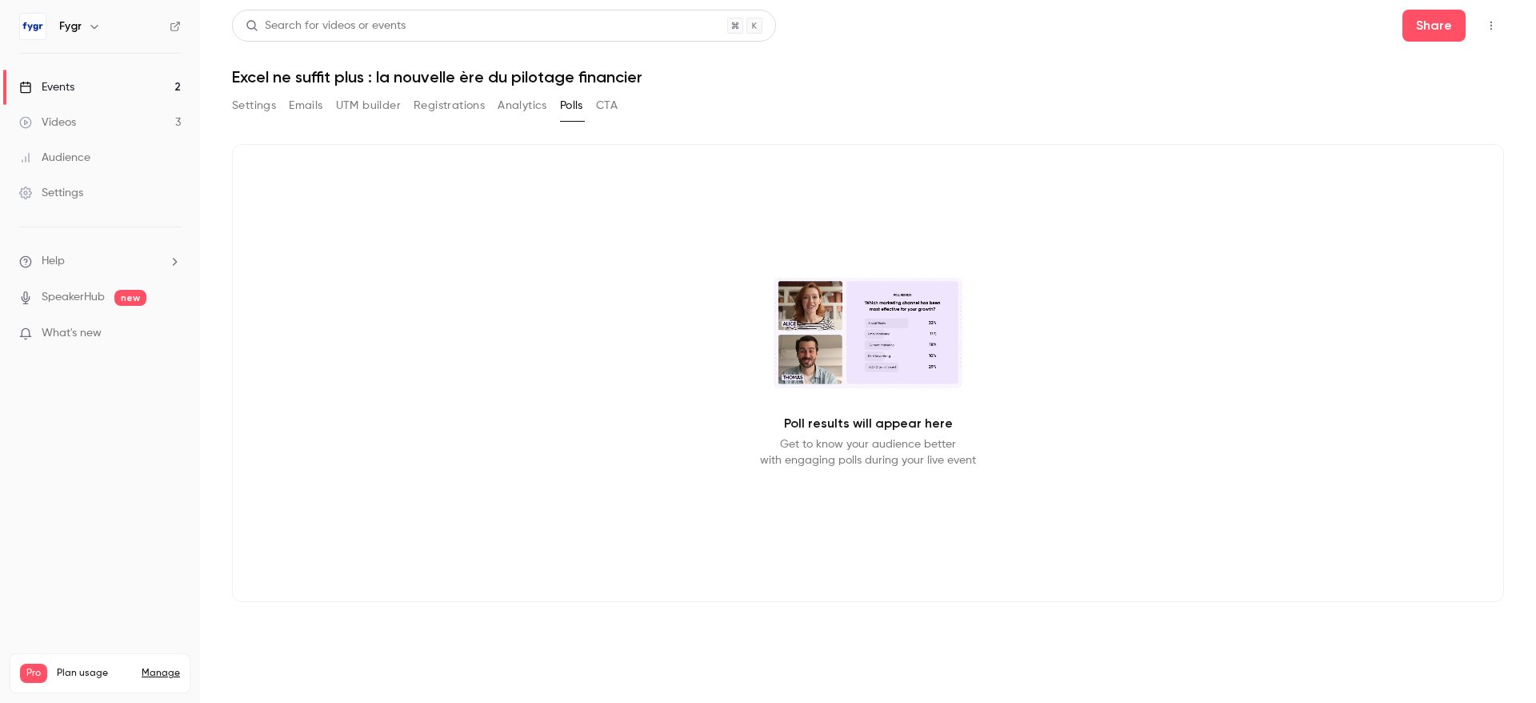
click at [600, 106] on button "CTA" at bounding box center [607, 106] width 22 height 26
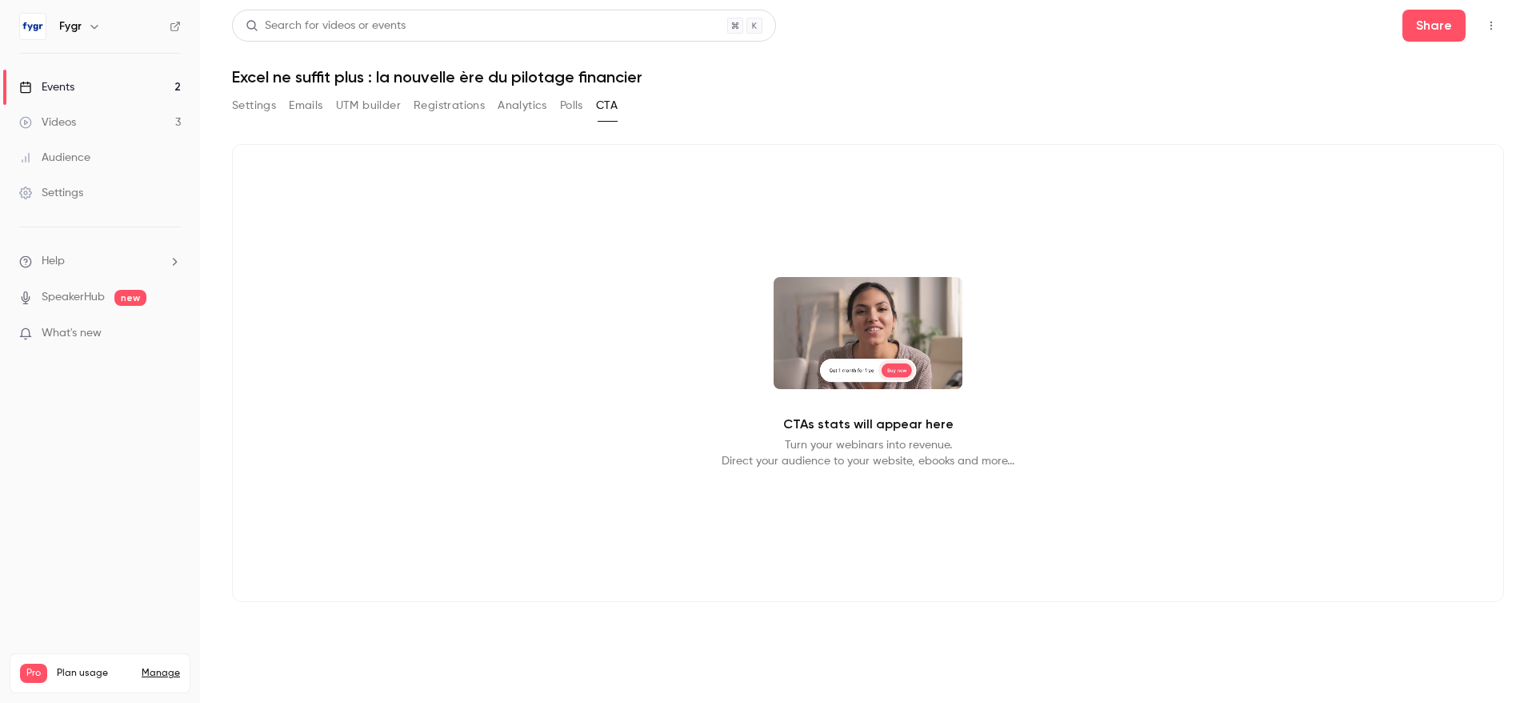
click at [330, 98] on div "Settings Emails UTM builder Registrations Analytics Polls CTA" at bounding box center [425, 106] width 386 height 26
click at [318, 102] on button "Emails" at bounding box center [306, 106] width 34 height 26
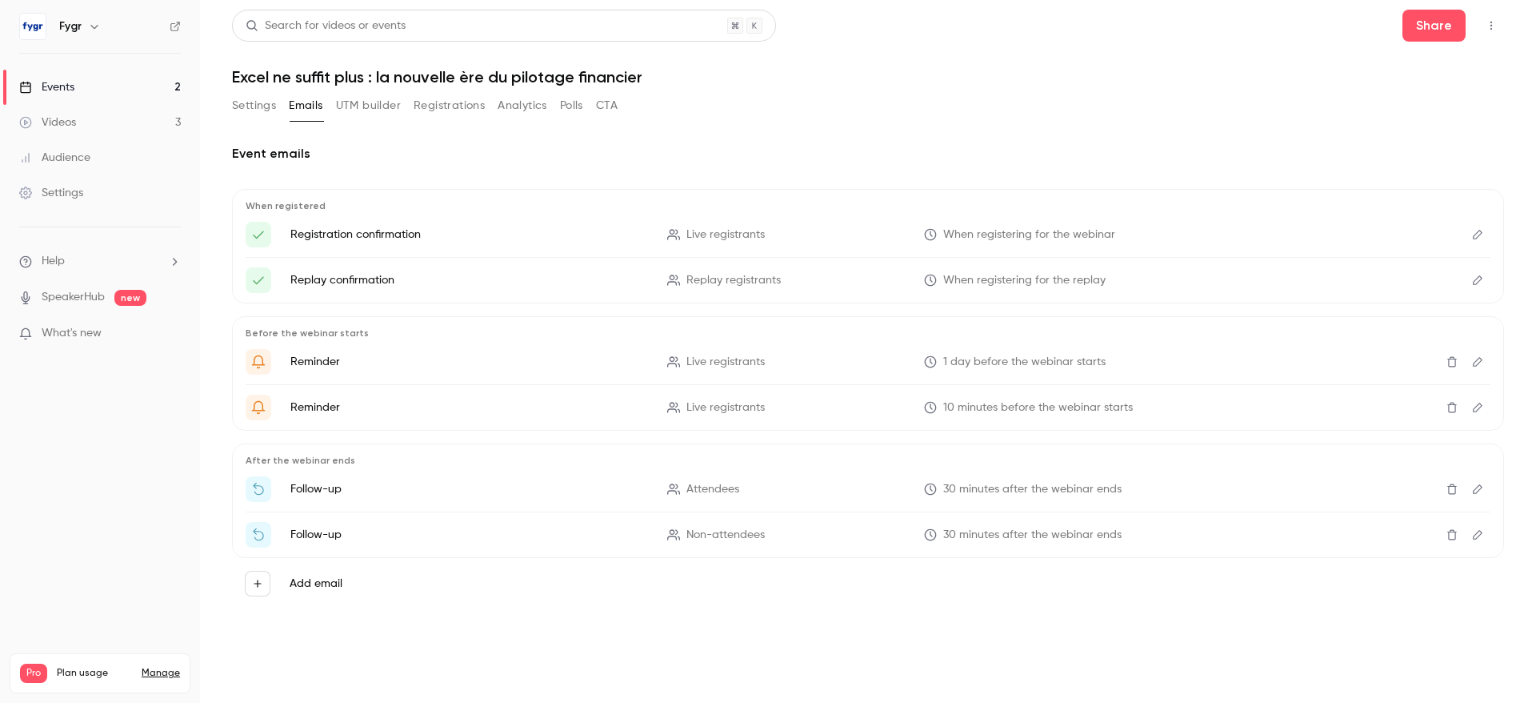
click at [271, 102] on button "Settings" at bounding box center [254, 106] width 44 height 26
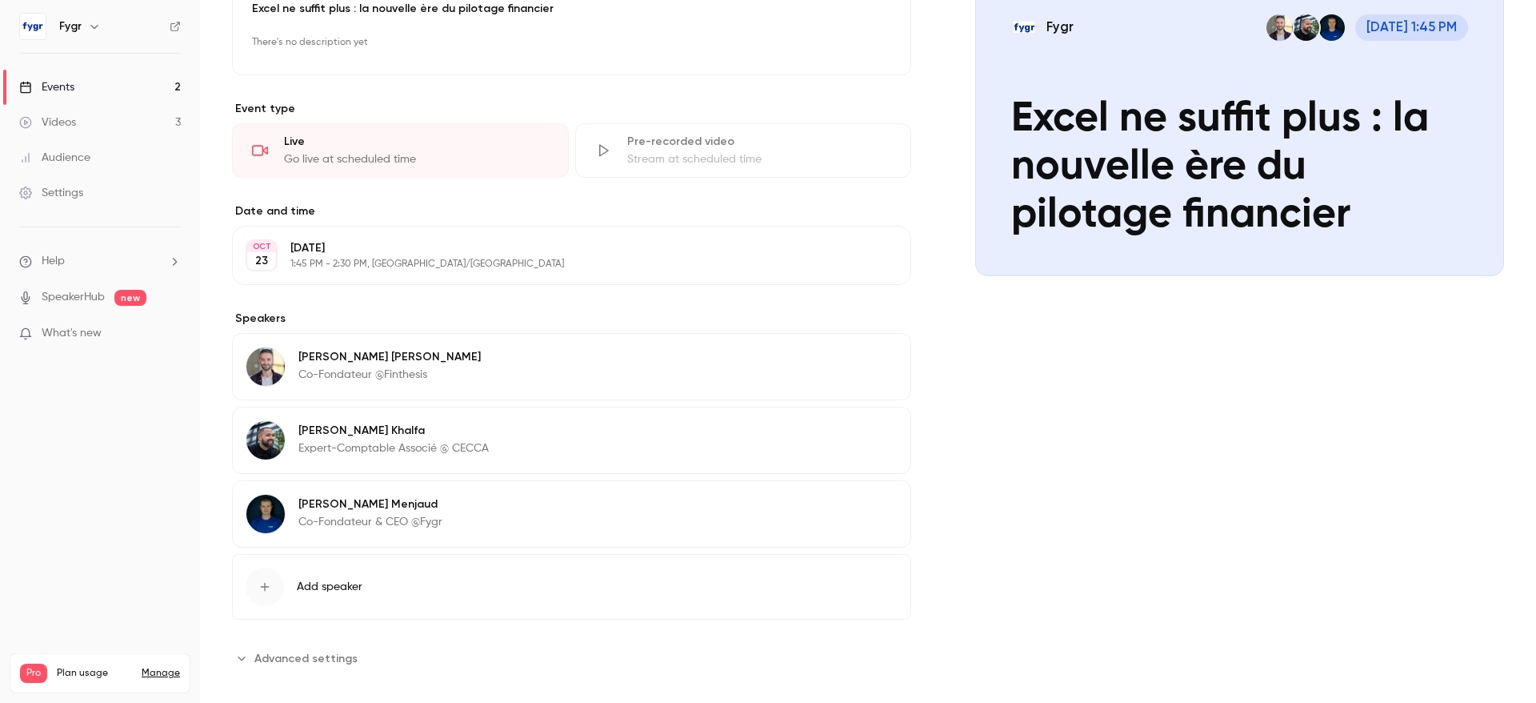
scroll to position [202, 0]
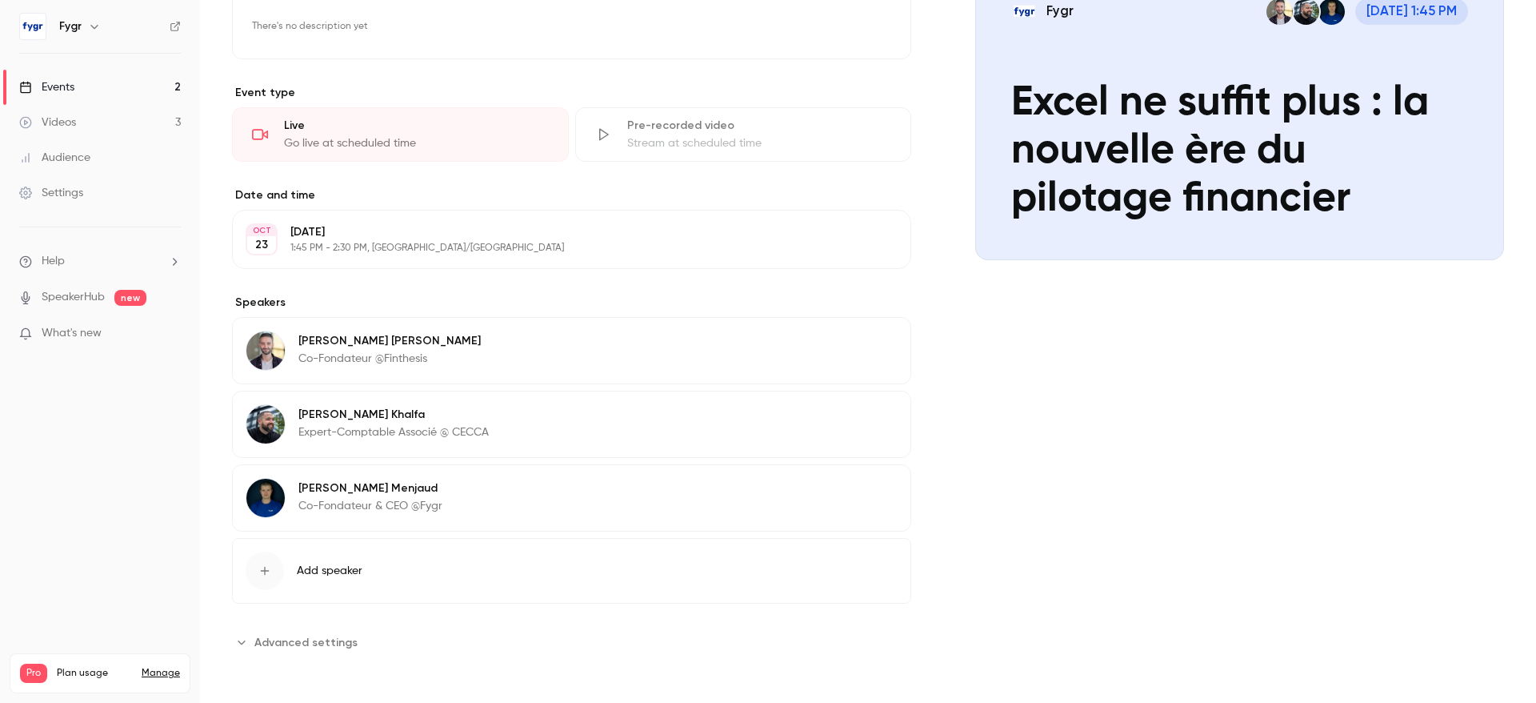
click at [307, 646] on span "Advanced settings" at bounding box center [305, 642] width 103 height 17
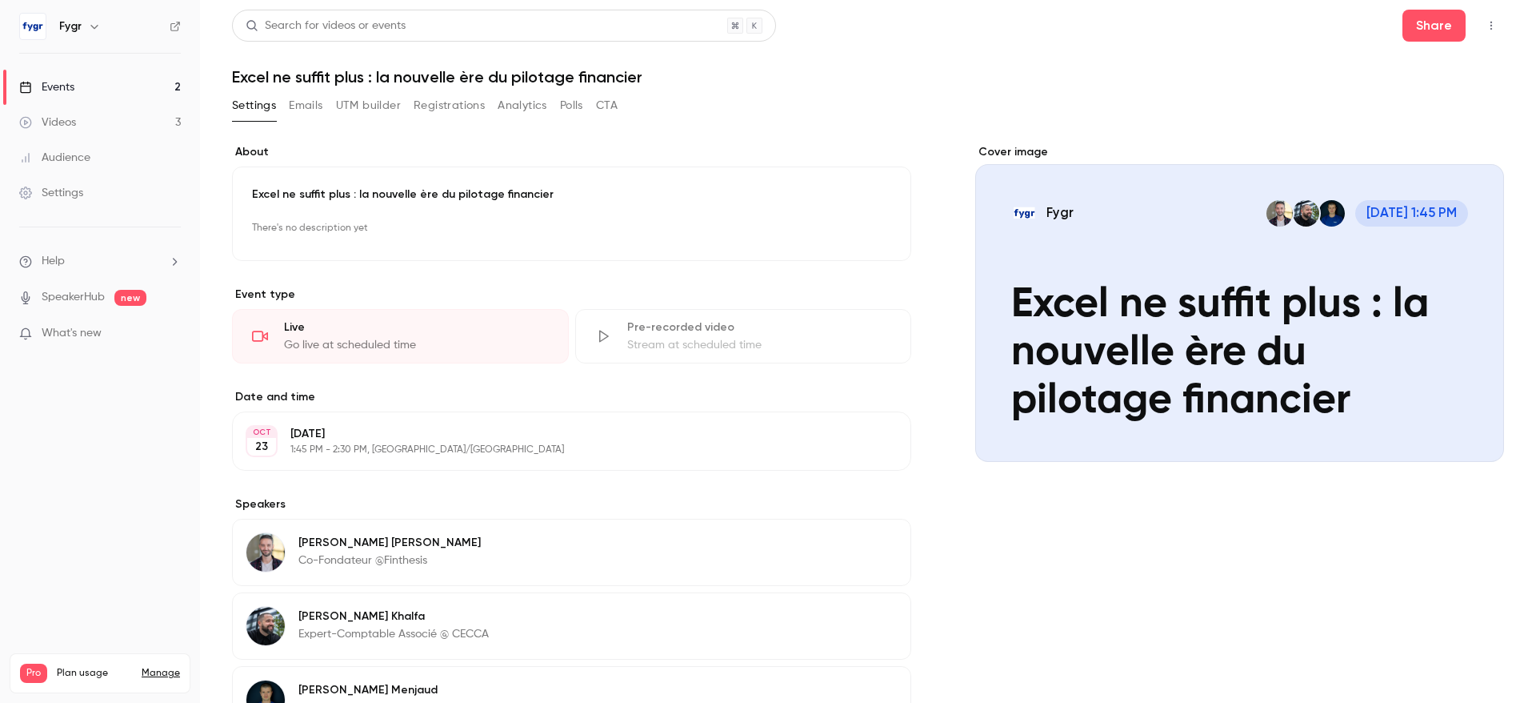
scroll to position [381, 0]
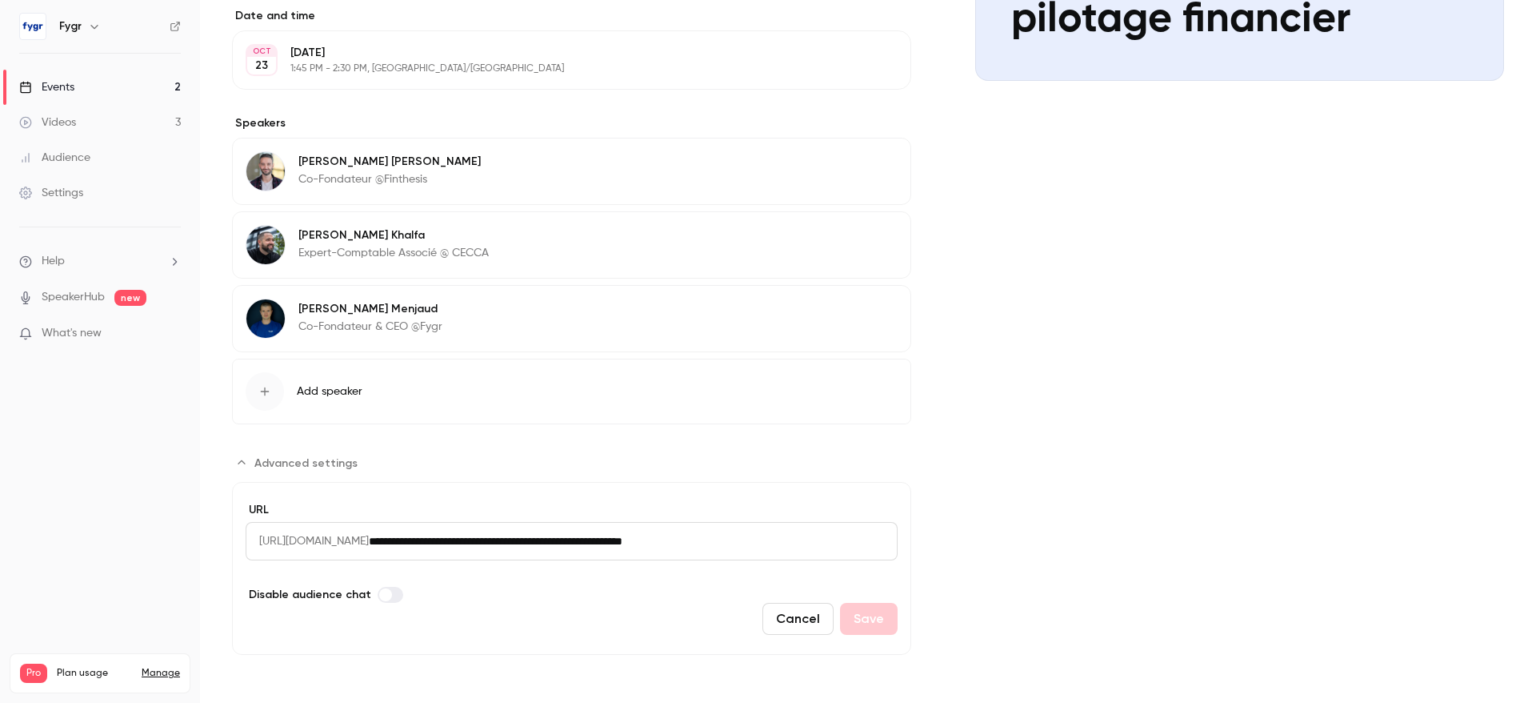
click at [995, 495] on div "Cover image Fygr [DATE] 1:45 PM Excel ne suffit plus : la nouvelle ère du pilot…" at bounding box center [1239, 208] width 529 height 891
click at [342, 467] on span "Advanced settings" at bounding box center [305, 462] width 103 height 17
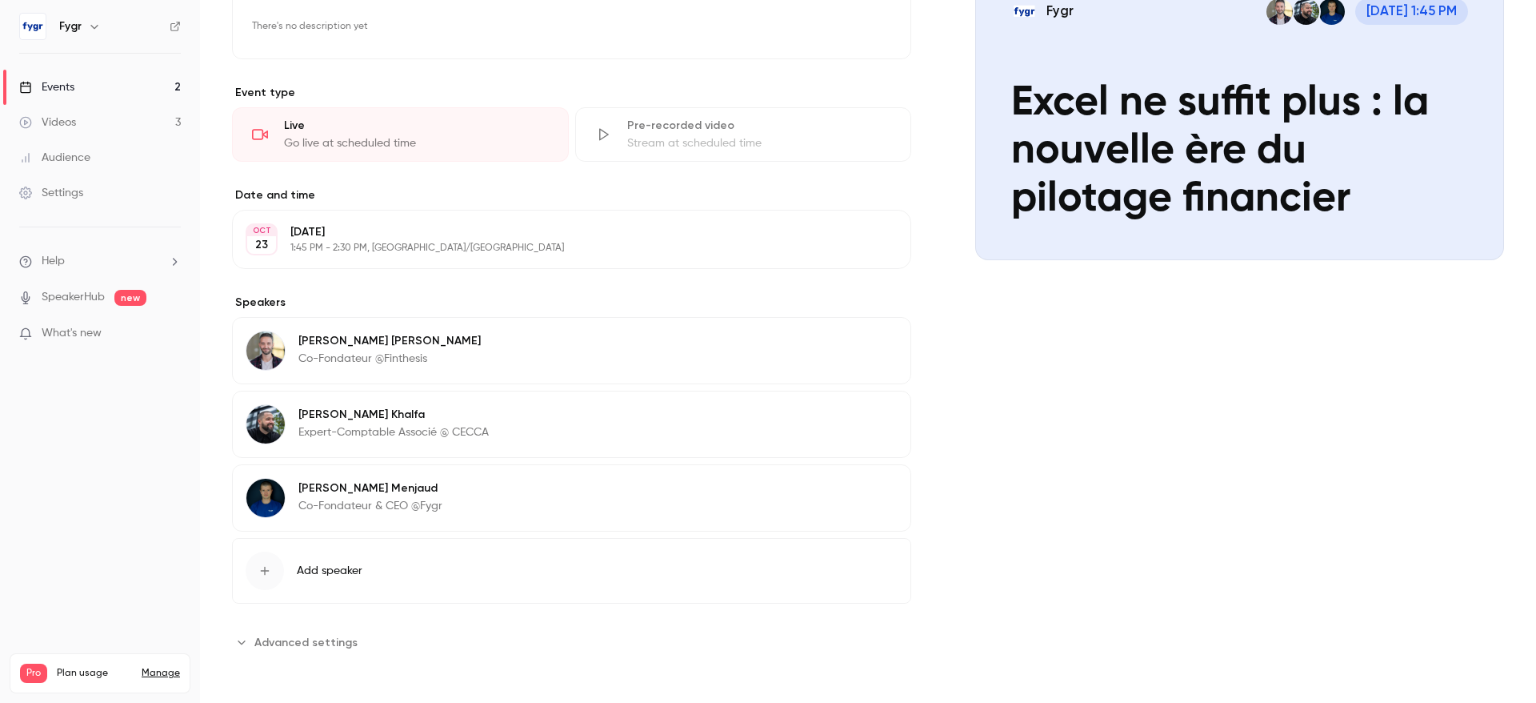
scroll to position [0, 0]
